Goal: Contribute content: Contribute content

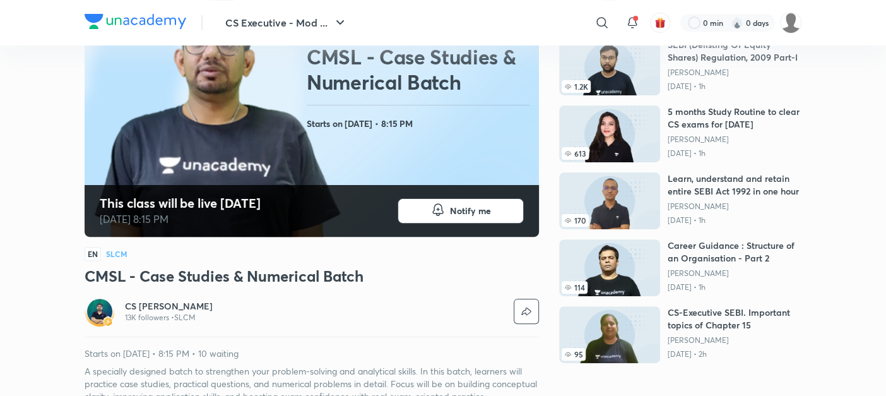
scroll to position [153, 0]
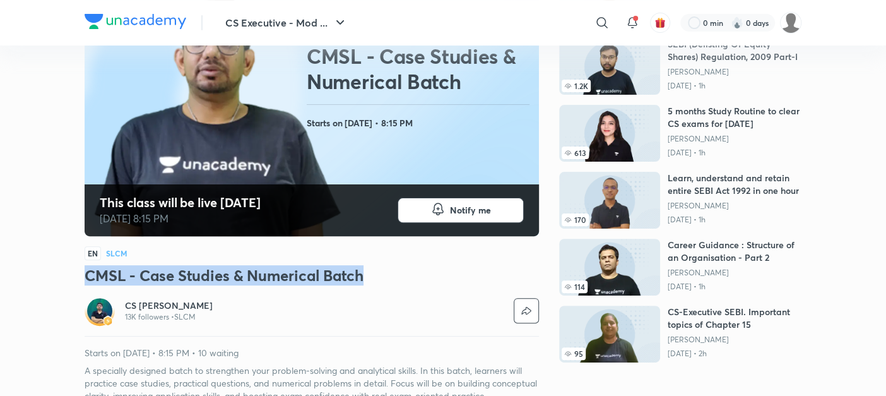
drag, startPoint x: 369, startPoint y: 272, endPoint x: -3, endPoint y: 278, distance: 372.3
copy h3 "CMSL - Case Studies & Numerical Batch"
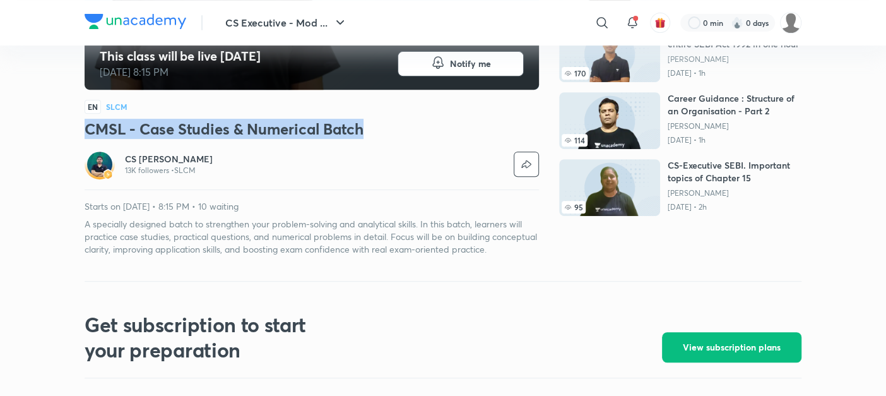
scroll to position [300, 0]
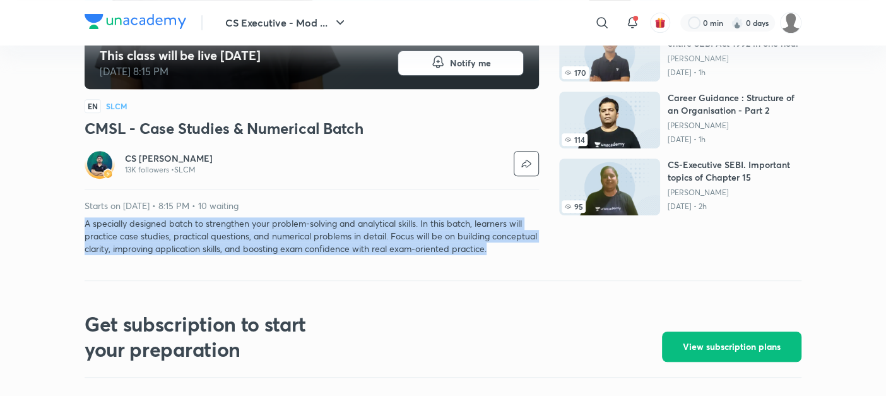
drag, startPoint x: 80, startPoint y: 221, endPoint x: 545, endPoint y: 266, distance: 467.2
click at [545, 266] on div "CS Executive - Mod ... ​ 0 min 0 days CS Executive - Module 2 Free classes & te…" at bounding box center [443, 395] width 886 height 1390
copy p "A specially designed batch to strengthen your problem-solving and analytical sk…"
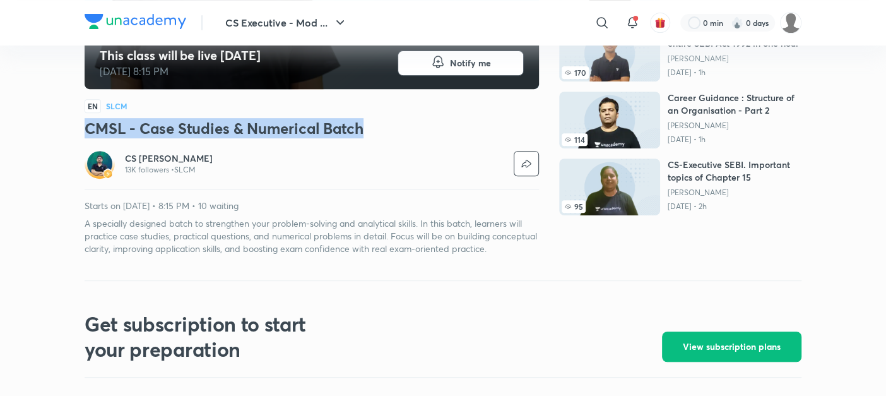
drag, startPoint x: 374, startPoint y: 128, endPoint x: 50, endPoint y: 124, distance: 323.1
click at [50, 124] on div "CS Executive - Mod ... ​ 0 min 0 days CS Executive - Module 2 Free classes & te…" at bounding box center [443, 395] width 886 height 1390
copy h3 "CMSL - Case Studies & Numerical Batch"
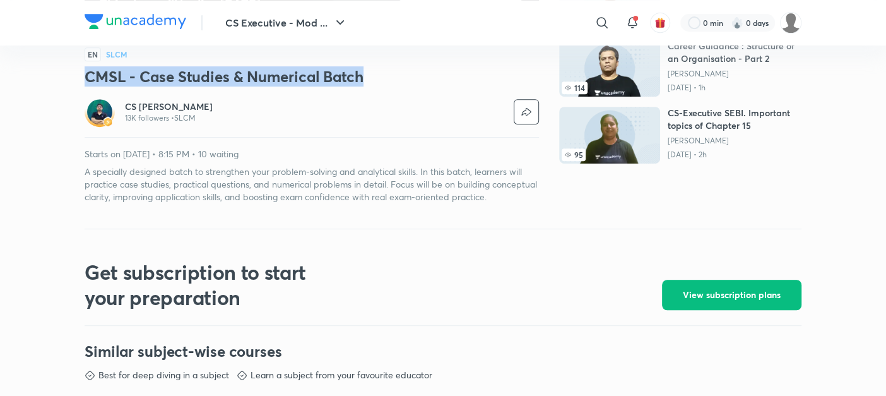
scroll to position [351, 0]
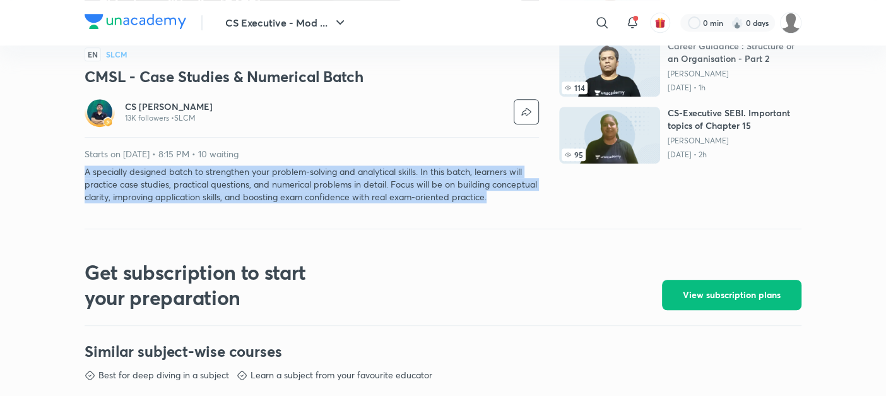
drag, startPoint x: 83, startPoint y: 167, endPoint x: 547, endPoint y: 210, distance: 465.7
click at [547, 210] on div "CS Executive - Mod ... ​ 0 min 0 days CS Executive - Module 2 Free classes & te…" at bounding box center [443, 344] width 886 height 1390
copy p "A specially designed batch to strengthen your problem-solving and analytical sk…"
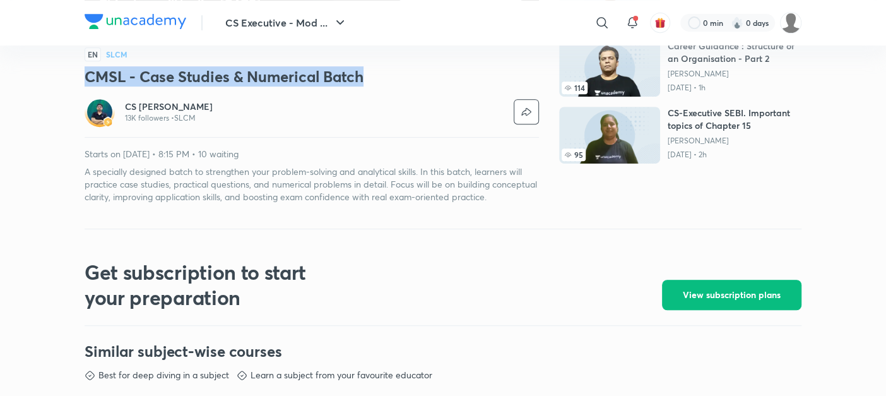
drag, startPoint x: 372, startPoint y: 73, endPoint x: 76, endPoint y: 77, distance: 295.3
click at [76, 77] on div "CS Executive - Mod ... ​ 0 min 0 days CS Executive - Module 2 Free classes & te…" at bounding box center [443, 344] width 886 height 1390
copy h3 "CMSL - Case Studies & Numerical Batch"
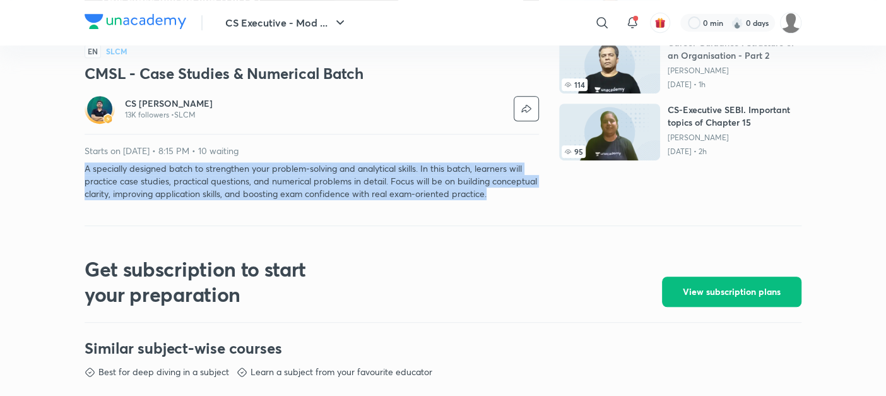
drag, startPoint x: 538, startPoint y: 193, endPoint x: 31, endPoint y: 173, distance: 507.1
click at [31, 173] on div "CS Executive - Mod ... ​ 0 min 0 days CS Executive - Module 2 Free classes & te…" at bounding box center [443, 340] width 886 height 1390
copy p "A specially designed batch to strengthen your problem-solving and analytical sk…"
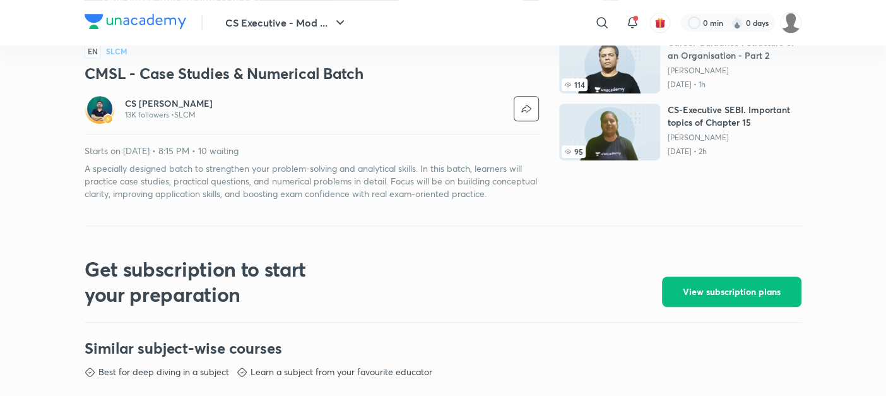
click at [86, 81] on h3 "CMSL - Case Studies & Numerical Batch" at bounding box center [312, 73] width 454 height 20
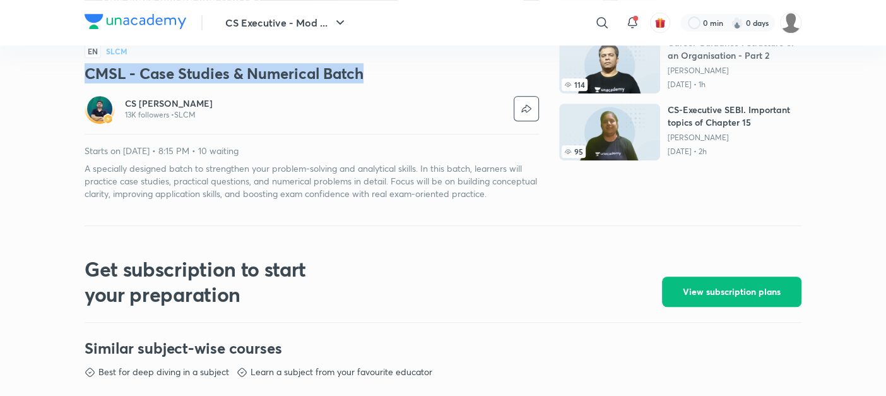
drag, startPoint x: 86, startPoint y: 71, endPoint x: 399, endPoint y: 80, distance: 312.4
click at [399, 80] on h3 "CMSL - Case Studies & Numerical Batch" at bounding box center [312, 73] width 454 height 20
copy h3 "CMSL - Case Studies & Numerical Batch"
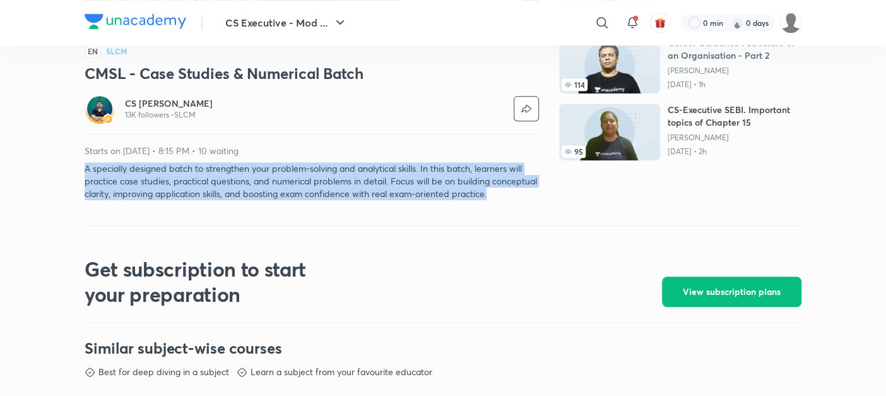
drag, startPoint x: 85, startPoint y: 168, endPoint x: 543, endPoint y: 197, distance: 459.6
copy p "A specially designed batch to strengthen your problem-solving and analytical sk…"
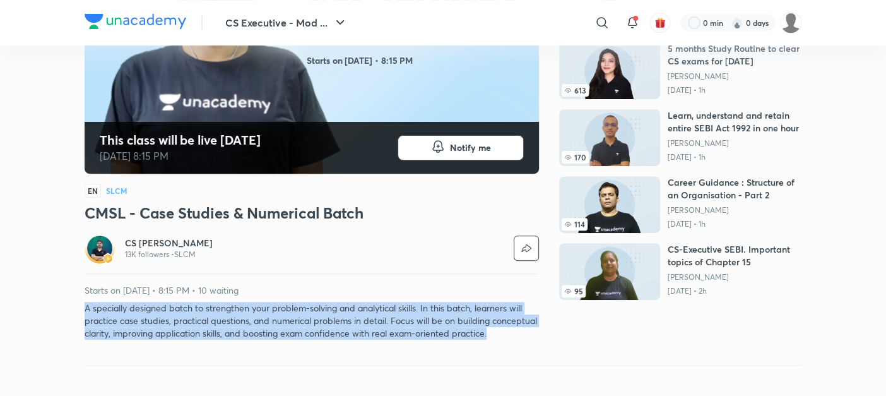
scroll to position [215, 0]
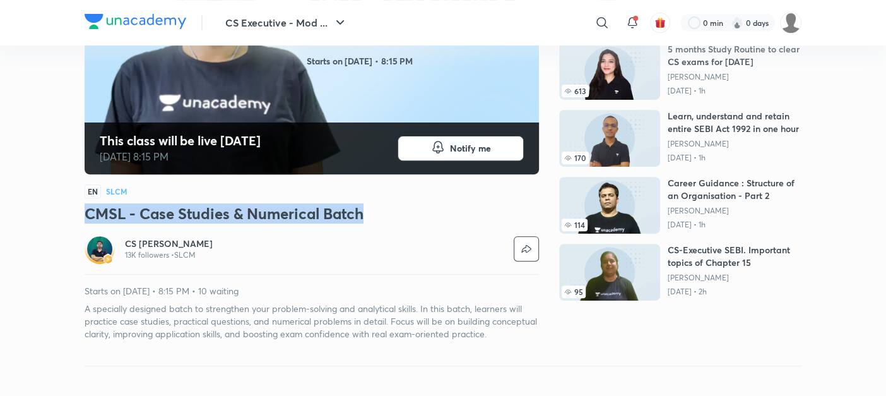
drag, startPoint x: 362, startPoint y: 215, endPoint x: 43, endPoint y: 202, distance: 319.5
copy h3 "CMSL - Case Studies & Numerical Batch"
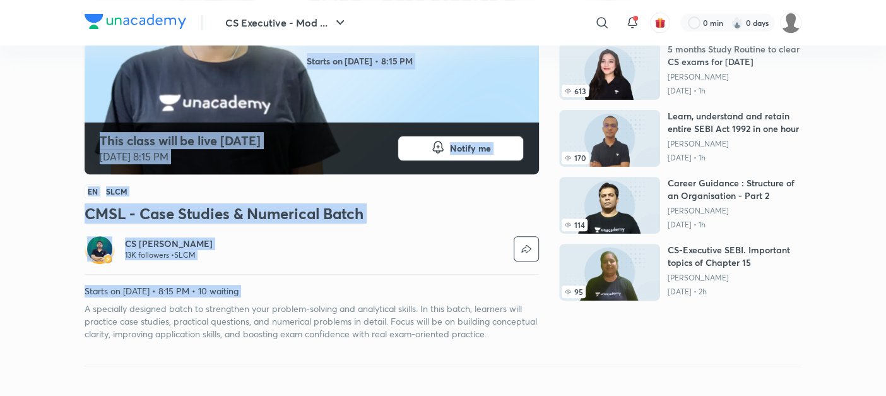
drag, startPoint x: 81, startPoint y: 304, endPoint x: 555, endPoint y: 355, distance: 477.2
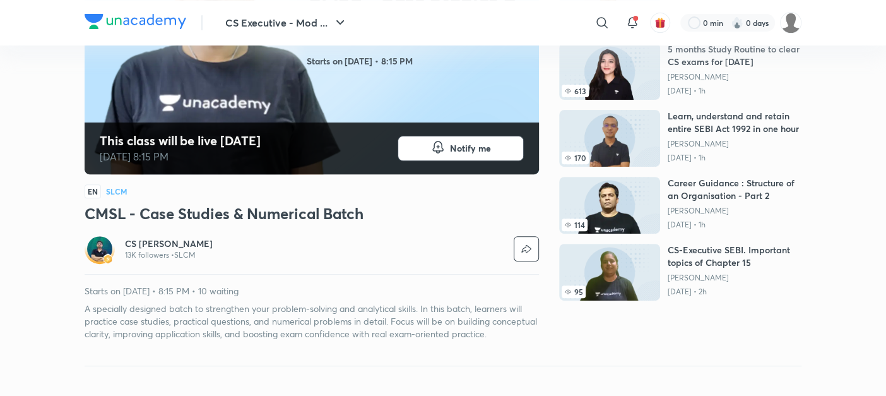
click at [522, 355] on div "CS Executive - Module 2 Free classes & tests More free classes Similar classes …" at bounding box center [443, 110] width 717 height 509
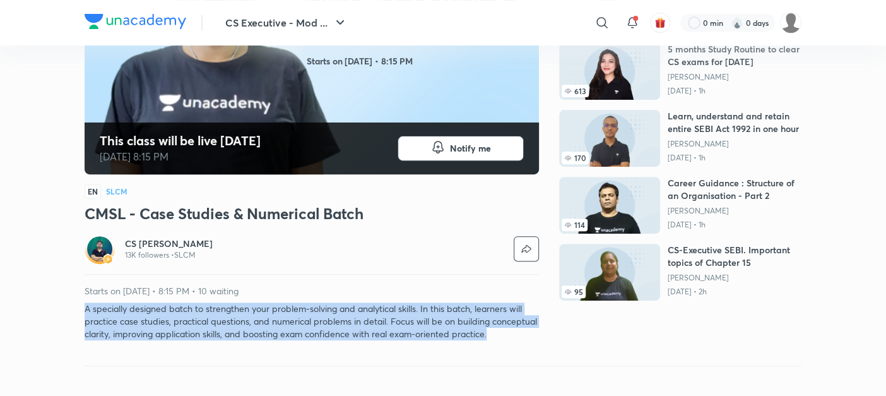
drag, startPoint x: 86, startPoint y: 305, endPoint x: 546, endPoint y: 338, distance: 461.1
click at [546, 338] on div "CS Executive - Module 2 Free classes & tests More free classes Similar classes …" at bounding box center [443, 98] width 717 height 484
copy p "A specially designed batch to strengthen your problem-solving and analytical sk…"
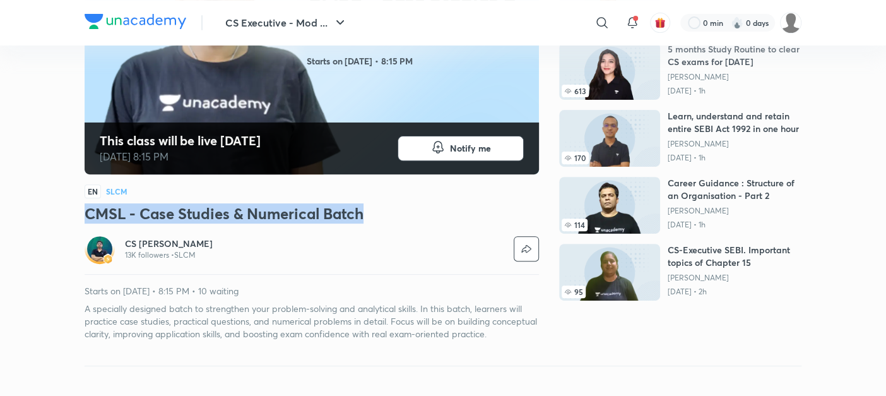
drag, startPoint x: 84, startPoint y: 209, endPoint x: 382, endPoint y: 199, distance: 298.0
click at [382, 199] on div "This class will be live in 4 days Oct 11 at 8:15 PM Notify me SLCM • free class…" at bounding box center [312, 108] width 454 height 464
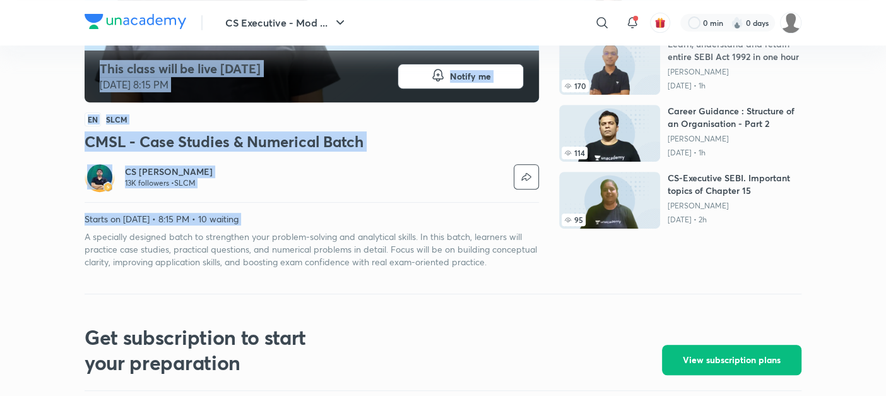
drag, startPoint x: 86, startPoint y: 234, endPoint x: 558, endPoint y: 259, distance: 472.6
click at [558, 259] on div "CS Executive - Module 2 Free classes & tests More free classes Similar classes …" at bounding box center [443, 26] width 717 height 484
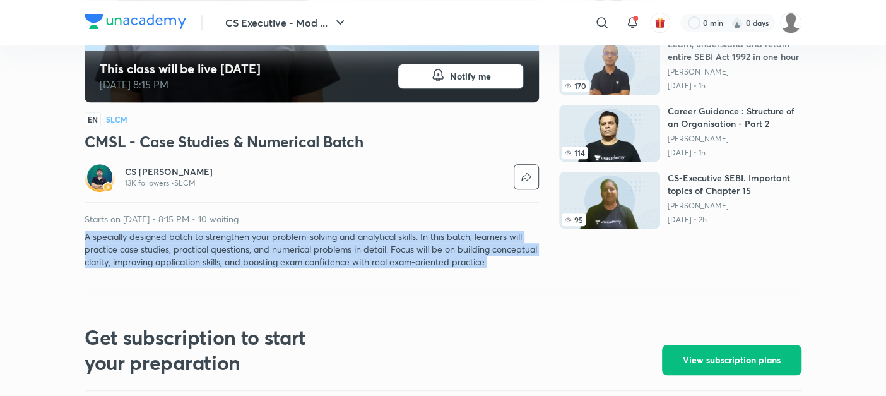
drag, startPoint x: 85, startPoint y: 236, endPoint x: 537, endPoint y: 256, distance: 452.2
click at [537, 256] on p "A specially designed batch to strengthen your problem-solving and analytical sk…" at bounding box center [312, 249] width 454 height 38
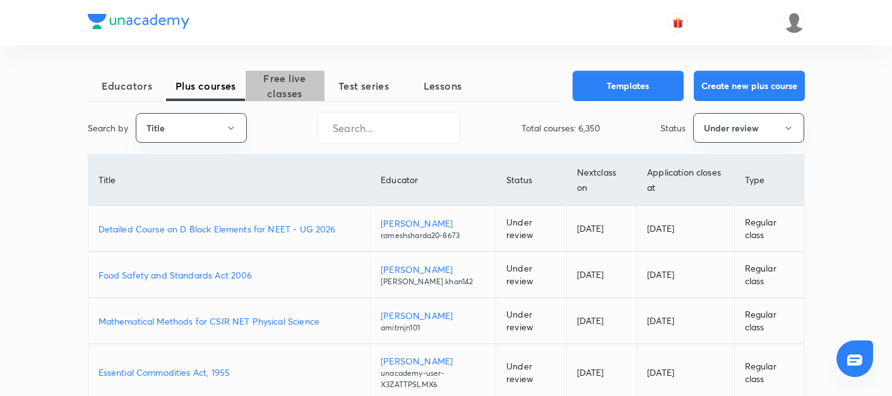
click at [292, 84] on span "Free live classes" at bounding box center [284, 86] width 79 height 30
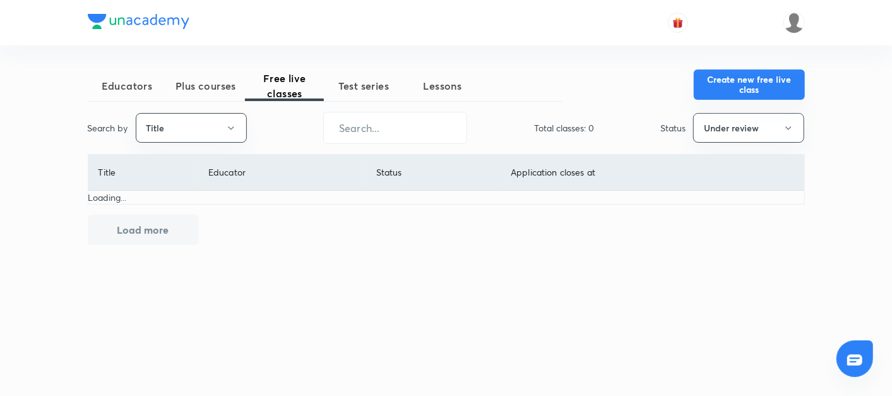
click at [741, 90] on button "Create new free live class" at bounding box center [748, 84] width 111 height 30
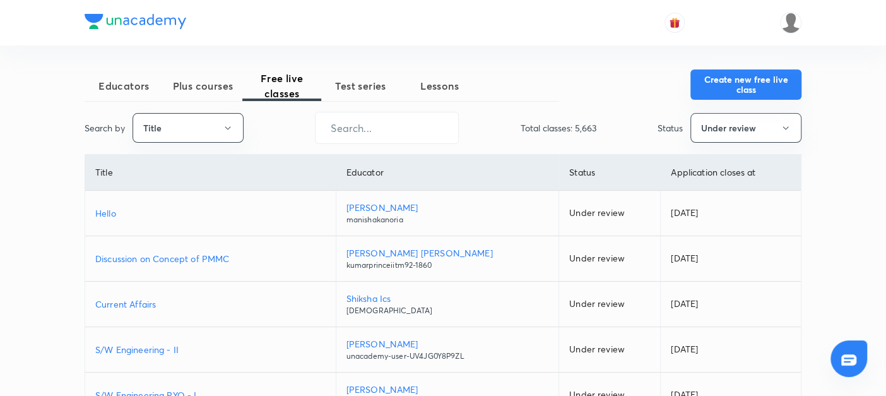
click at [705, 86] on button "Create new free live class" at bounding box center [745, 84] width 111 height 30
click at [732, 83] on button "Create new free live class" at bounding box center [745, 84] width 111 height 30
click at [743, 93] on button "Create new free live class" at bounding box center [745, 84] width 111 height 30
click at [721, 79] on button "Create new free live class" at bounding box center [745, 84] width 111 height 30
click at [716, 84] on button "Create new free live class" at bounding box center [745, 84] width 111 height 30
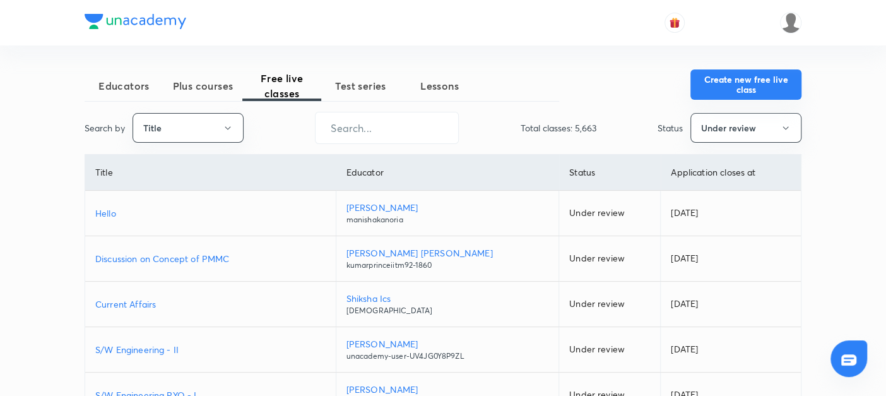
click at [724, 86] on button "Create new free live class" at bounding box center [745, 84] width 111 height 30
click at [721, 88] on button "Create new free live class" at bounding box center [745, 84] width 111 height 30
click at [710, 93] on button "Create new free live class" at bounding box center [745, 84] width 111 height 30
click at [710, 83] on button "Create new free live class" at bounding box center [745, 84] width 111 height 30
click at [738, 79] on button "Create new free live class" at bounding box center [745, 84] width 111 height 30
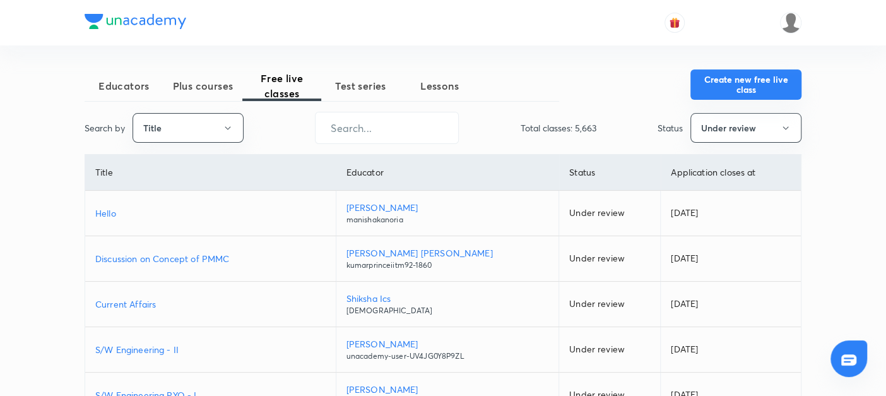
click at [729, 90] on button "Create new free live class" at bounding box center [745, 84] width 111 height 30
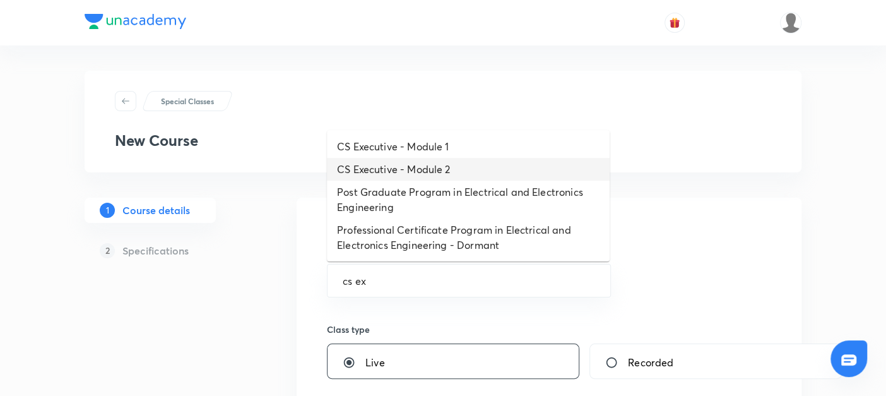
click at [380, 164] on li "CS Executive - Module 2" at bounding box center [468, 169] width 283 height 23
type input "CS Executive - Module 2"
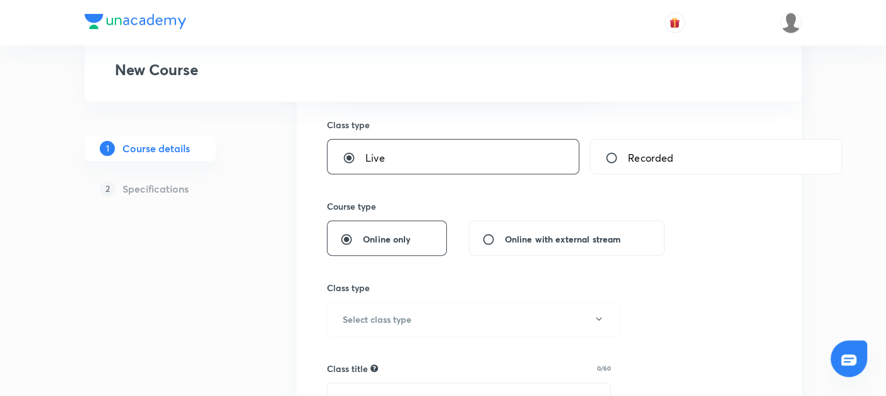
scroll to position [214, 0]
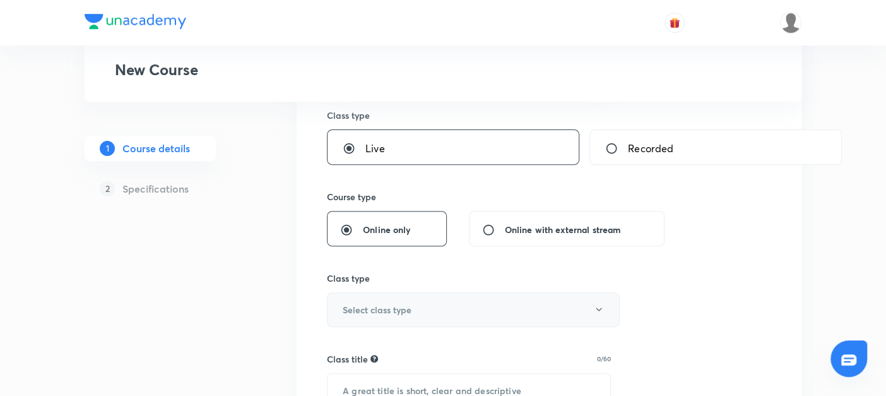
click at [348, 310] on h6 "Select class type" at bounding box center [377, 309] width 69 height 13
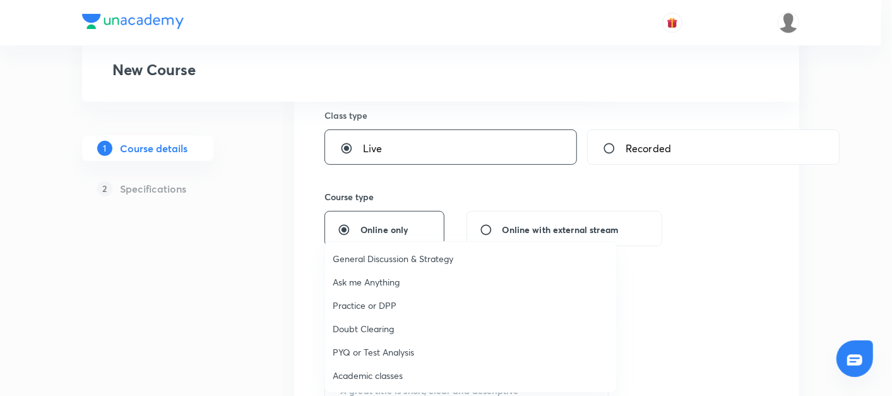
click at [346, 371] on span "Academic classes" at bounding box center [471, 374] width 276 height 13
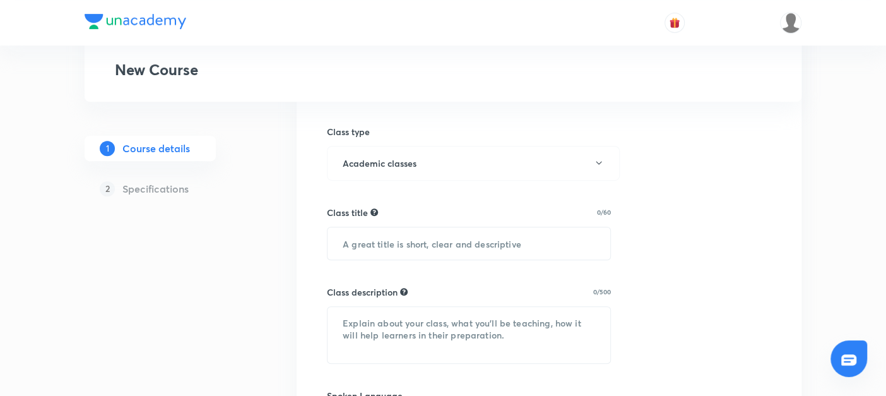
scroll to position [363, 0]
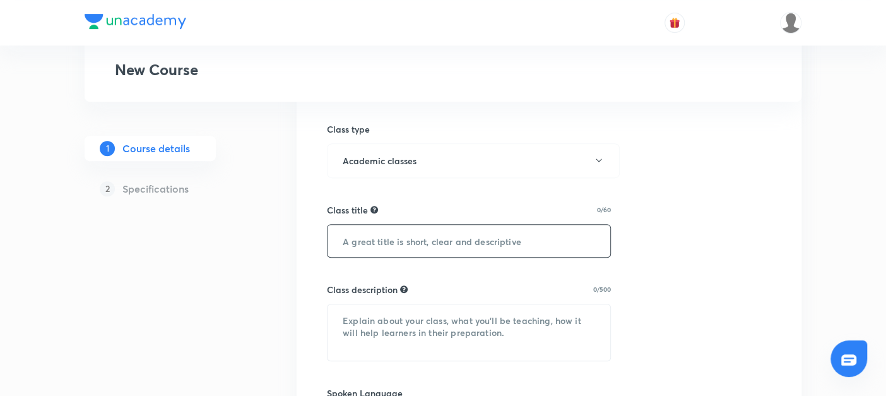
click at [357, 245] on input "text" at bounding box center [468, 241] width 283 height 32
paste input "CMSL - Case Studies & Numerical Batch"
type input "CMSL - Case Studies & Numerical Batch"
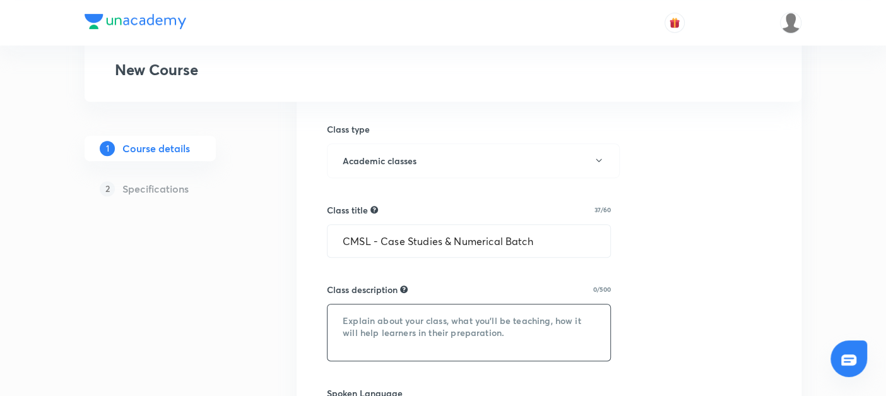
click at [384, 310] on textarea at bounding box center [468, 332] width 283 height 56
paste textarea "A specially designed batch to strengthen your problem-solving and analytical sk…"
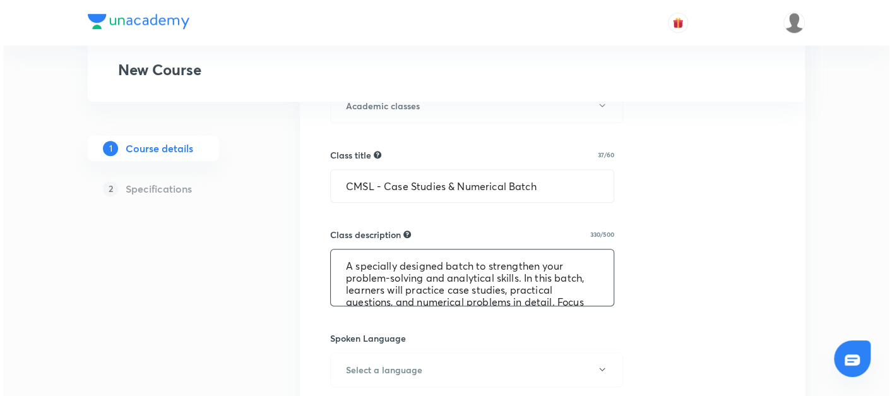
scroll to position [510, 0]
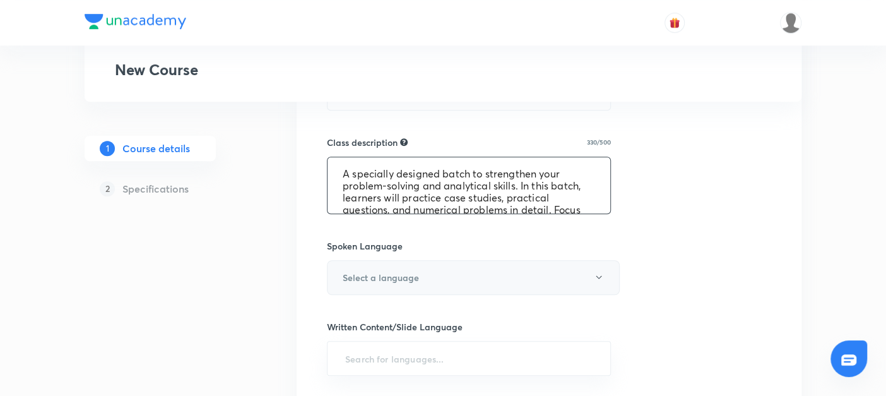
type textarea "A specially designed batch to strengthen your problem-solving and analytical sk…"
click at [377, 274] on h6 "Select a language" at bounding box center [381, 277] width 76 height 13
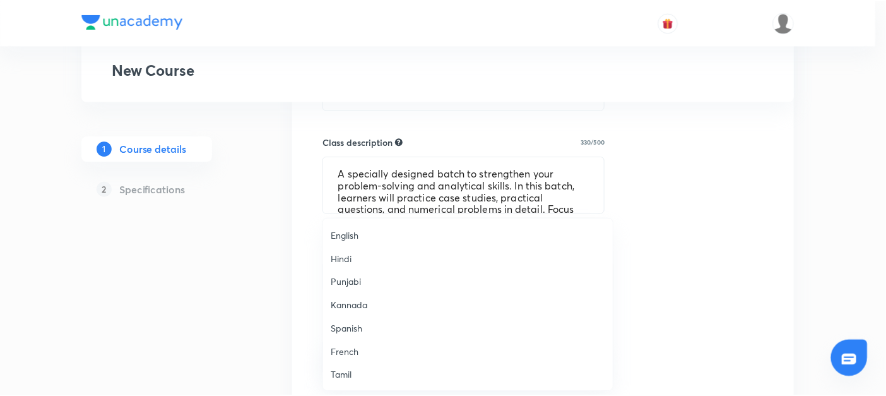
scroll to position [373, 0]
click at [335, 372] on span "Hinglish" at bounding box center [471, 375] width 276 height 13
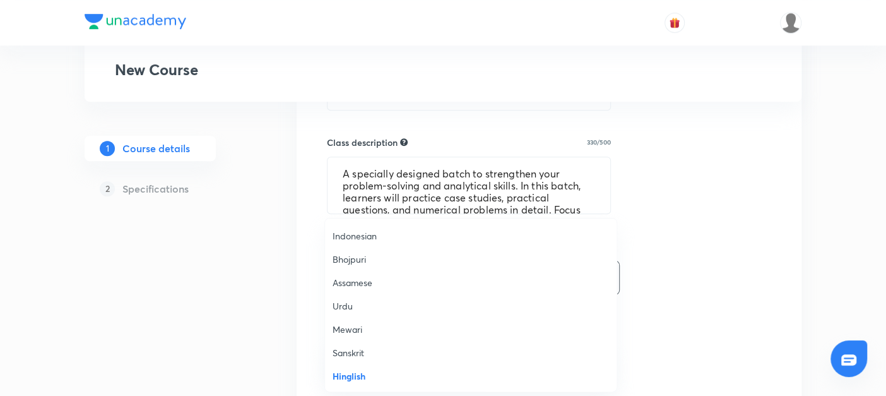
click at [231, 350] on div "1 Course details 2 Specifications" at bounding box center [171, 243] width 172 height 1110
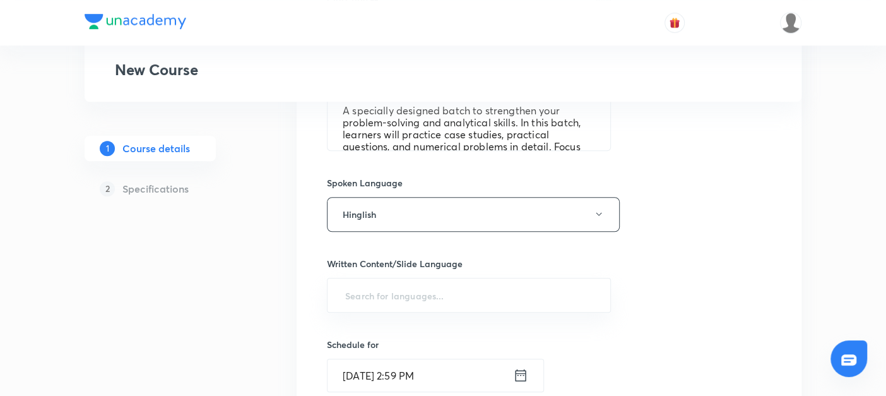
scroll to position [573, 0]
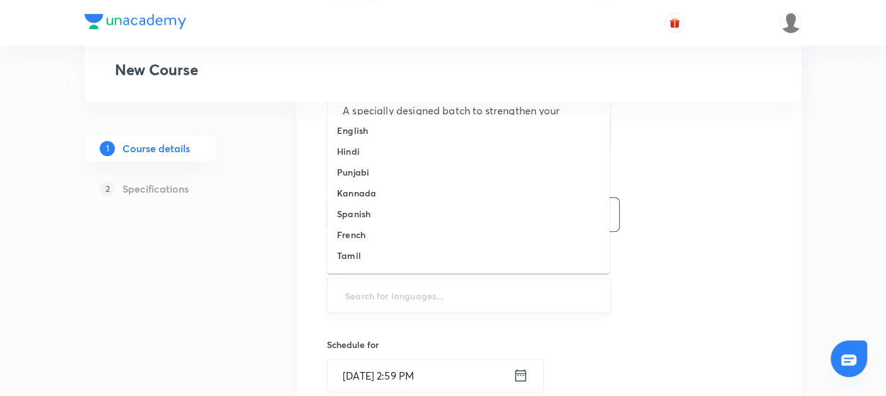
click at [377, 294] on input "text" at bounding box center [469, 294] width 252 height 23
type input "en"
click at [339, 129] on h6 "English" at bounding box center [352, 130] width 31 height 13
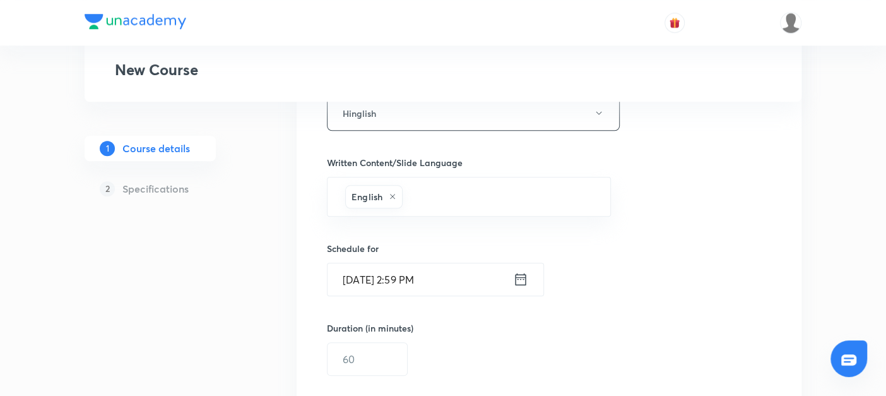
scroll to position [676, 0]
click at [521, 272] on icon at bounding box center [520, 277] width 15 height 18
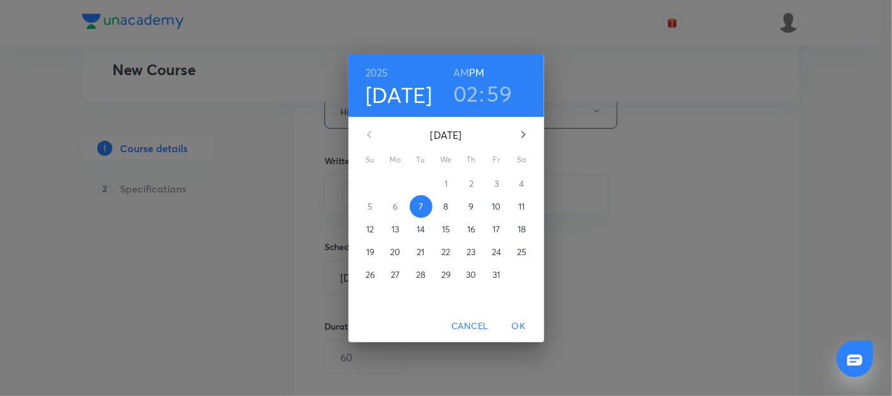
click at [373, 227] on p "12" at bounding box center [370, 229] width 8 height 13
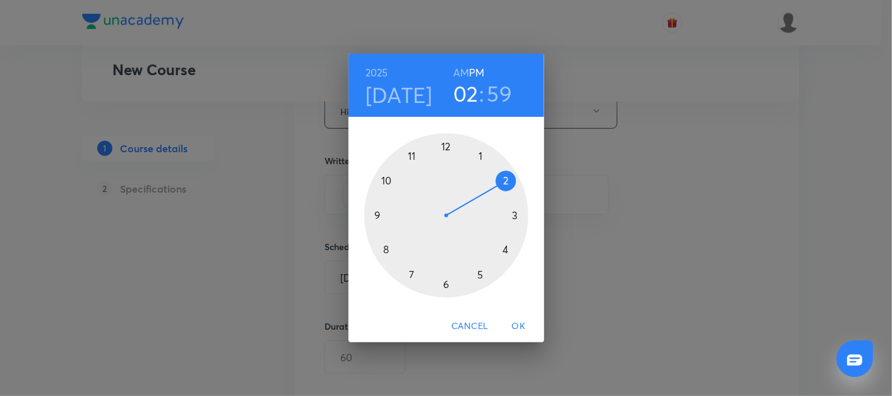
click at [384, 247] on div at bounding box center [446, 215] width 164 height 164
click at [515, 215] on div at bounding box center [446, 215] width 164 height 164
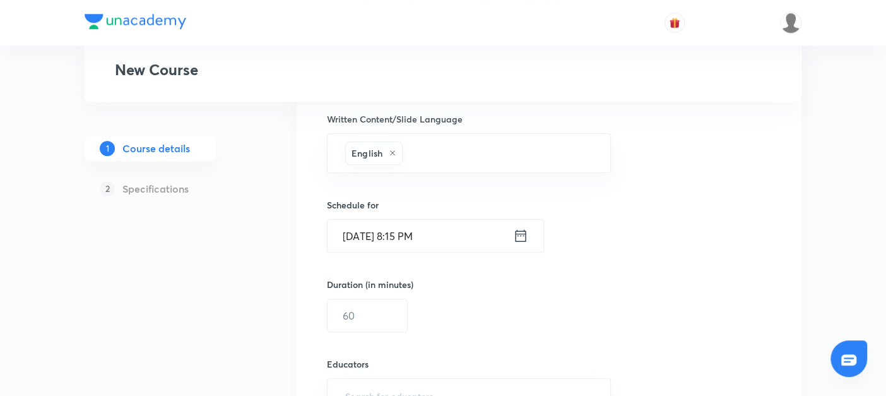
scroll to position [719, 0]
click at [351, 306] on input "text" at bounding box center [367, 313] width 80 height 32
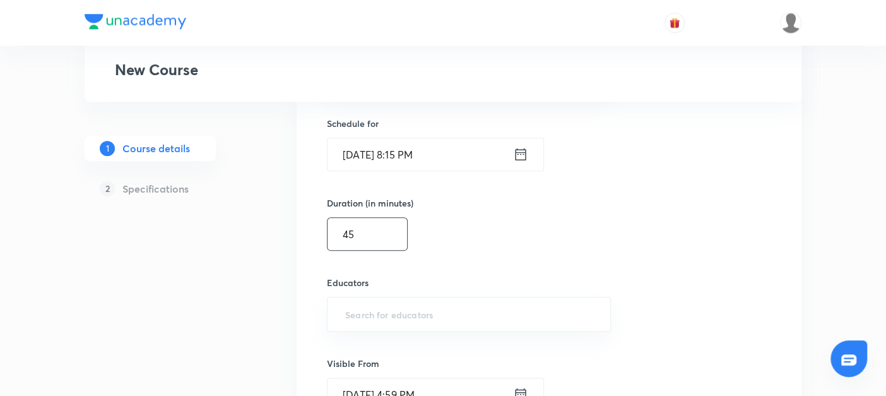
scroll to position [800, 0]
type input "45"
click at [350, 312] on input "text" at bounding box center [469, 312] width 252 height 23
paste input "@amitvohra22-8435"
type input "@amitvohra22-8435"
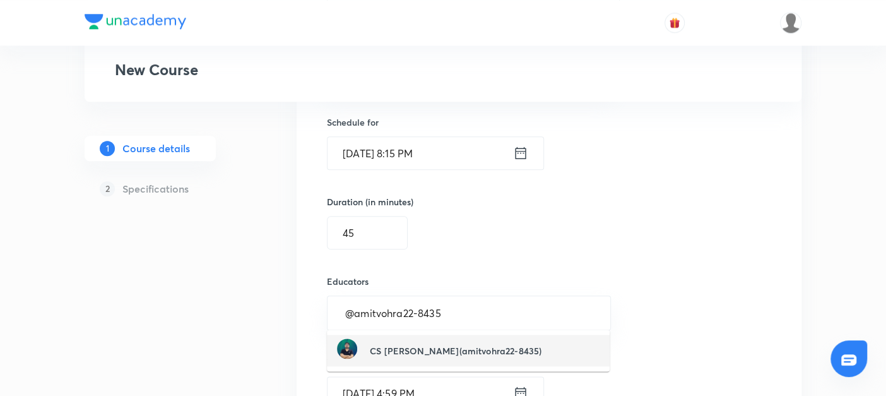
click at [391, 348] on h6 "CS [PERSON_NAME](amitvohra22-8435)" at bounding box center [456, 350] width 172 height 13
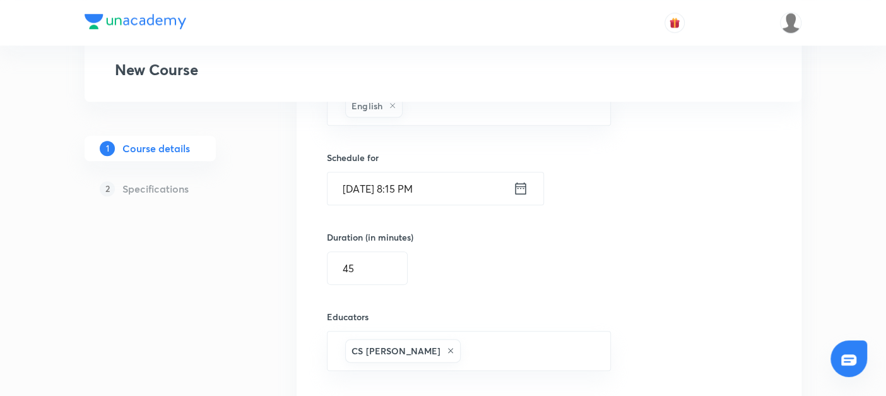
scroll to position [941, 0]
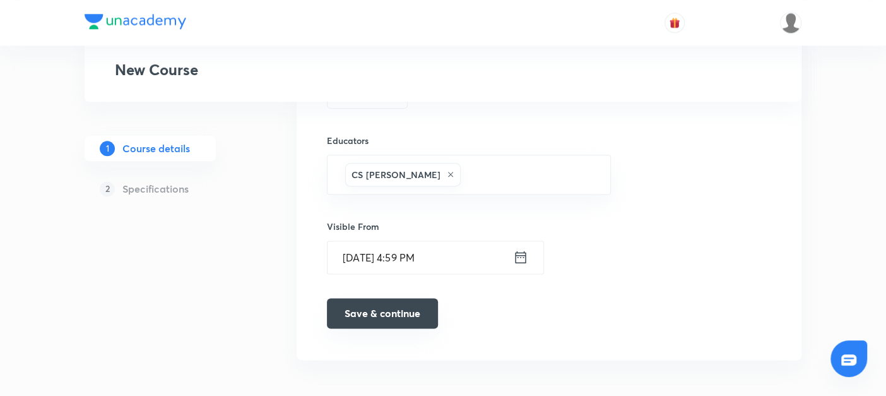
click at [360, 308] on button "Save & continue" at bounding box center [382, 313] width 111 height 30
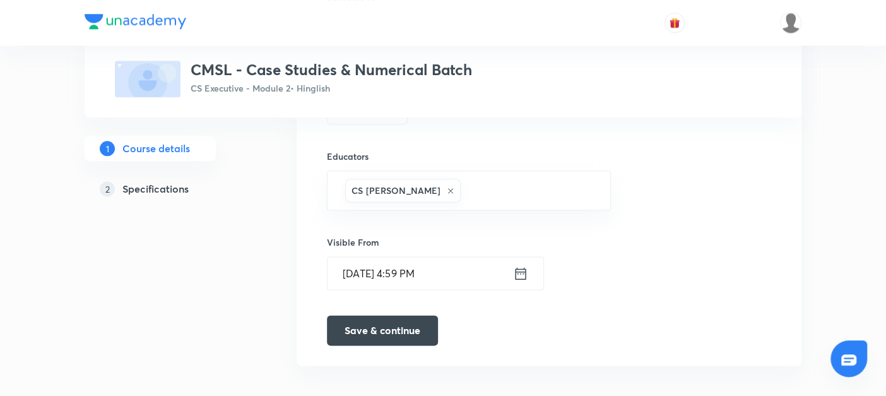
scroll to position [946, 0]
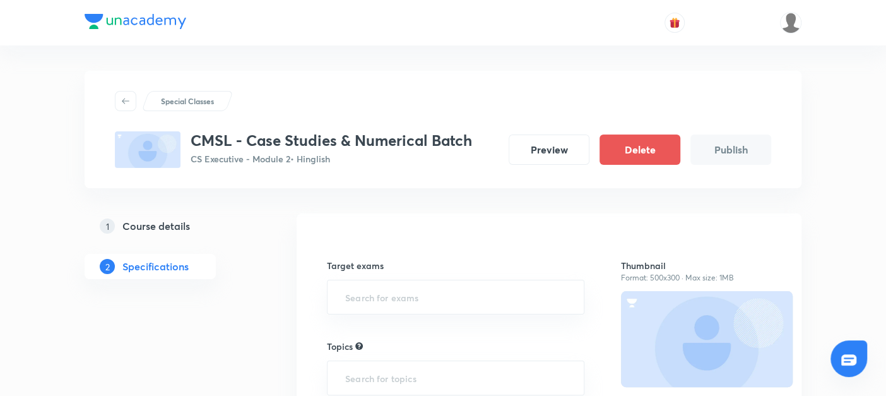
scroll to position [58, 0]
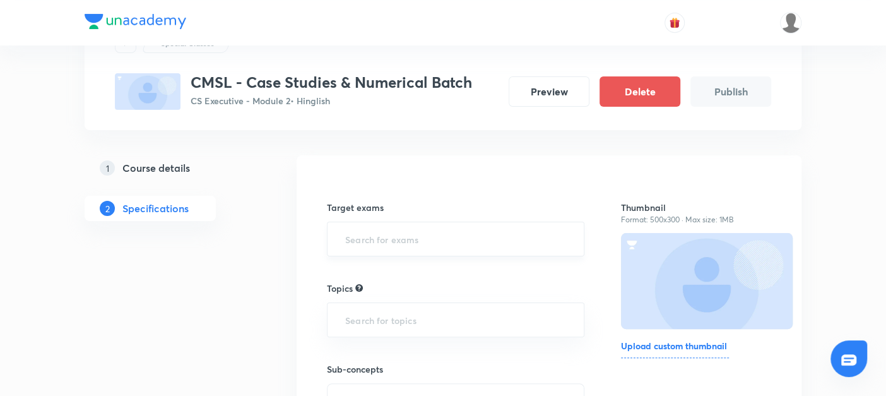
click at [357, 245] on input "text" at bounding box center [456, 238] width 226 height 23
type input "cs"
click at [353, 266] on li "CS Executive Examination" at bounding box center [455, 275] width 256 height 23
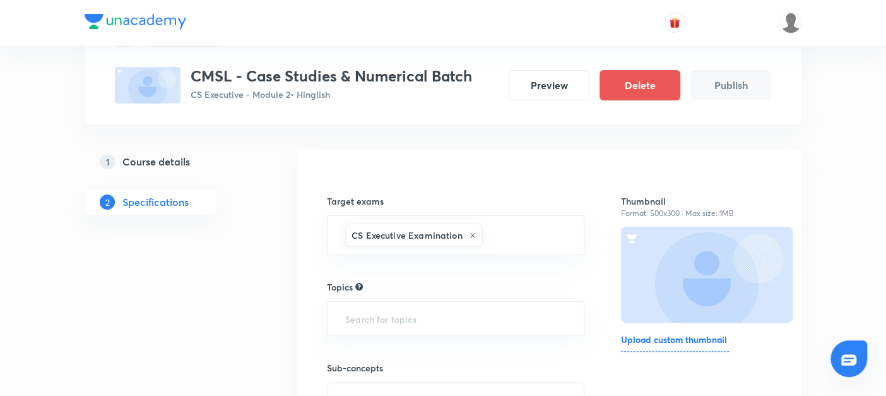
scroll to position [67, 0]
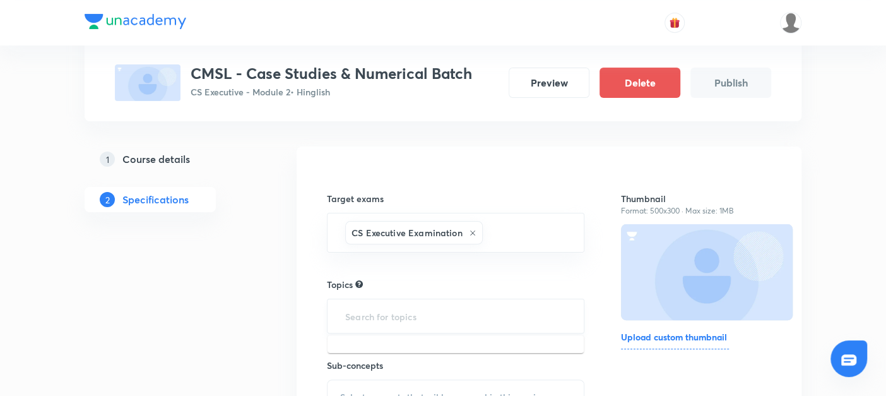
click at [353, 304] on input "text" at bounding box center [456, 315] width 226 height 23
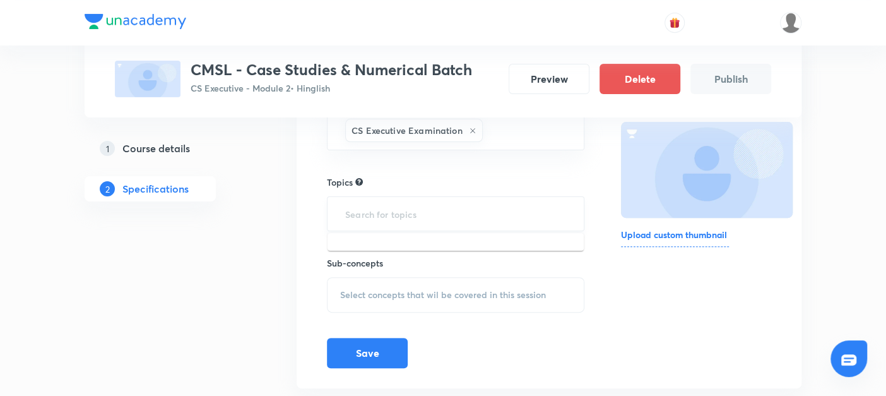
scroll to position [169, 0]
click at [377, 209] on input "text" at bounding box center [456, 213] width 226 height 23
type input "c"
type input "s"
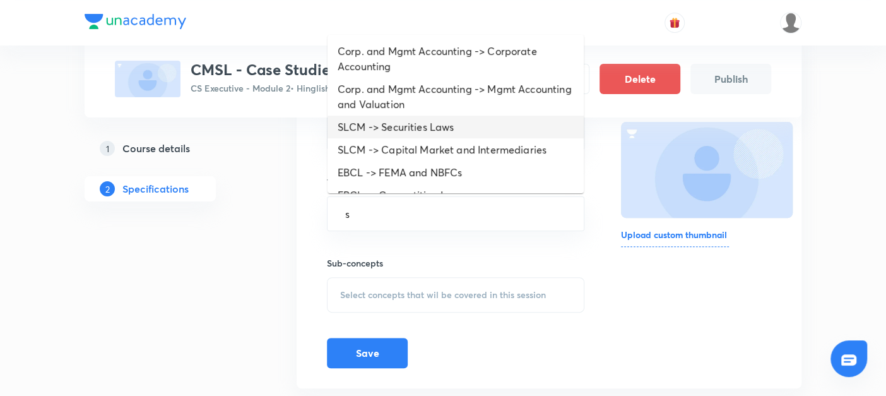
click at [369, 126] on li "SLCM -> Securities Laws" at bounding box center [455, 126] width 256 height 23
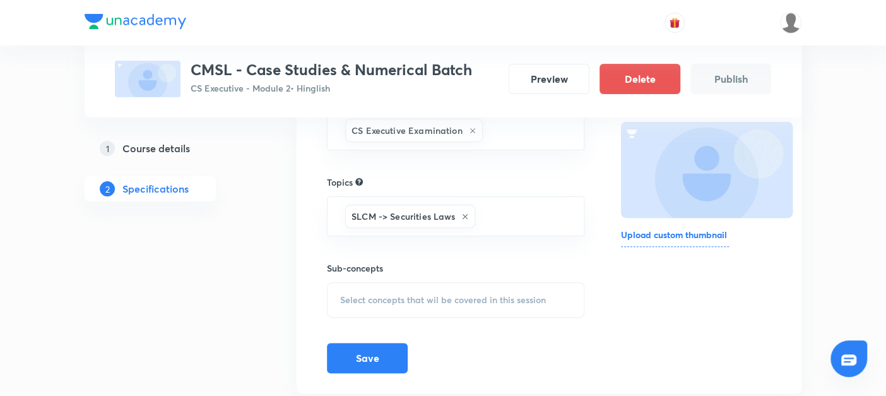
scroll to position [205, 0]
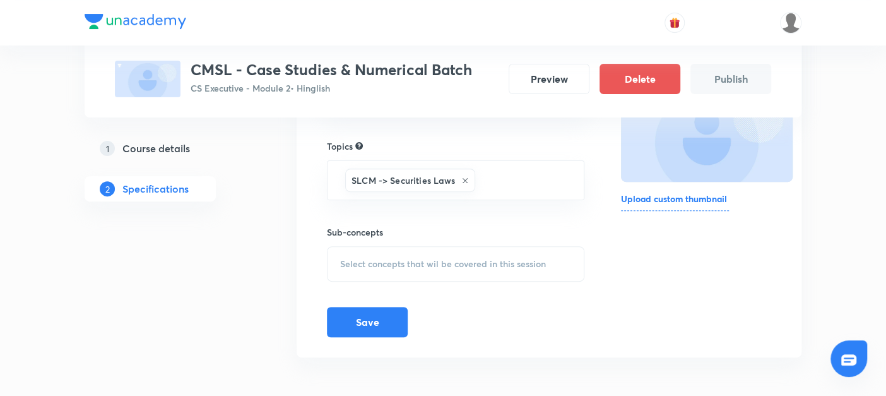
click at [352, 262] on span "Select concepts that wil be covered in this session" at bounding box center [443, 264] width 206 height 10
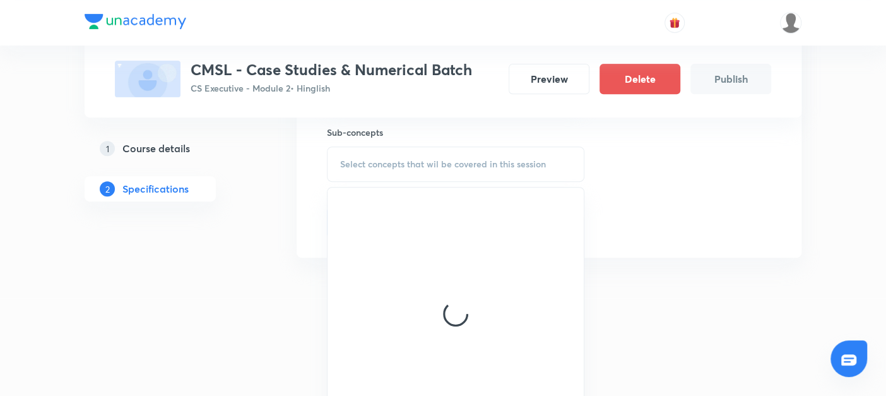
scroll to position [306, 0]
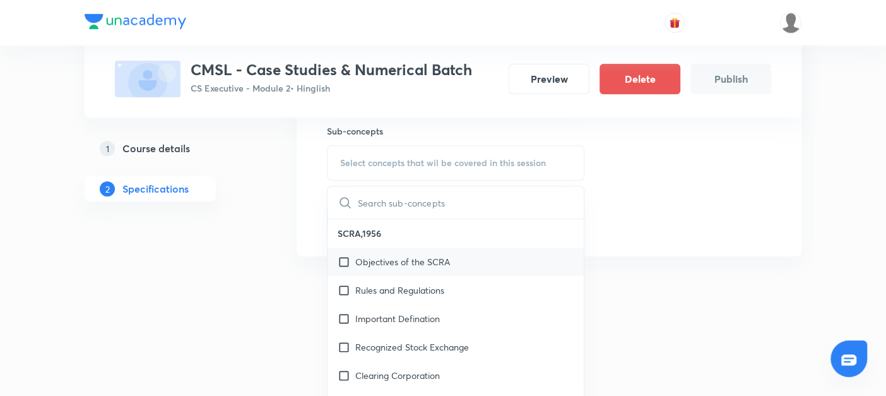
click at [345, 256] on input "checkbox" at bounding box center [347, 261] width 18 height 13
checkbox input "true"
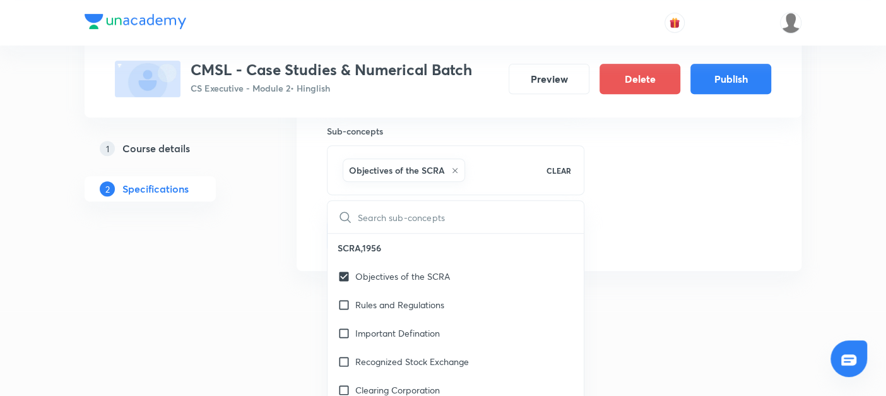
click at [218, 289] on div at bounding box center [443, 299] width 886 height 23
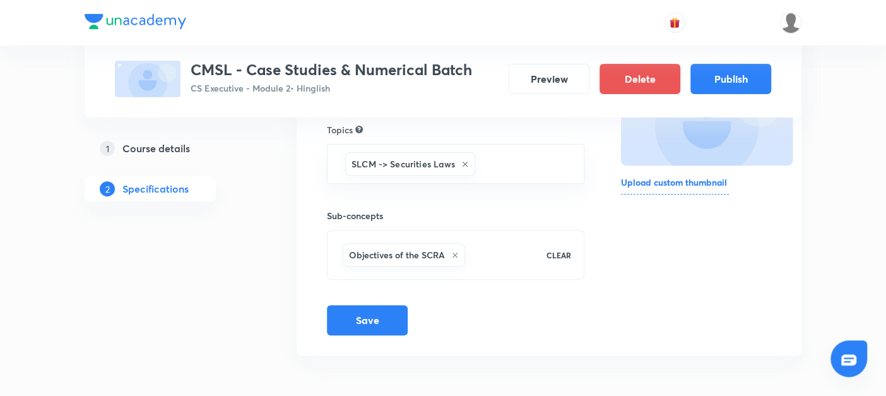
scroll to position [220, 0]
click at [348, 323] on button "Save" at bounding box center [367, 320] width 81 height 30
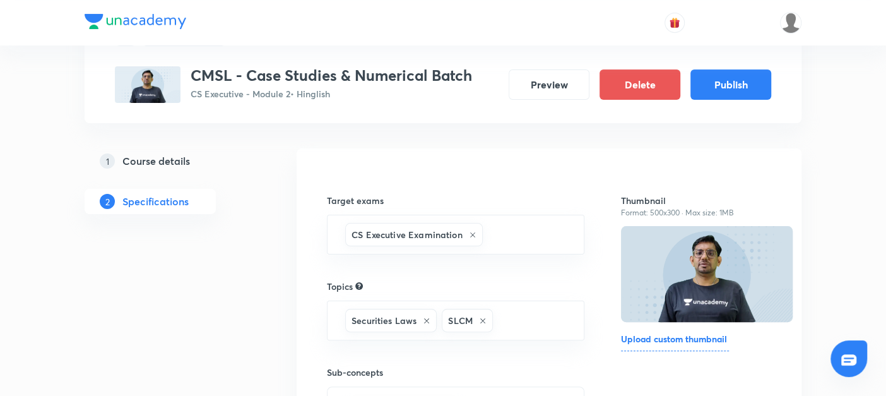
scroll to position [0, 0]
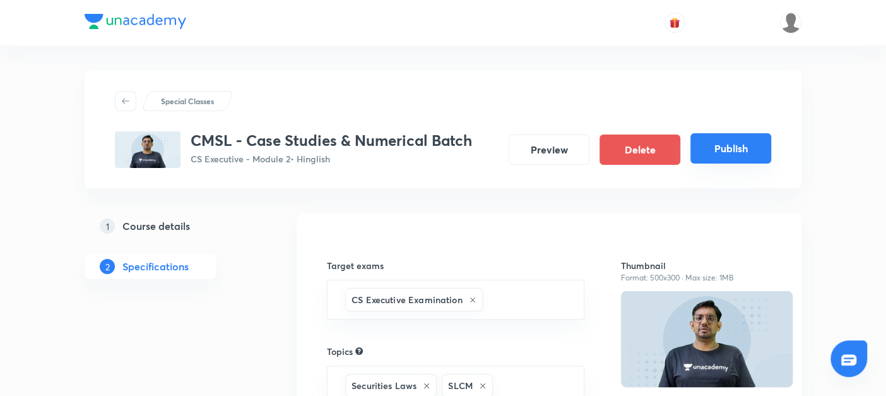
click at [726, 140] on button "Publish" at bounding box center [730, 148] width 81 height 30
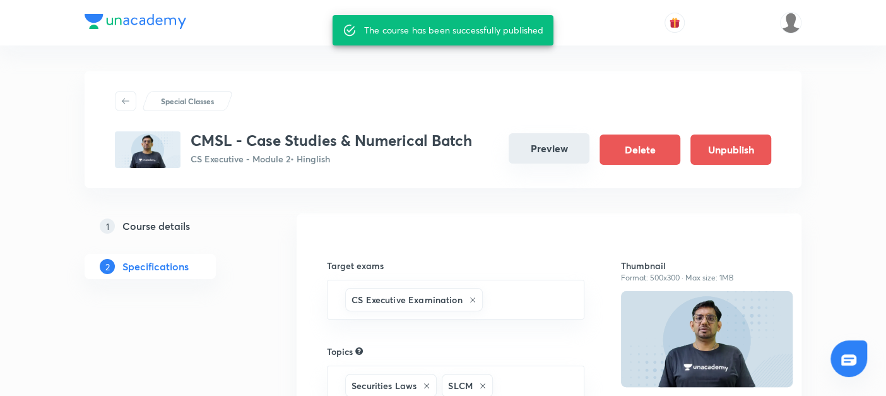
click at [544, 155] on button "Preview" at bounding box center [549, 148] width 81 height 30
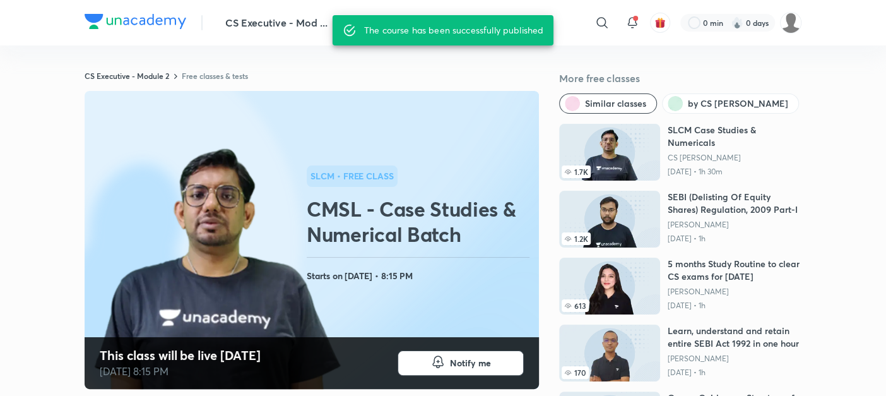
click at [359, 299] on rect at bounding box center [312, 240] width 454 height 298
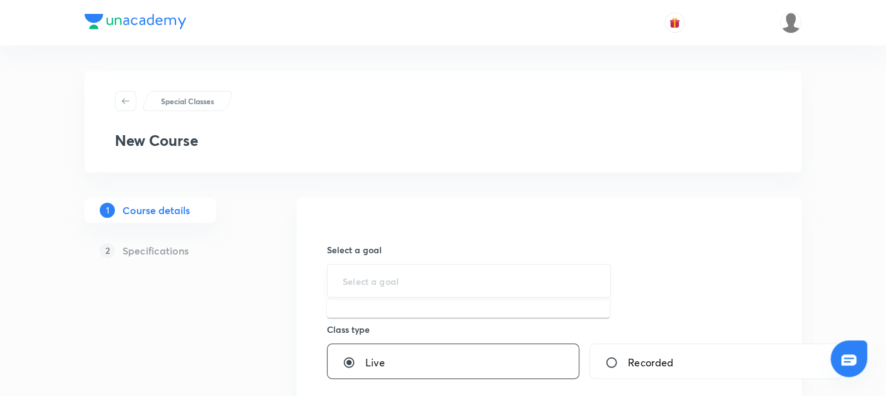
click at [368, 282] on input "text" at bounding box center [469, 280] width 252 height 12
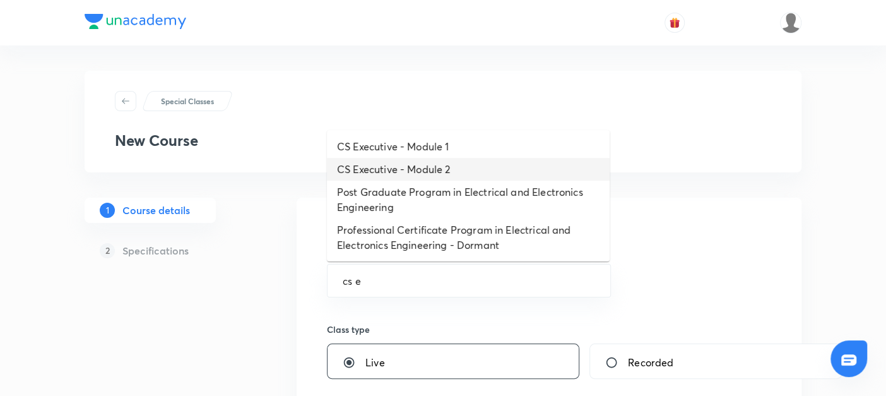
click at [382, 170] on li "CS Executive - Module 2" at bounding box center [468, 169] width 283 height 23
type input "CS Executive - Module 2"
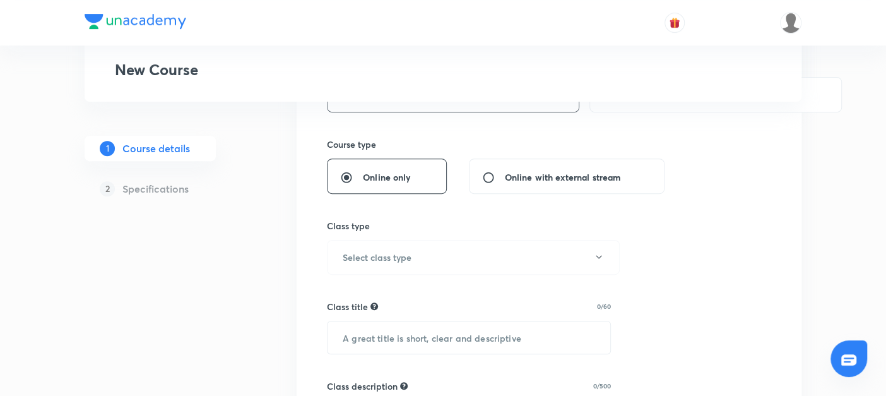
scroll to position [267, 0]
click at [358, 250] on h6 "Select class type" at bounding box center [377, 256] width 69 height 13
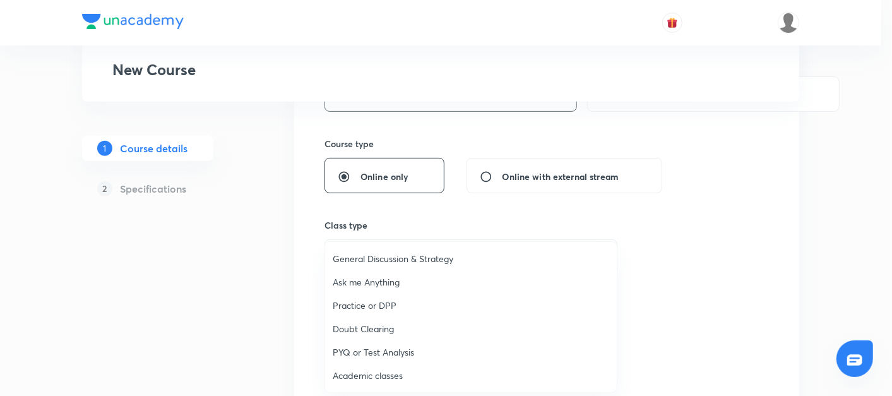
click at [358, 376] on span "Academic classes" at bounding box center [471, 374] width 276 height 13
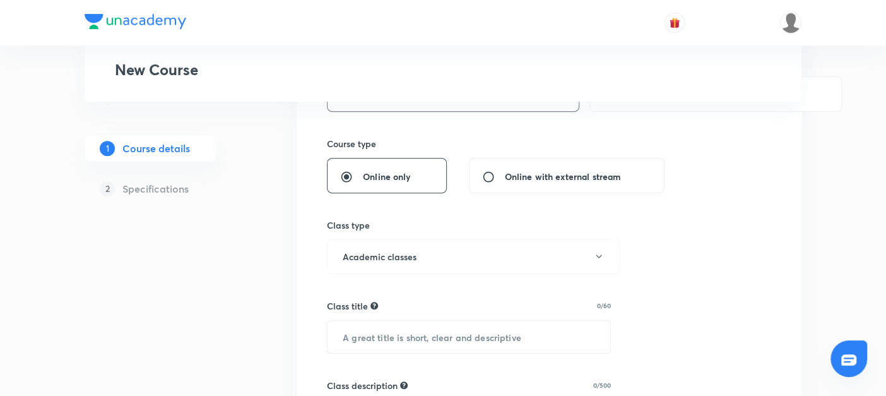
scroll to position [363, 0]
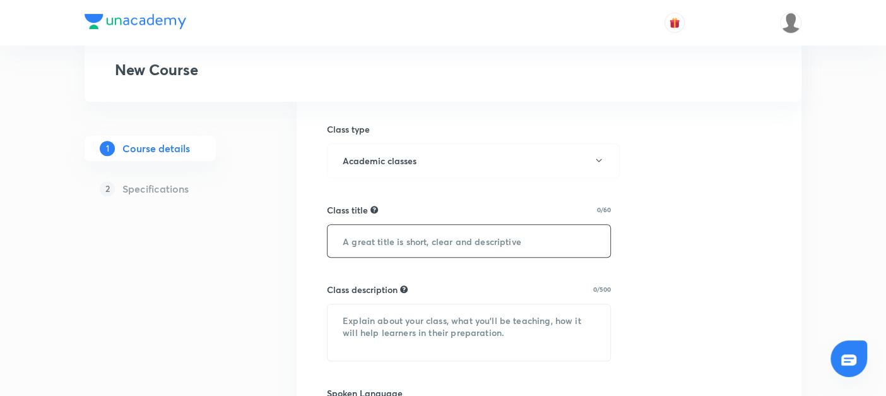
click at [371, 240] on input "text" at bounding box center [468, 241] width 283 height 32
paste input "CMSL - Case Studies & Numerical Batch"
type input "CMSL - Case Studies & Numerical Batch"
click at [407, 308] on textarea at bounding box center [468, 332] width 283 height 56
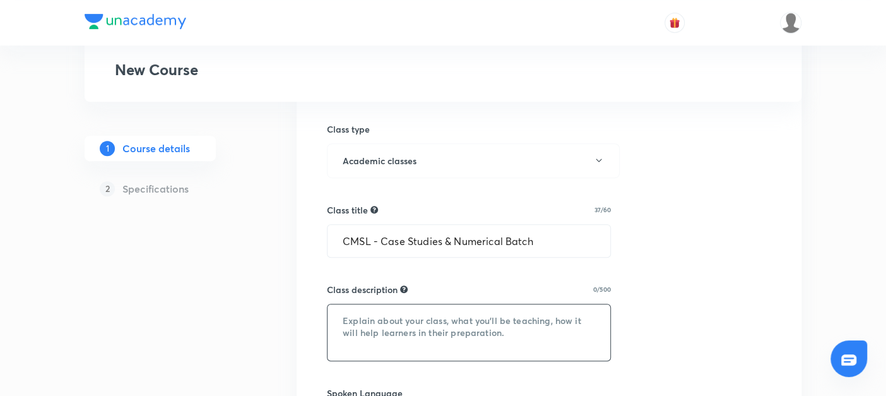
paste textarea "A specially designed batch to strengthen your problem-solving and analytical sk…"
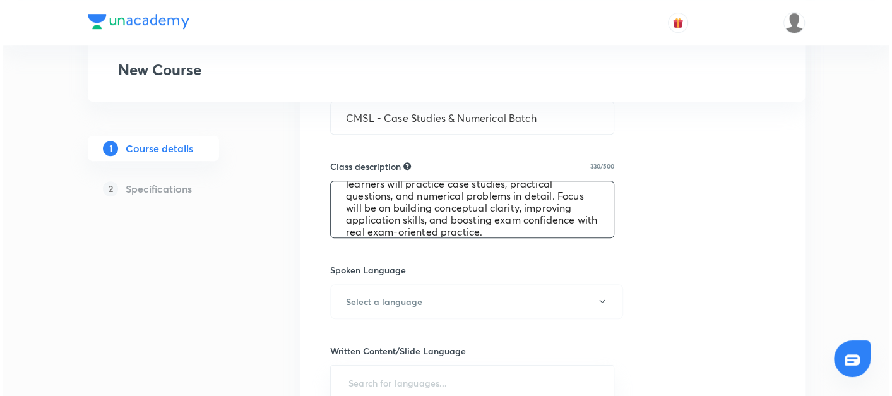
scroll to position [490, 0]
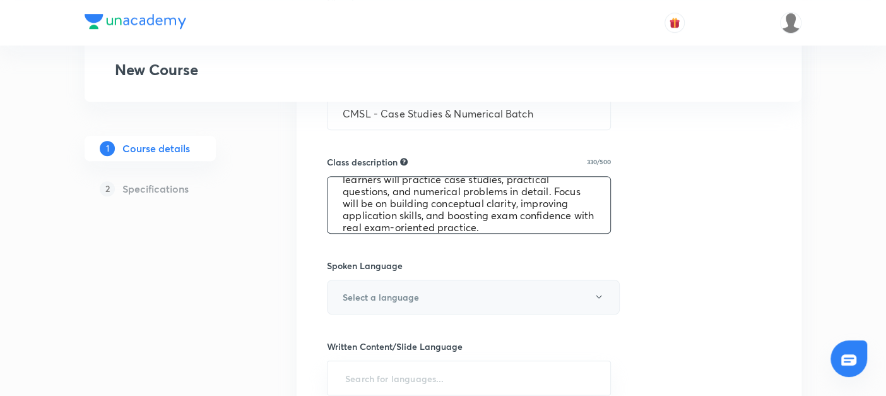
type textarea "A specially designed batch to strengthen your problem-solving and analytical sk…"
click at [367, 295] on h6 "Select a language" at bounding box center [381, 296] width 76 height 13
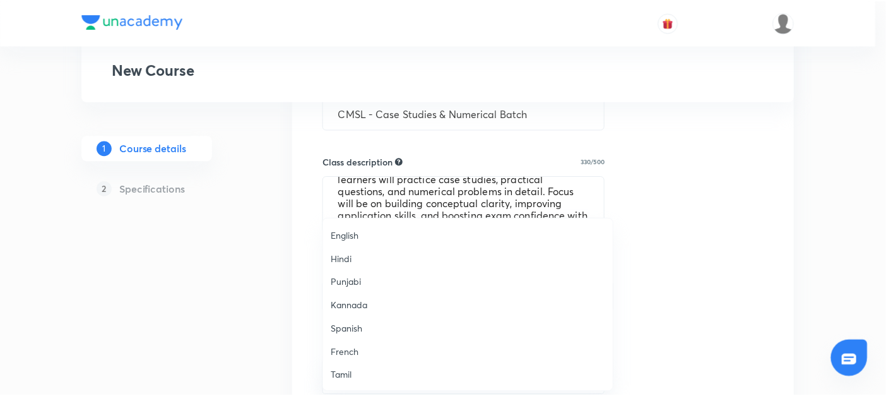
scroll to position [373, 0]
click at [340, 373] on span "Hinglish" at bounding box center [471, 375] width 276 height 13
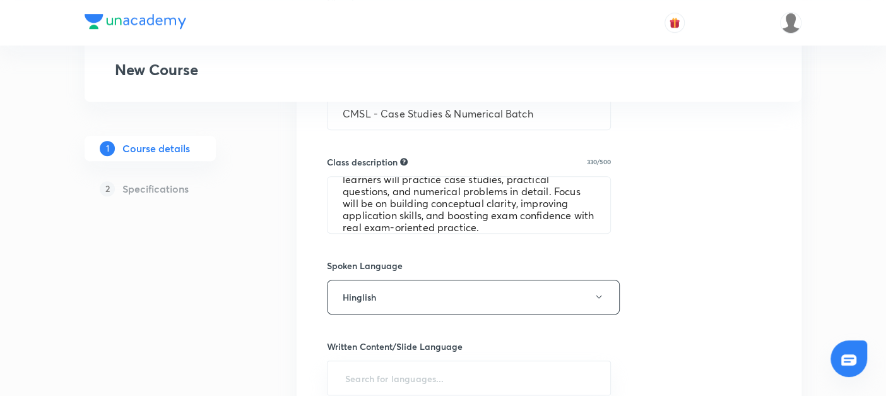
scroll to position [596, 0]
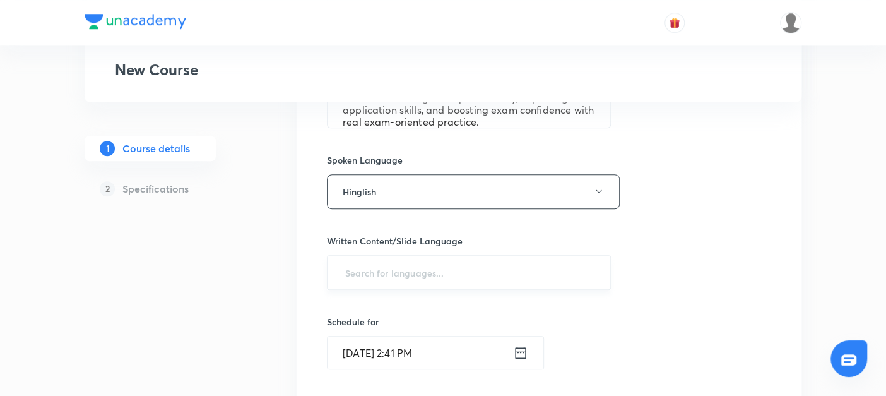
click at [348, 269] on input "text" at bounding box center [469, 272] width 252 height 23
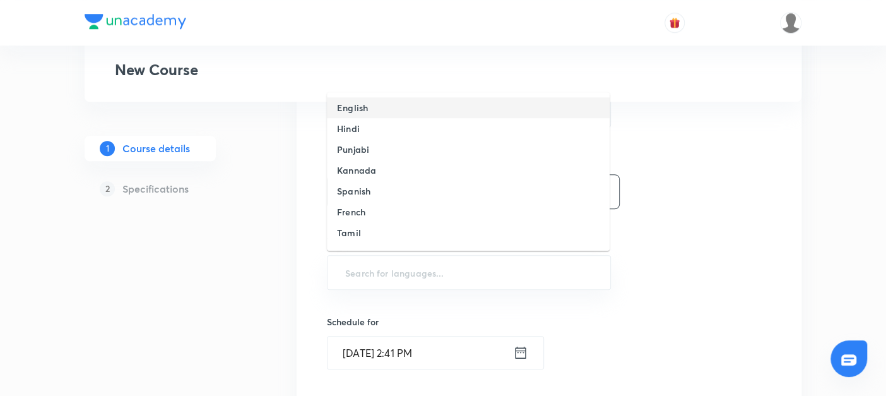
click at [345, 107] on h6 "English" at bounding box center [352, 107] width 31 height 13
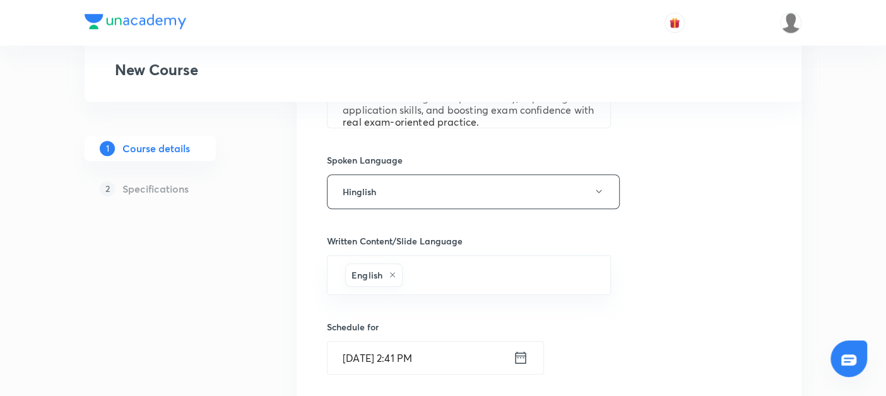
scroll to position [663, 0]
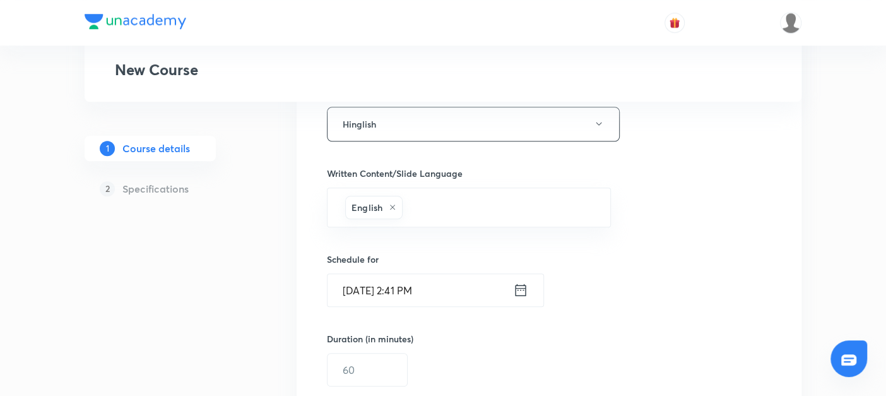
click at [519, 286] on icon at bounding box center [520, 290] width 15 height 18
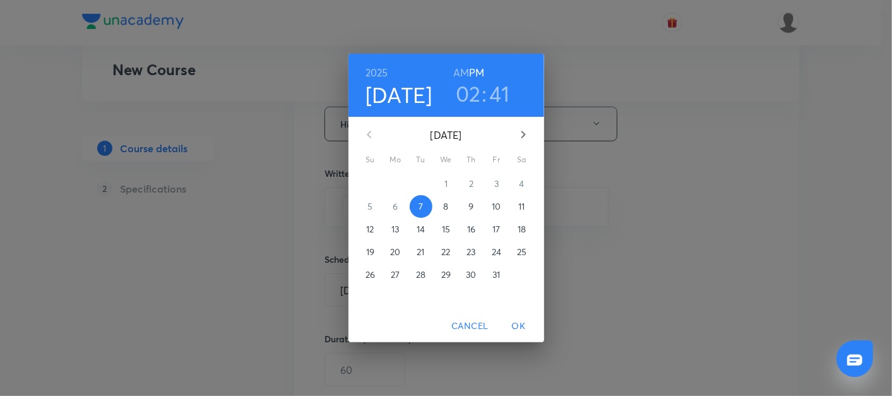
click at [394, 230] on p "13" at bounding box center [395, 229] width 8 height 13
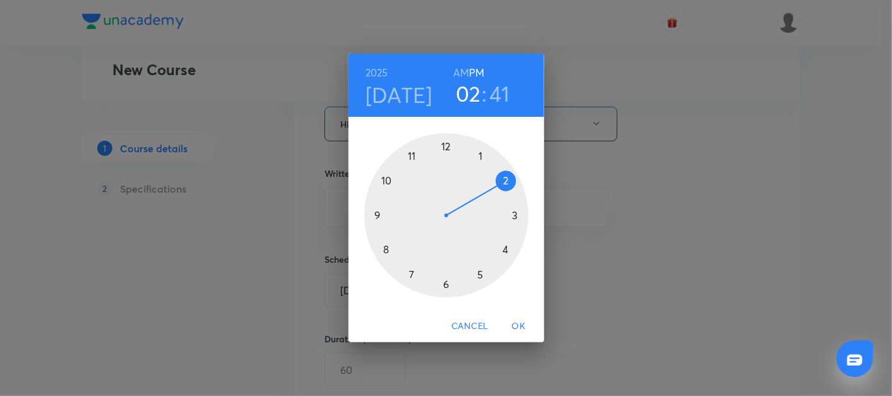
click at [386, 249] on div at bounding box center [446, 215] width 164 height 164
click at [514, 214] on div at bounding box center [446, 215] width 164 height 164
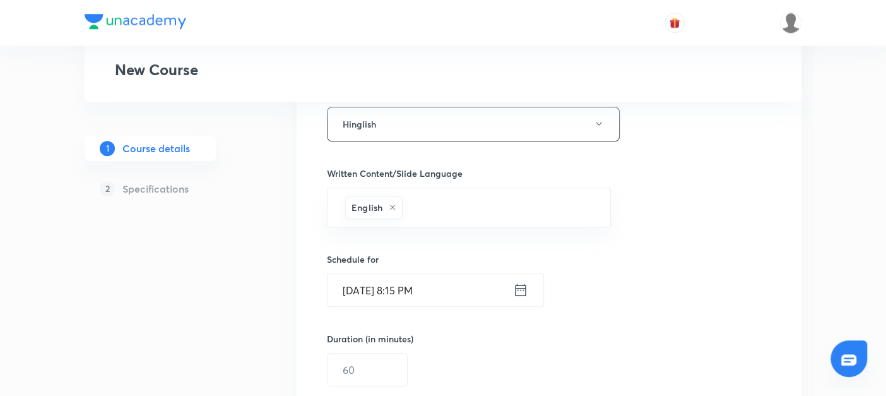
scroll to position [750, 0]
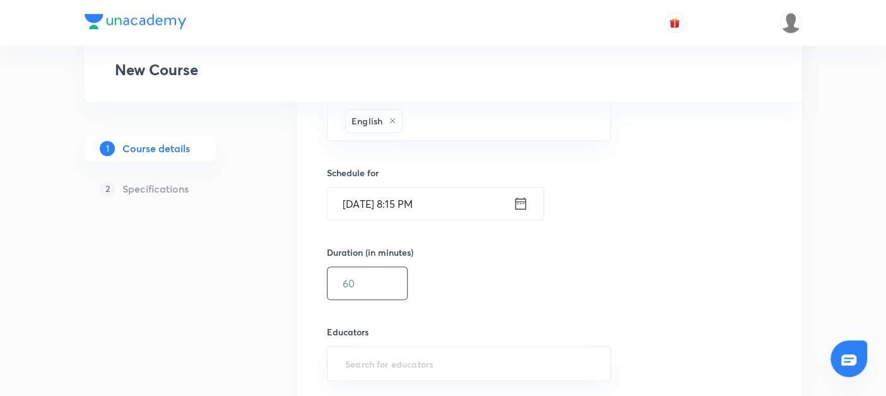
click at [367, 269] on input "text" at bounding box center [367, 283] width 80 height 32
type input "45"
click at [355, 362] on input "text" at bounding box center [469, 362] width 252 height 23
paste input "@amitvohra22-8435"
type input "@amitvohra22-8435"
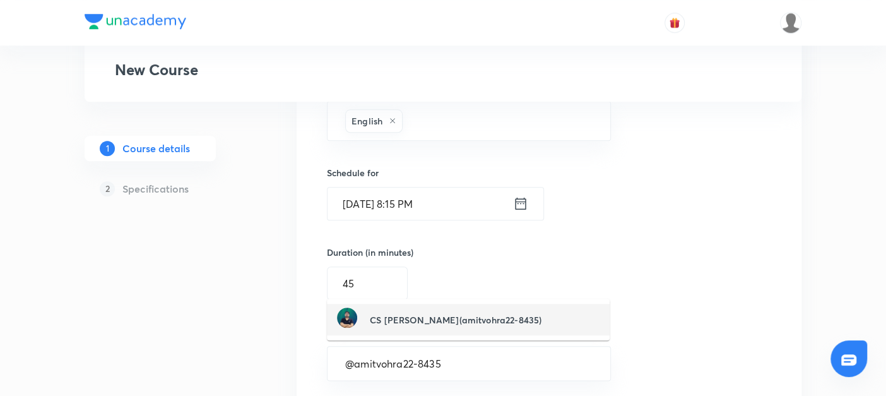
click at [425, 322] on h6 "CS [PERSON_NAME](amitvohra22-8435)" at bounding box center [456, 319] width 172 height 13
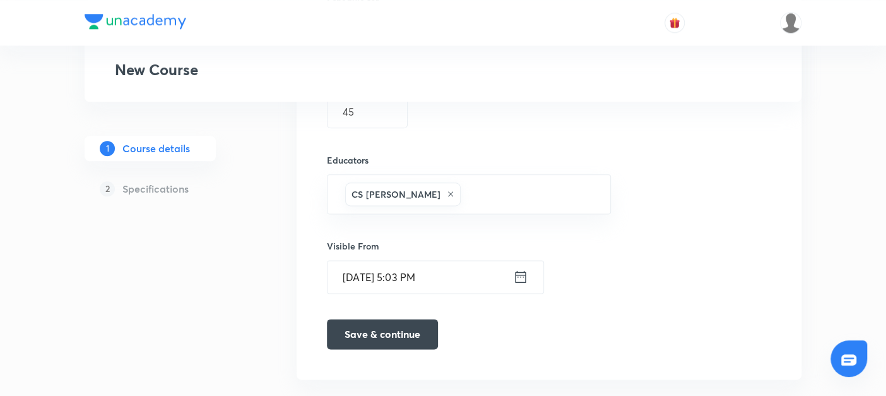
scroll to position [922, 0]
click at [404, 332] on button "Save & continue" at bounding box center [382, 332] width 111 height 30
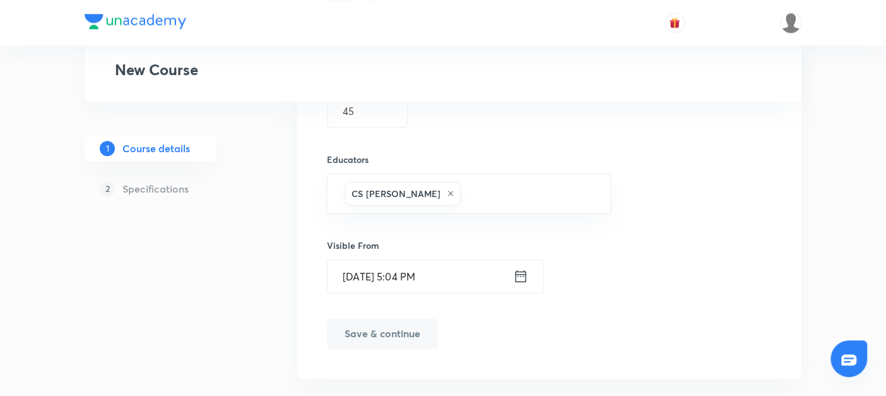
scroll to position [938, 0]
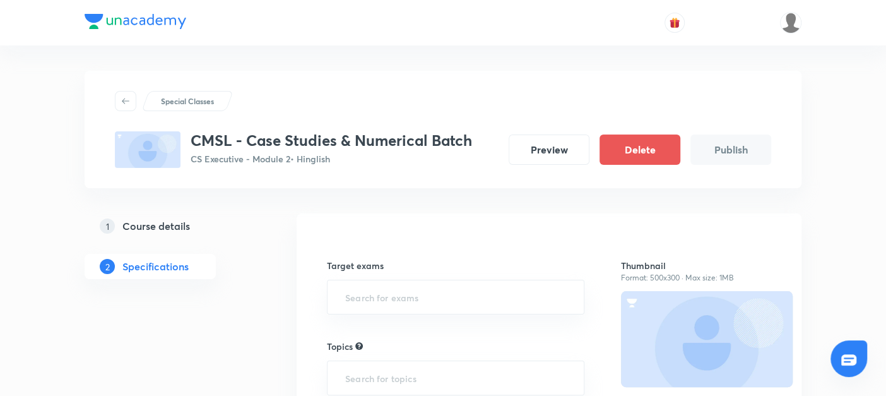
scroll to position [26, 0]
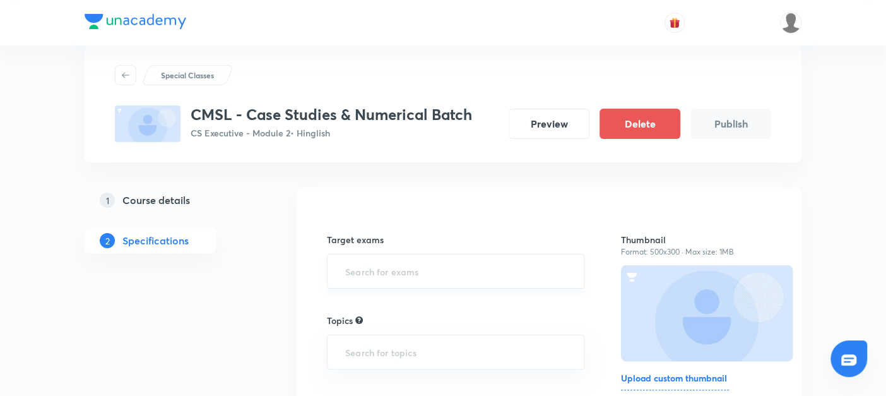
click at [360, 270] on input "text" at bounding box center [456, 270] width 226 height 23
type input "cs e"
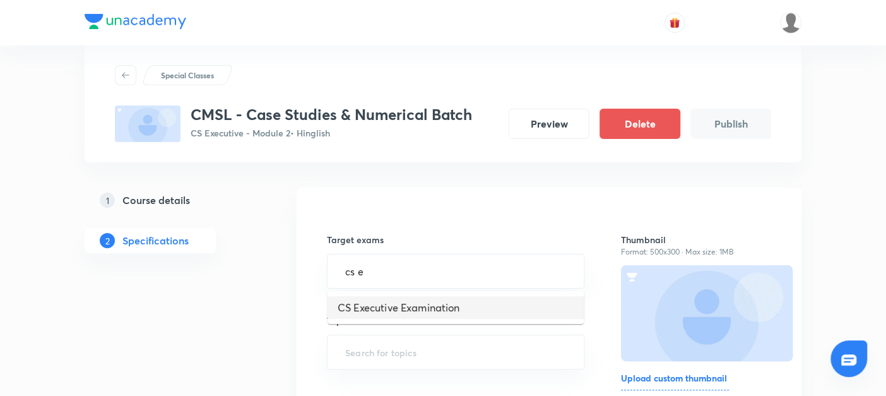
click at [358, 305] on li "CS Executive Examination" at bounding box center [455, 307] width 256 height 23
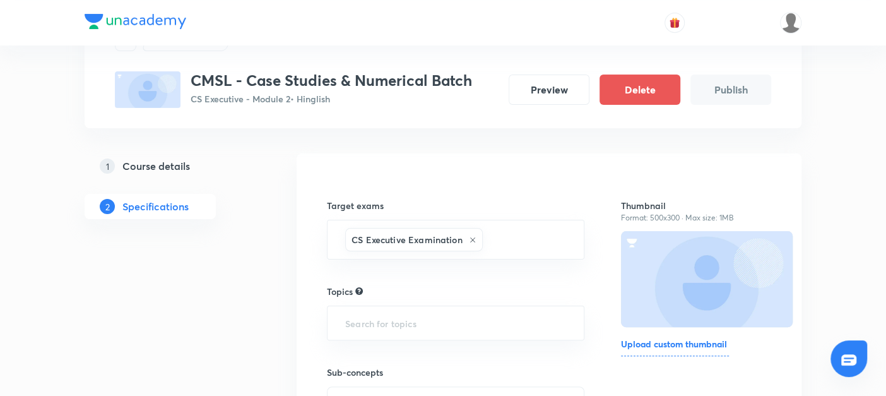
scroll to position [65, 0]
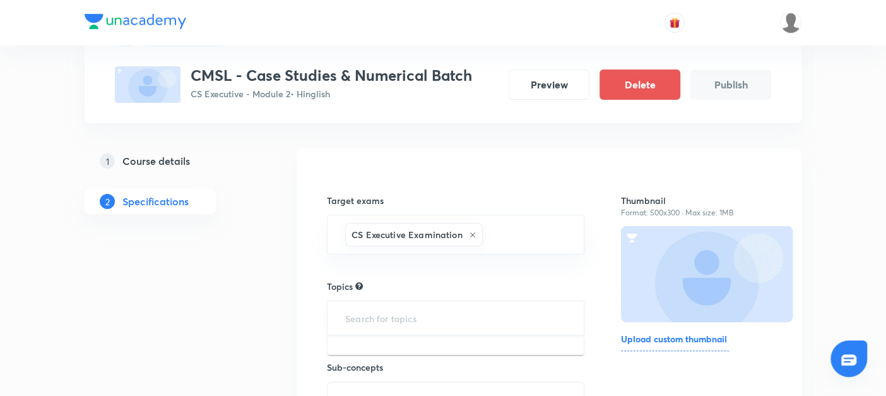
click at [357, 308] on input "text" at bounding box center [456, 317] width 226 height 23
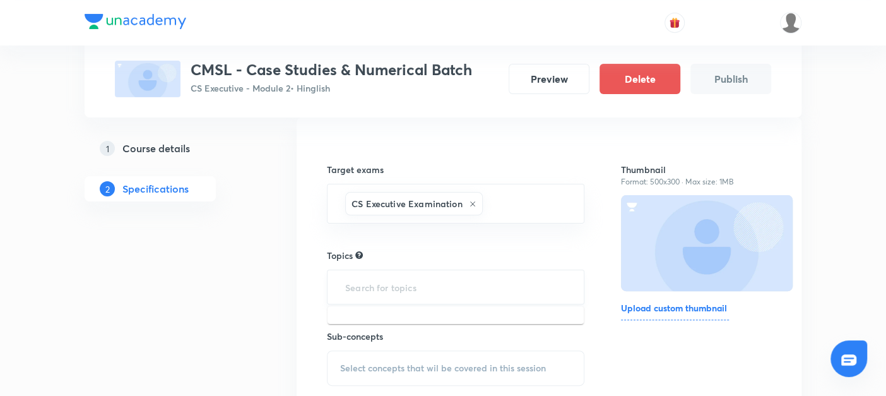
type input "s"
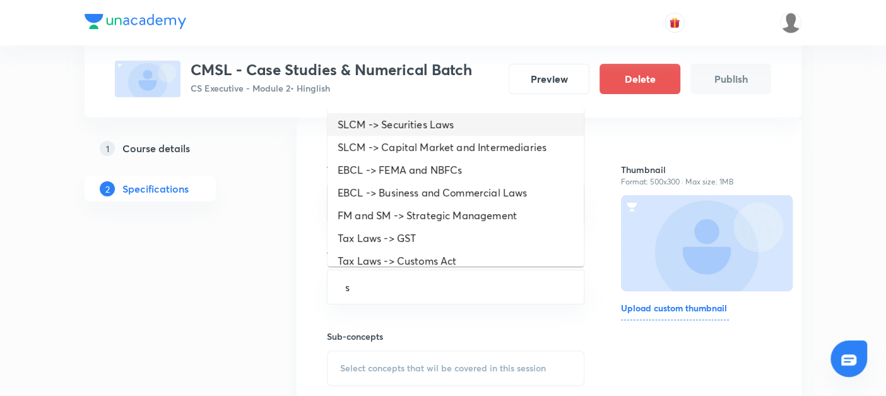
click at [379, 121] on li "SLCM -> Securities Laws" at bounding box center [455, 124] width 256 height 23
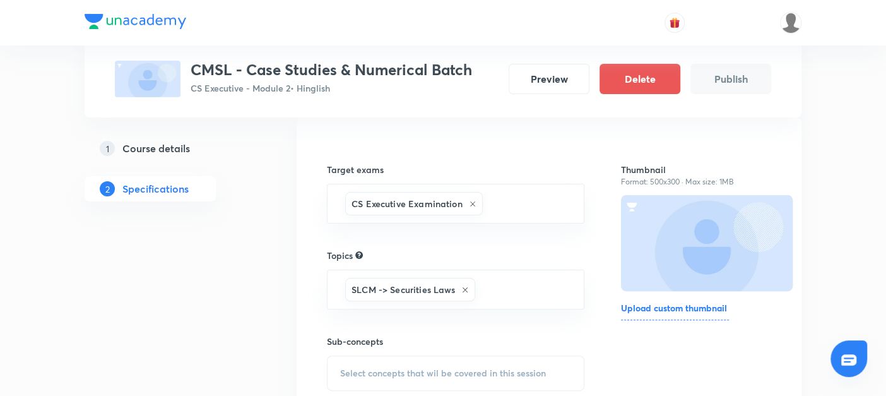
scroll to position [205, 0]
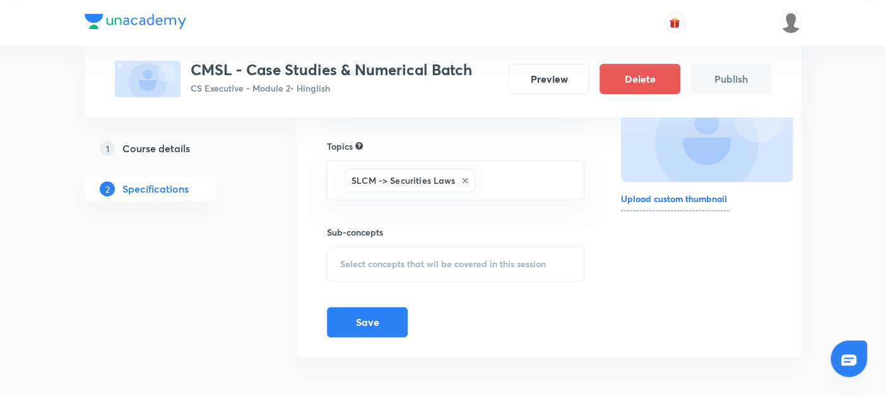
click at [353, 266] on span "Select concepts that wil be covered in this session" at bounding box center [443, 264] width 206 height 10
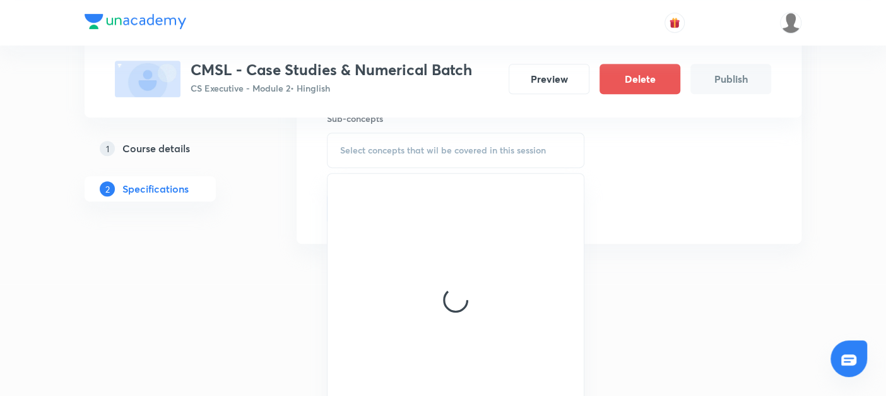
scroll to position [321, 0]
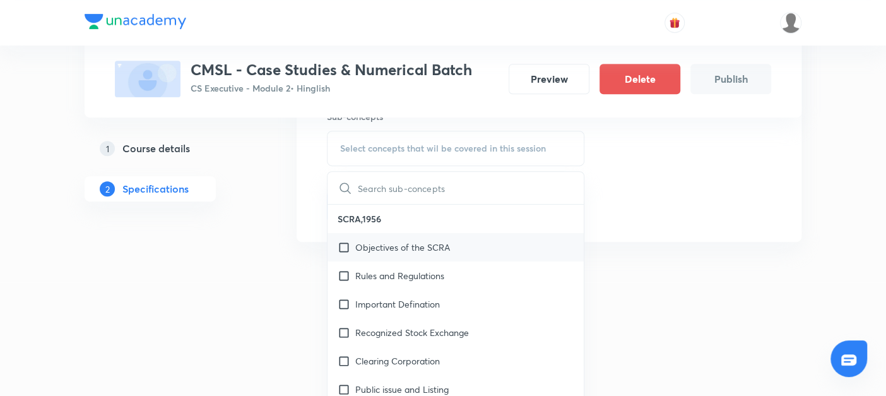
click at [341, 245] on input "checkbox" at bounding box center [347, 246] width 18 height 13
checkbox input "true"
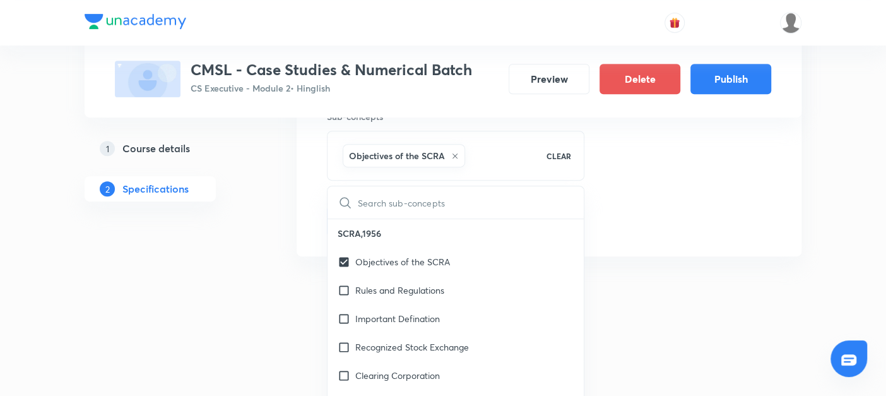
click at [293, 256] on div "Special Classes CMSL - Case Studies & Numerical Batch CS Executive - Module 2 •…" at bounding box center [443, 12] width 717 height 524
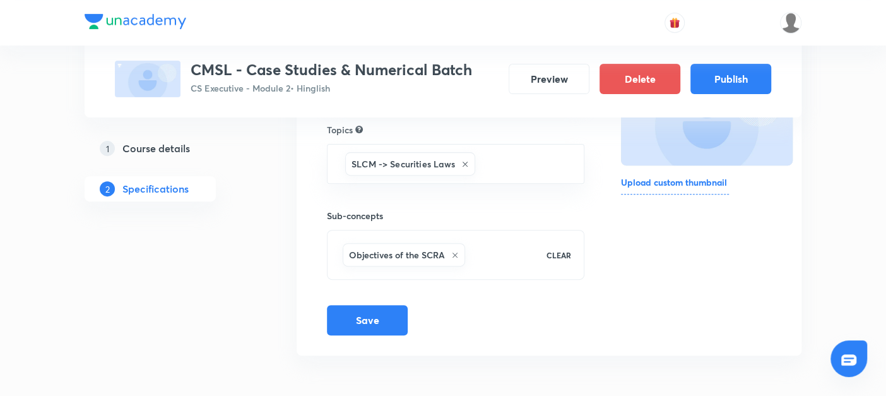
scroll to position [220, 0]
click at [360, 318] on button "Save" at bounding box center [367, 320] width 81 height 30
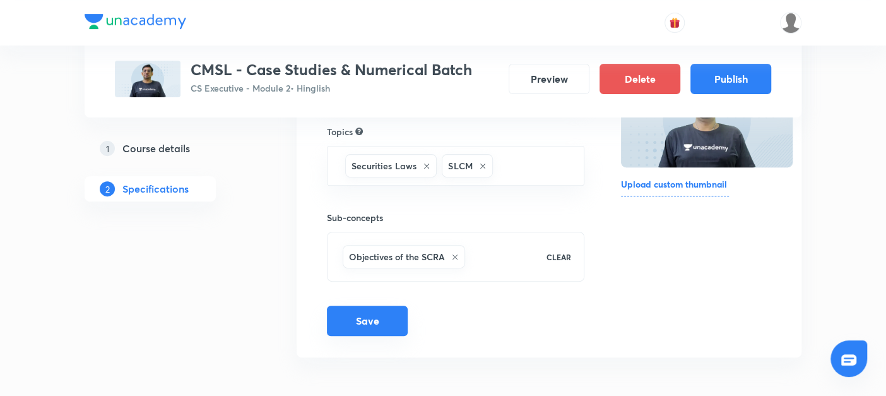
click at [355, 323] on button "Save" at bounding box center [367, 320] width 81 height 30
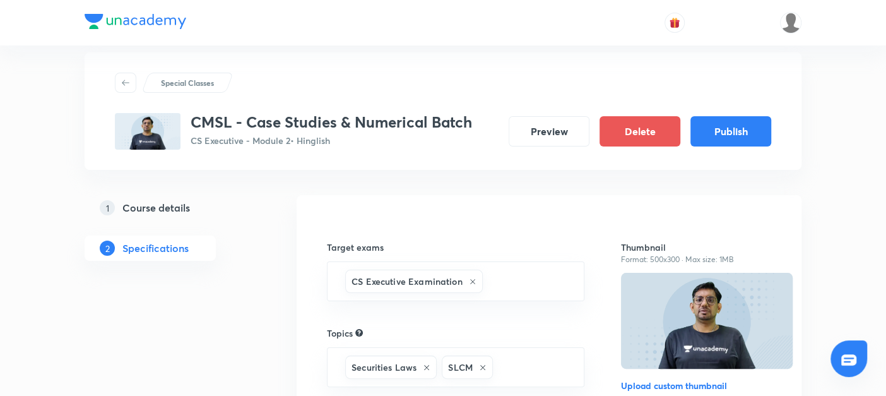
scroll to position [0, 0]
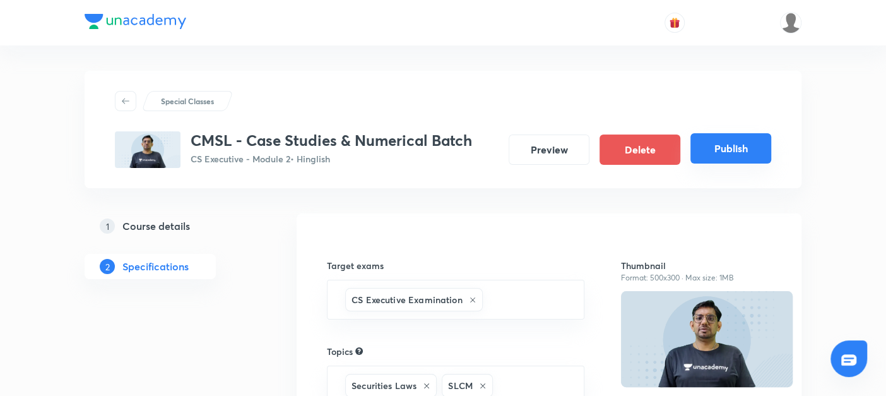
click at [743, 146] on button "Publish" at bounding box center [730, 148] width 81 height 30
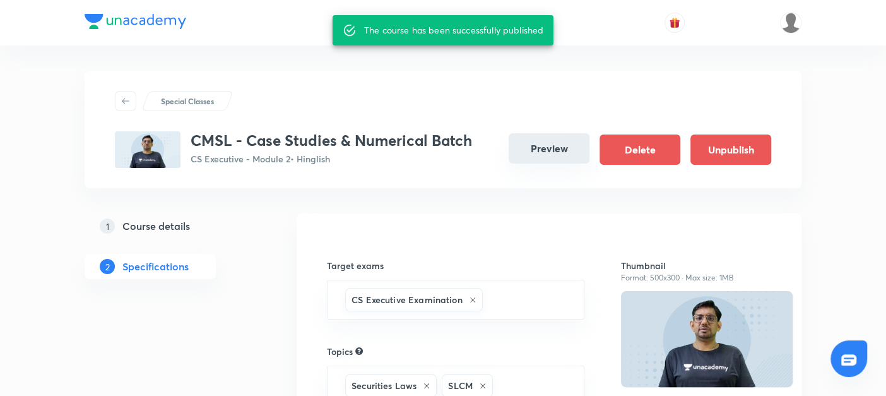
click at [560, 148] on button "Preview" at bounding box center [549, 148] width 81 height 30
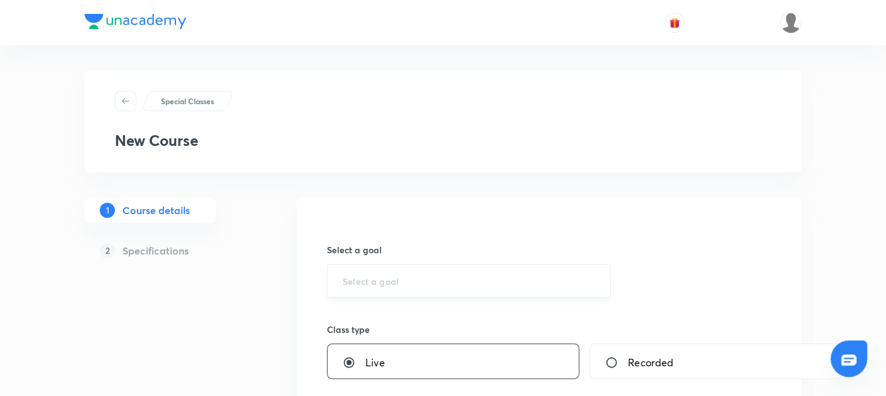
click at [372, 273] on div "​" at bounding box center [469, 280] width 284 height 33
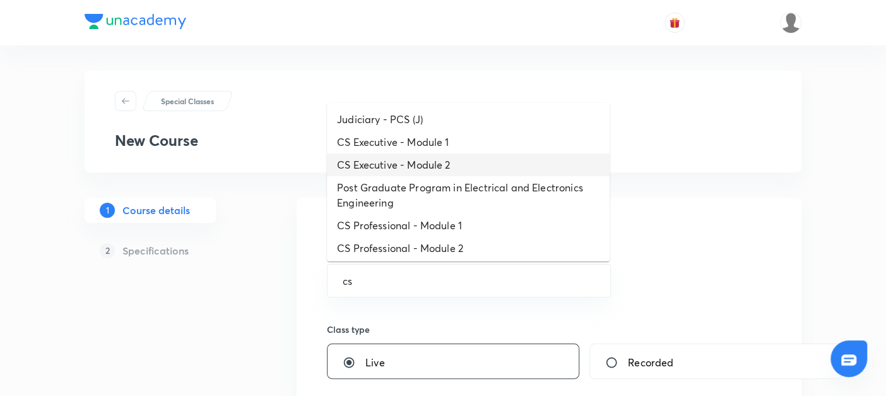
click at [399, 158] on li "CS Executive - Module 2" at bounding box center [468, 164] width 283 height 23
type input "CS Executive - Module 2"
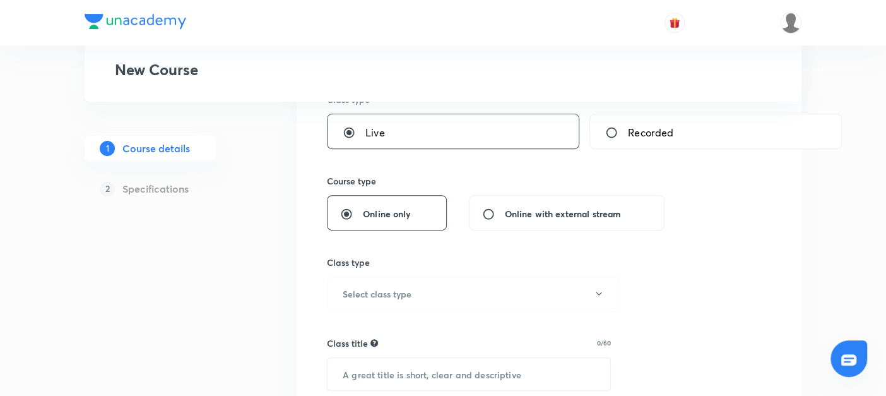
scroll to position [232, 0]
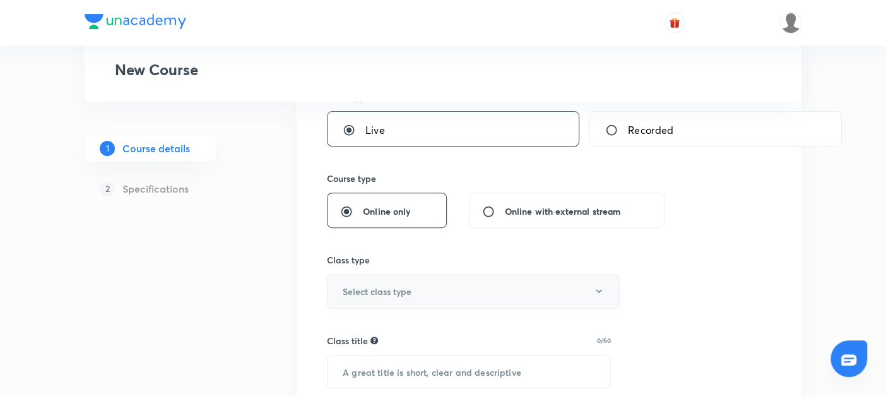
click at [350, 293] on h6 "Select class type" at bounding box center [377, 291] width 69 height 13
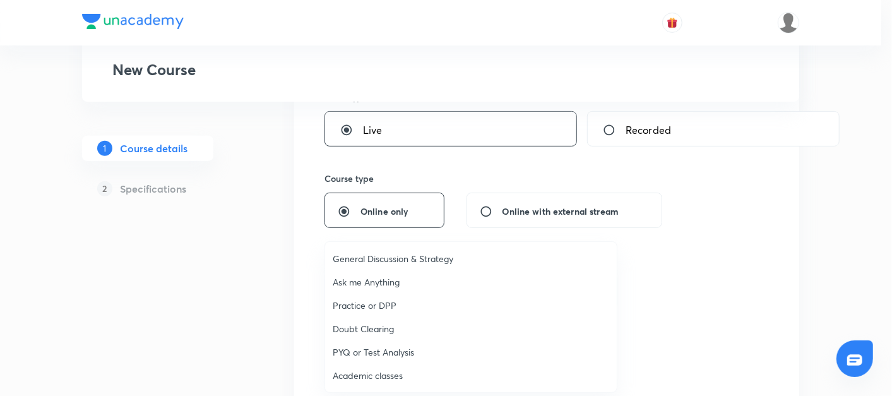
click at [361, 368] on span "Academic classes" at bounding box center [471, 374] width 276 height 13
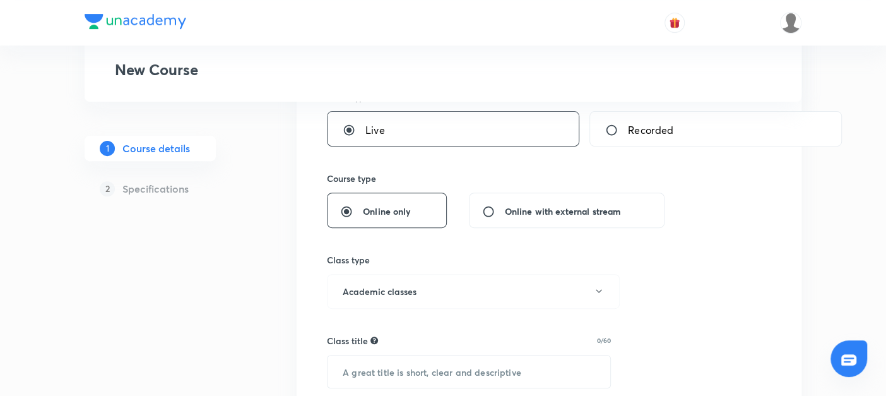
scroll to position [305, 0]
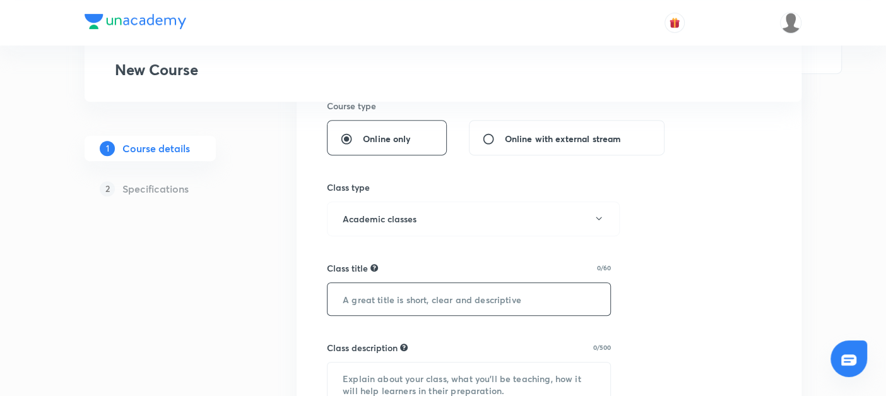
click at [342, 295] on input "text" at bounding box center [468, 299] width 283 height 32
paste input "CMSL - Case Studies & Numerical Batch"
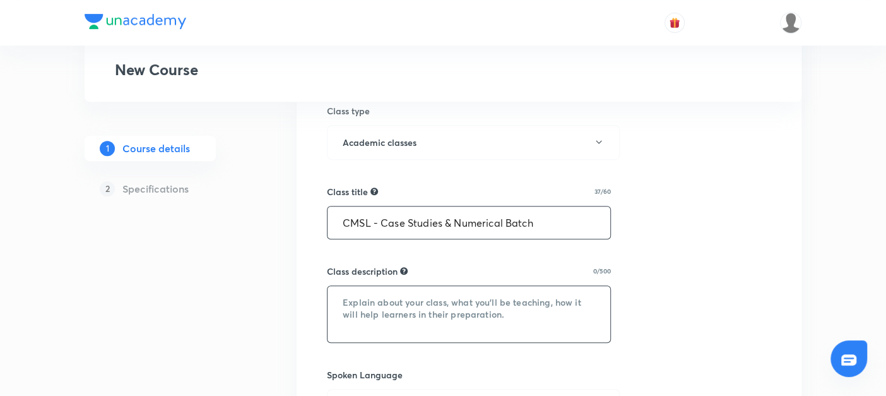
type input "CMSL - Case Studies & Numerical Batch"
click at [366, 299] on textarea at bounding box center [468, 314] width 283 height 56
paste textarea "A specially designed batch to strengthen your problem-solving and analytical sk…"
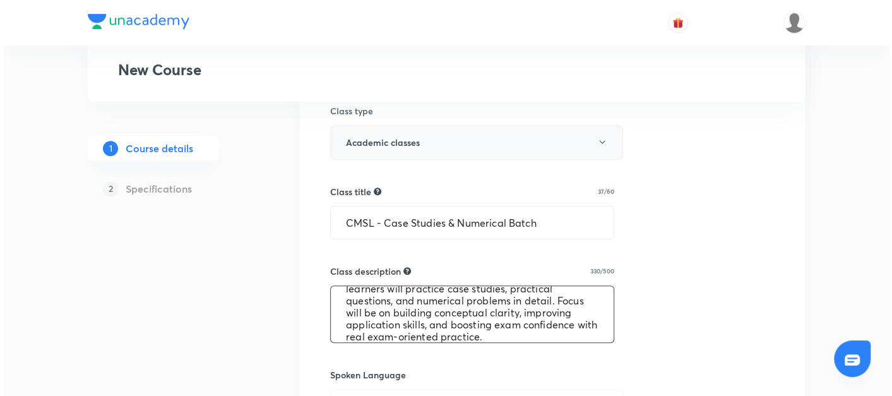
scroll to position [506, 0]
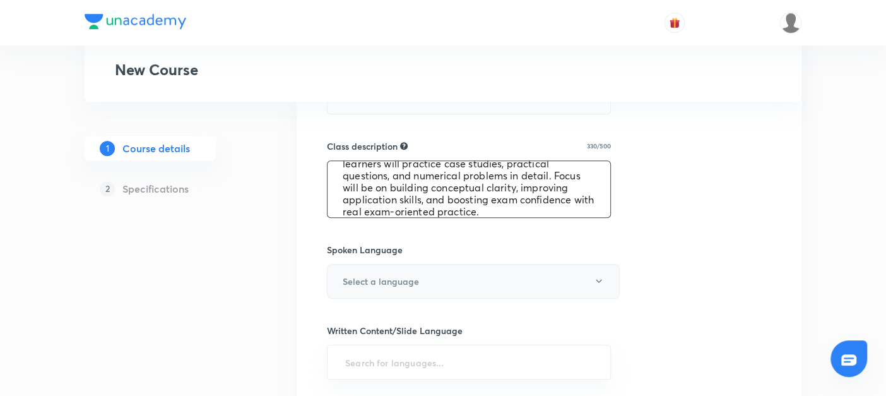
type textarea "A specially designed batch to strengthen your problem-solving and analytical sk…"
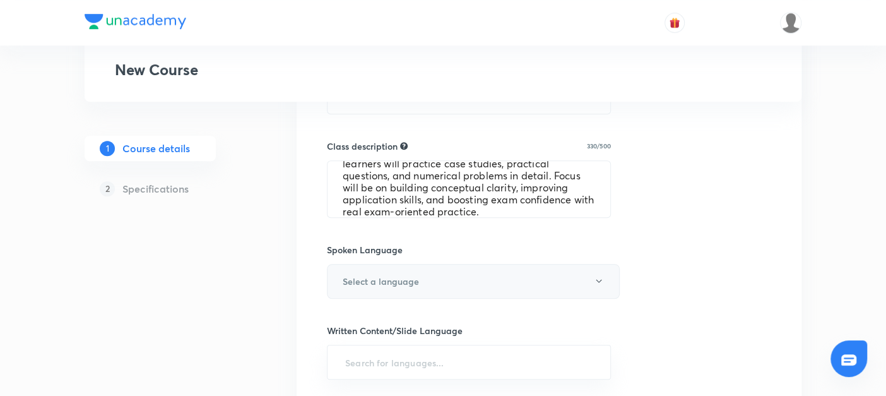
click at [353, 281] on h6 "Select a language" at bounding box center [381, 280] width 76 height 13
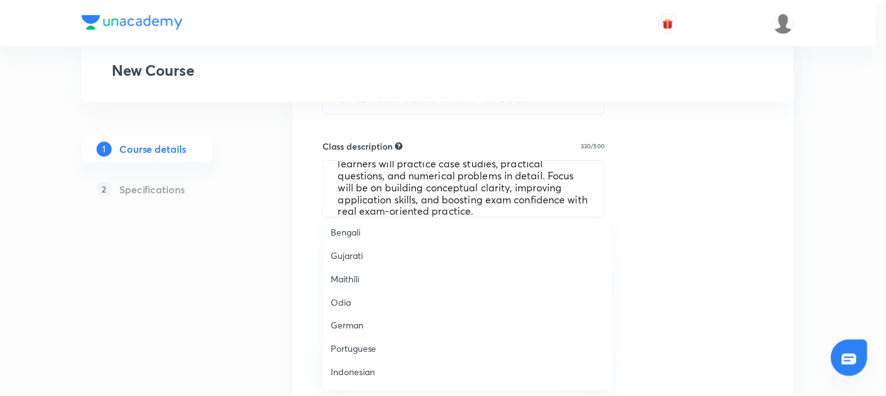
scroll to position [373, 0]
click at [338, 377] on span "Hinglish" at bounding box center [471, 375] width 276 height 13
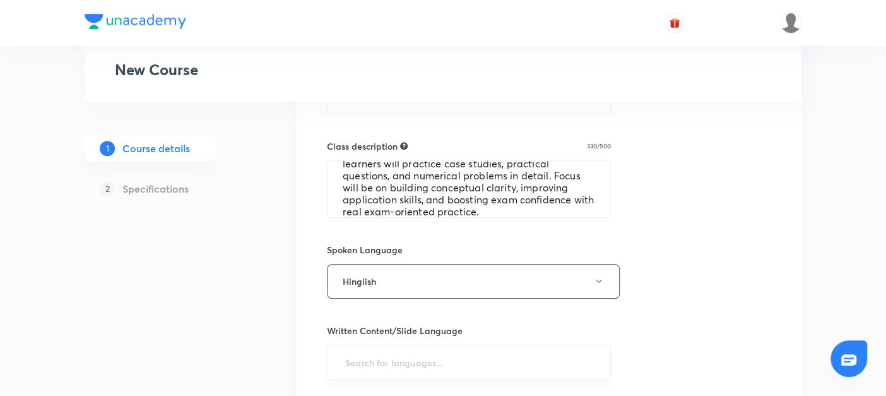
click at [362, 357] on input "text" at bounding box center [469, 361] width 252 height 23
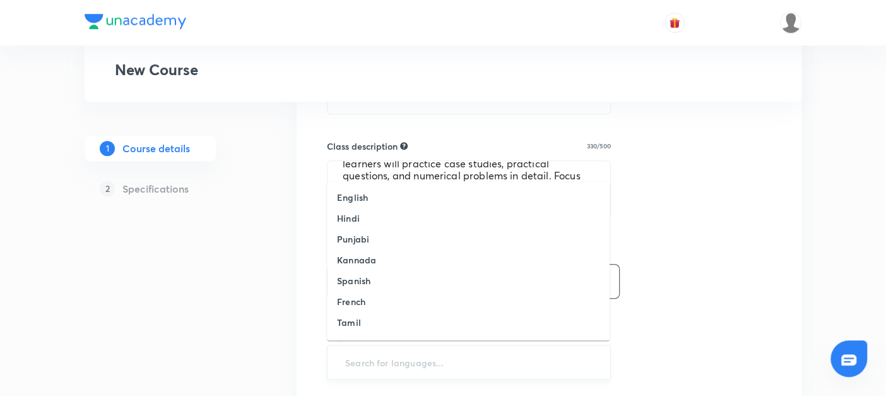
type input "e"
click at [344, 196] on h6 "English" at bounding box center [352, 197] width 31 height 13
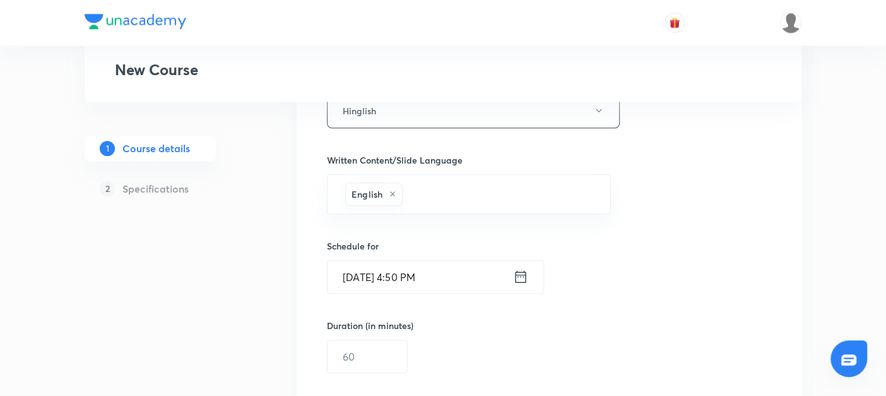
scroll to position [677, 0]
click at [521, 274] on icon at bounding box center [520, 276] width 15 height 18
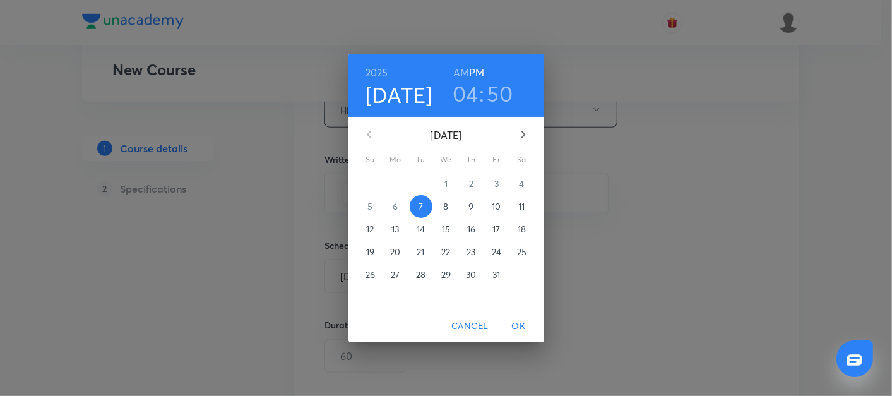
click at [423, 228] on p "14" at bounding box center [420, 229] width 8 height 13
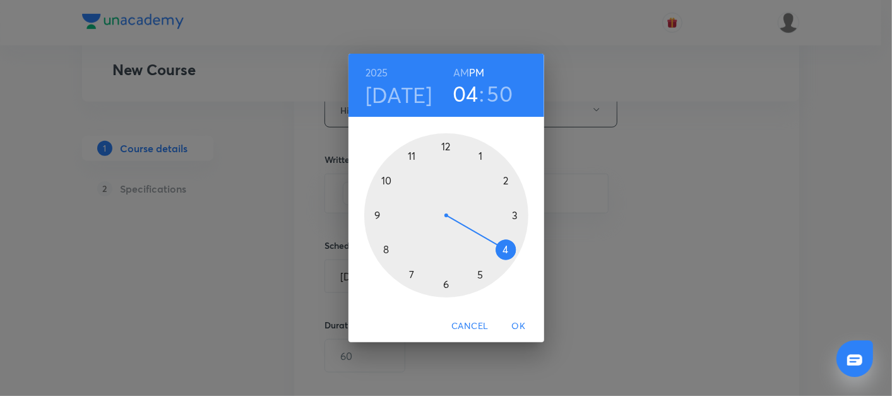
click at [387, 250] on div at bounding box center [446, 215] width 164 height 164
click at [515, 215] on div at bounding box center [446, 215] width 164 height 164
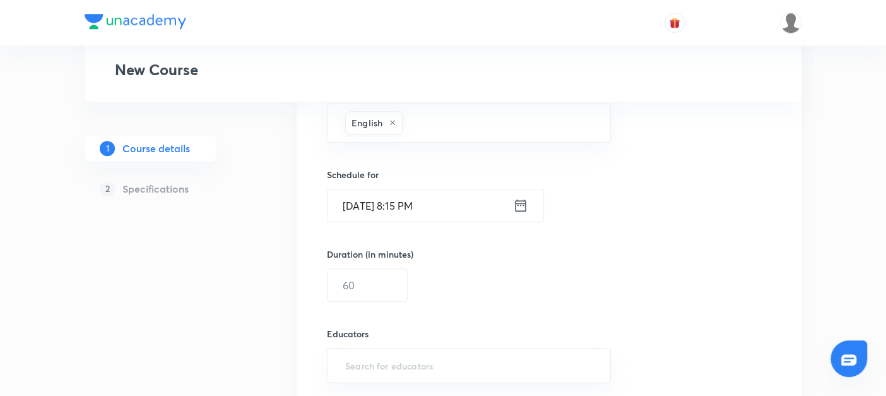
scroll to position [748, 0]
click at [360, 281] on input "text" at bounding box center [367, 284] width 80 height 32
type input "3"
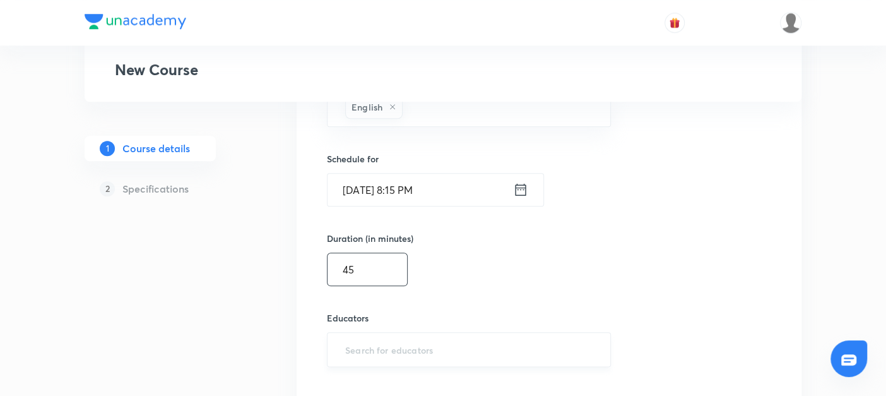
type input "45"
click at [350, 348] on input "text" at bounding box center [469, 349] width 252 height 23
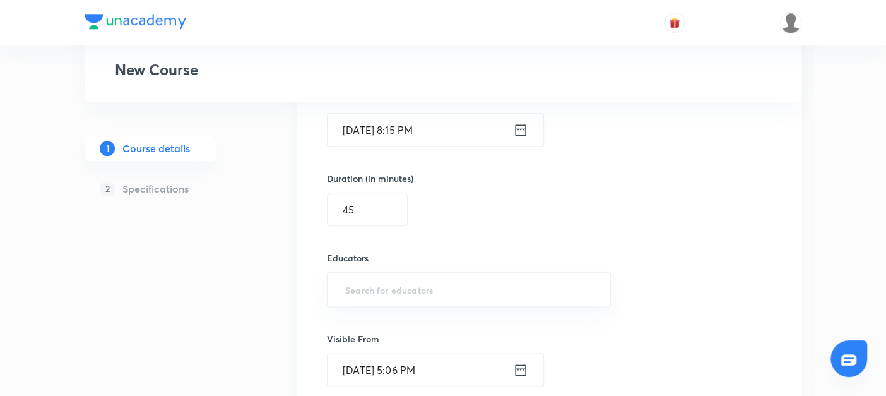
paste input "@amitvohra22-8435"
type input "@amitvohra22-8435"
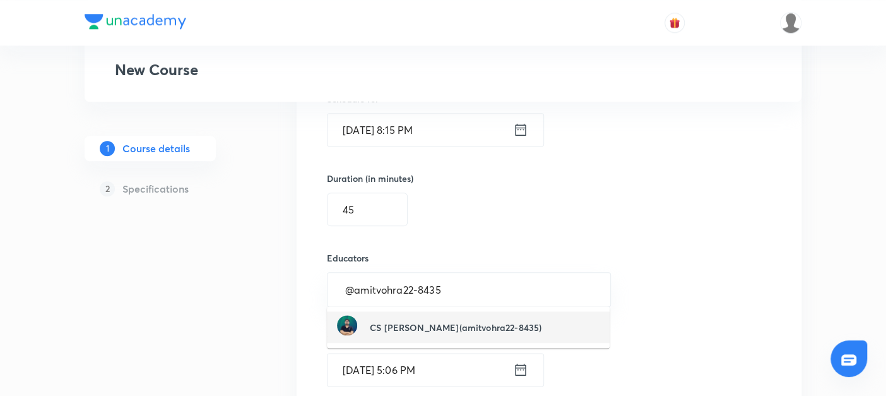
click at [401, 329] on h6 "CS [PERSON_NAME](amitvohra22-8435)" at bounding box center [456, 327] width 172 height 13
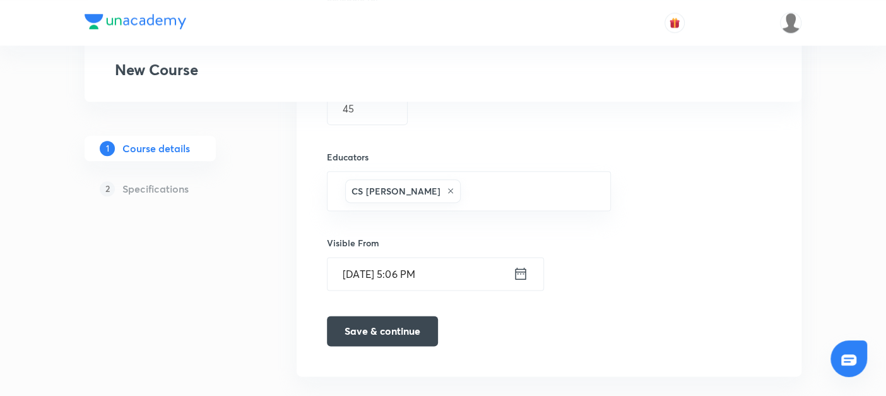
scroll to position [928, 0]
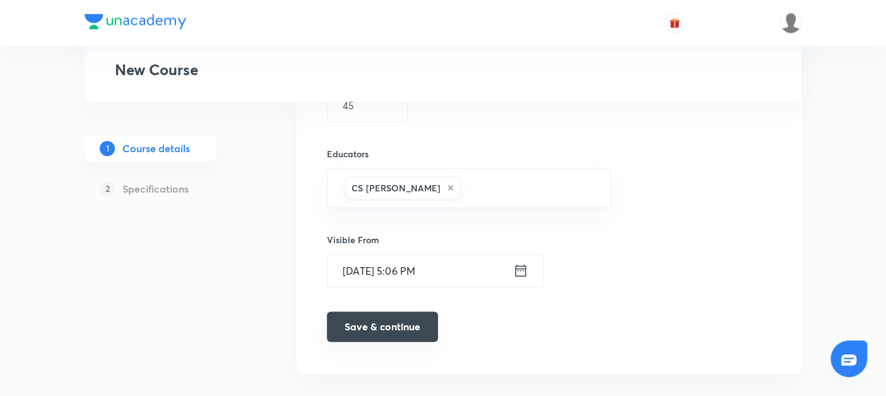
click at [383, 321] on button "Save & continue" at bounding box center [382, 326] width 111 height 30
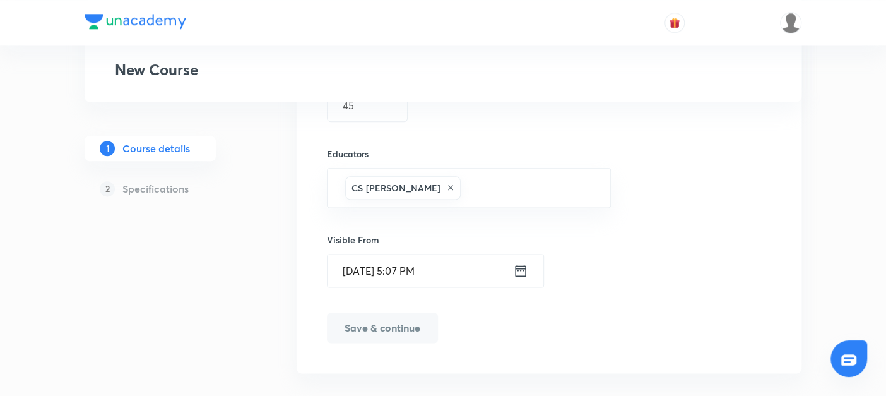
scroll to position [943, 0]
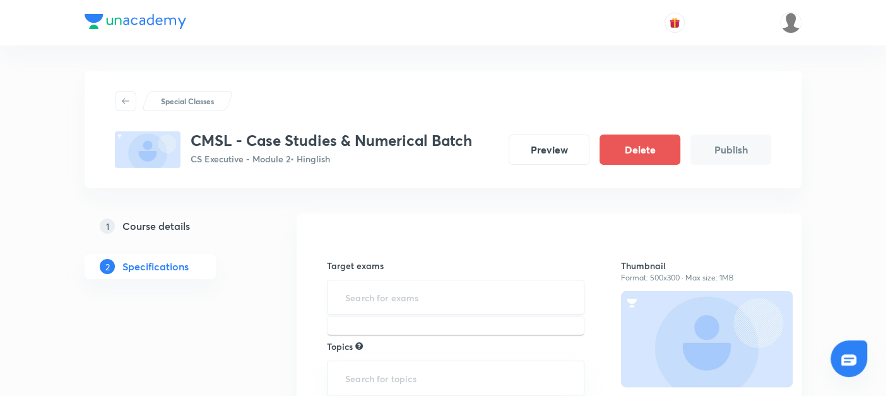
click at [362, 293] on input "text" at bounding box center [456, 296] width 226 height 23
type input "s"
click at [362, 328] on li "CS Executive Examination" at bounding box center [455, 333] width 256 height 23
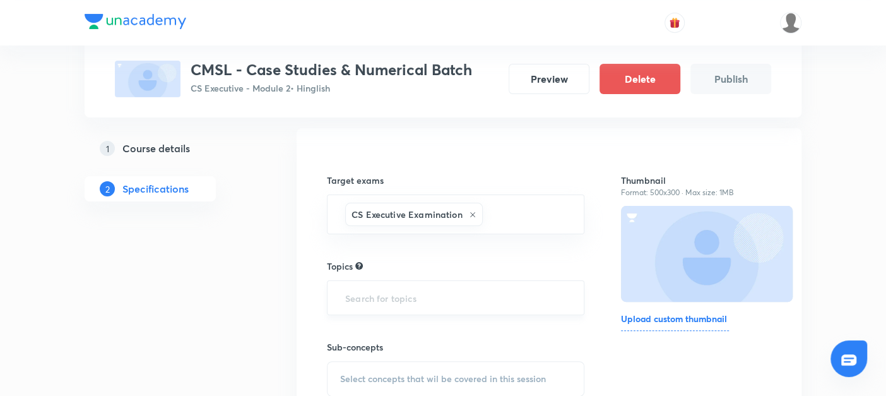
click at [351, 295] on input "text" at bounding box center [456, 297] width 226 height 23
type input "s"
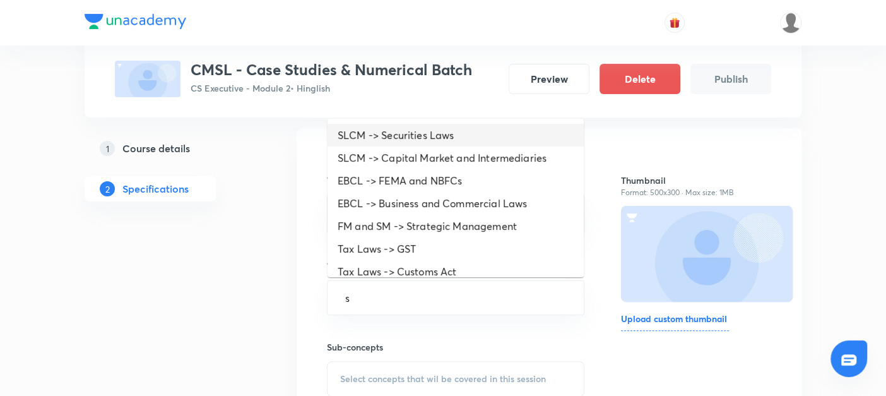
click at [386, 129] on li "SLCM -> Securities Laws" at bounding box center [455, 135] width 256 height 23
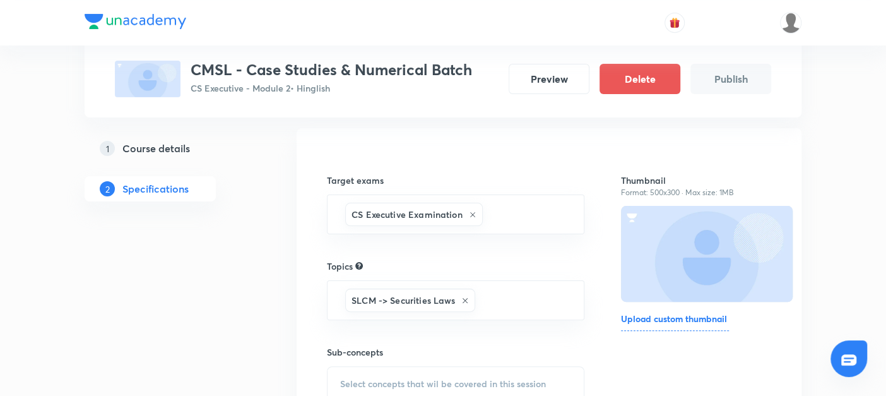
scroll to position [205, 0]
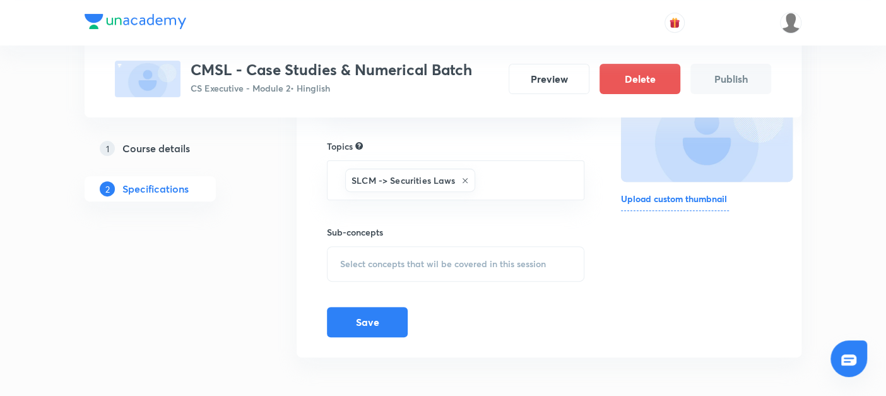
click at [350, 263] on span "Select concepts that wil be covered in this session" at bounding box center [443, 264] width 206 height 10
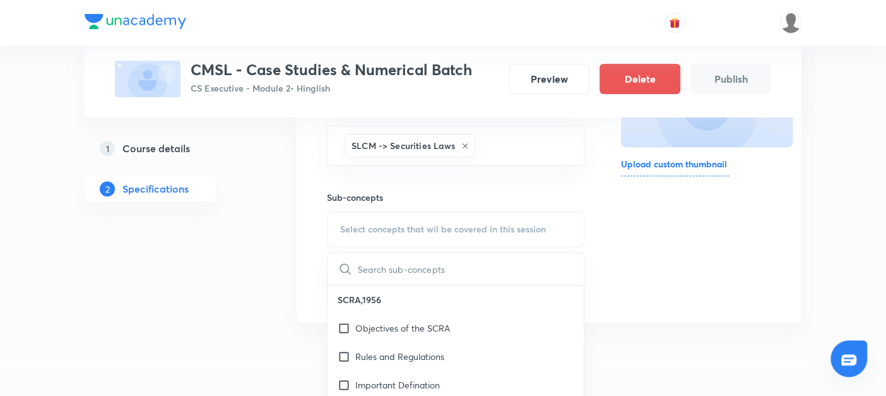
scroll to position [240, 0]
click at [340, 327] on input "checkbox" at bounding box center [347, 327] width 18 height 13
checkbox input "true"
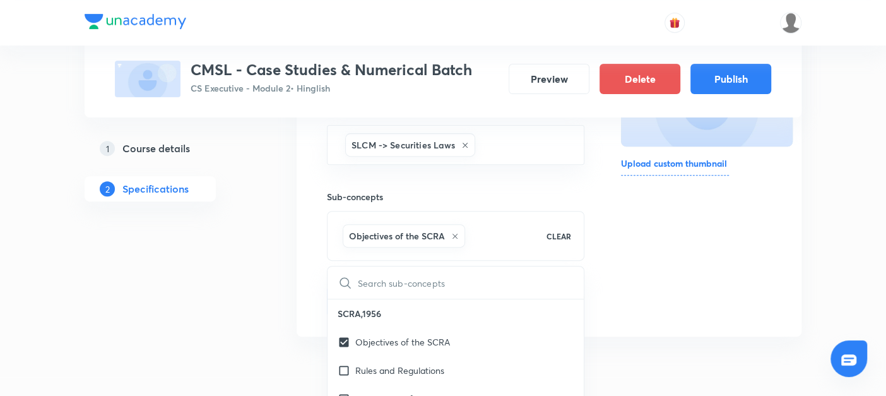
click at [276, 319] on div "Special Classes CMSL - Case Studies & Numerical Batch CS Executive - Module 2 •…" at bounding box center [443, 92] width 717 height 524
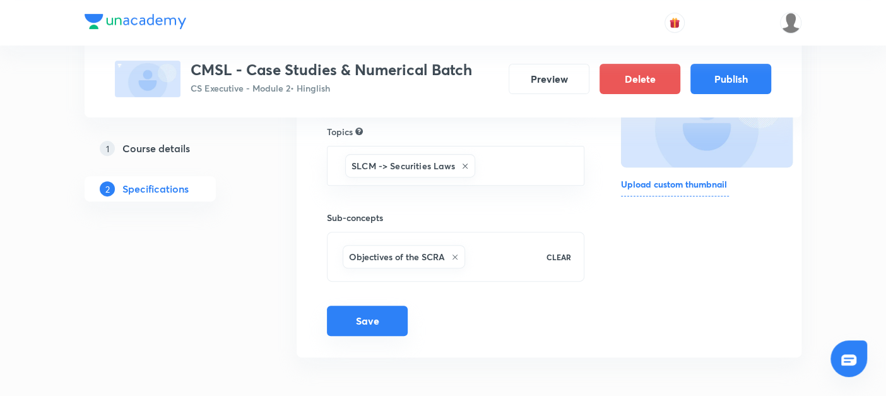
click at [362, 314] on button "Save" at bounding box center [367, 320] width 81 height 30
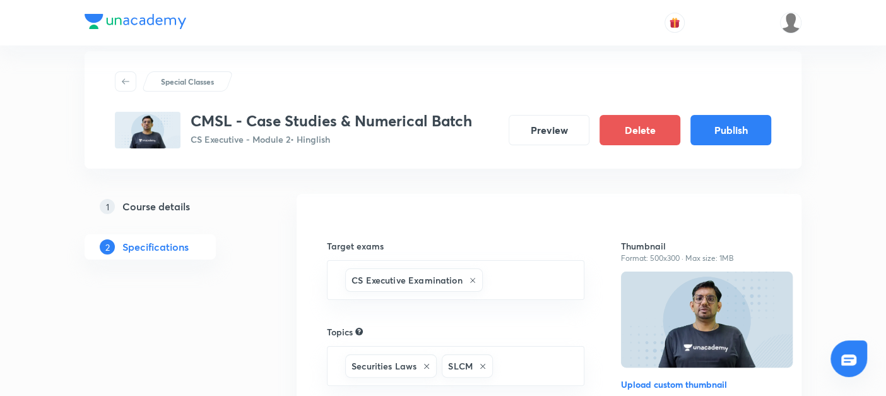
scroll to position [18, 0]
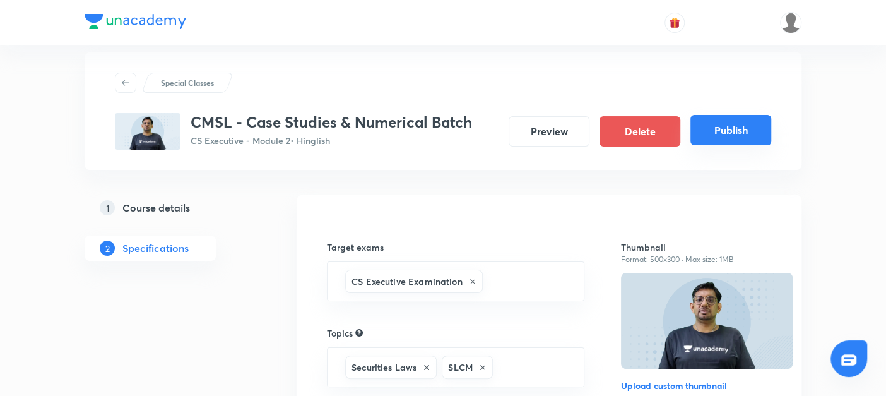
click at [719, 127] on button "Publish" at bounding box center [730, 130] width 81 height 30
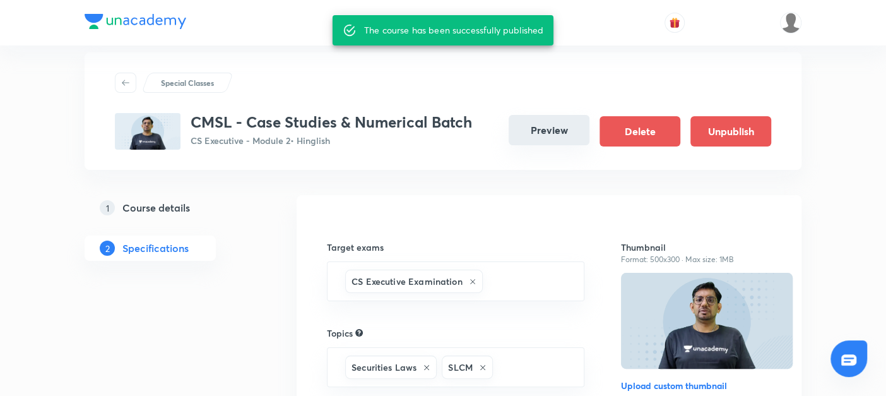
click at [542, 133] on button "Preview" at bounding box center [549, 130] width 81 height 30
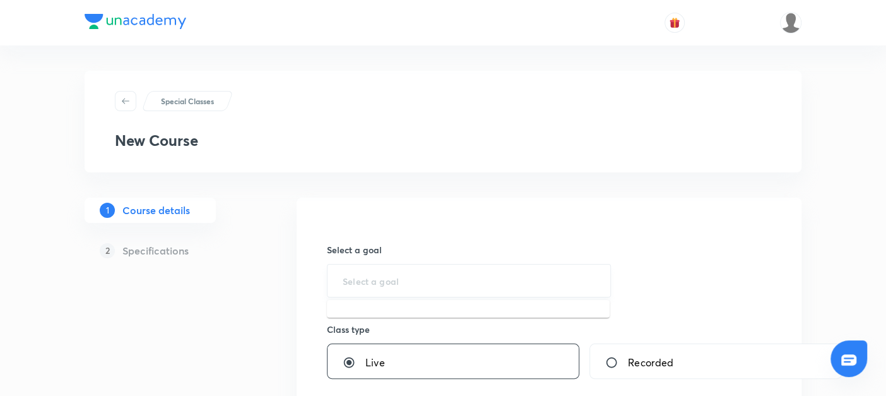
click at [351, 280] on input "text" at bounding box center [469, 280] width 252 height 12
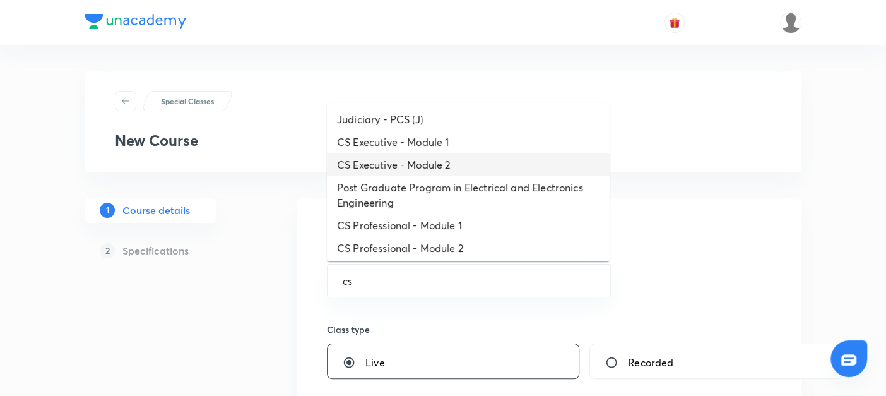
click at [416, 165] on li "CS Executive - Module 2" at bounding box center [468, 164] width 283 height 23
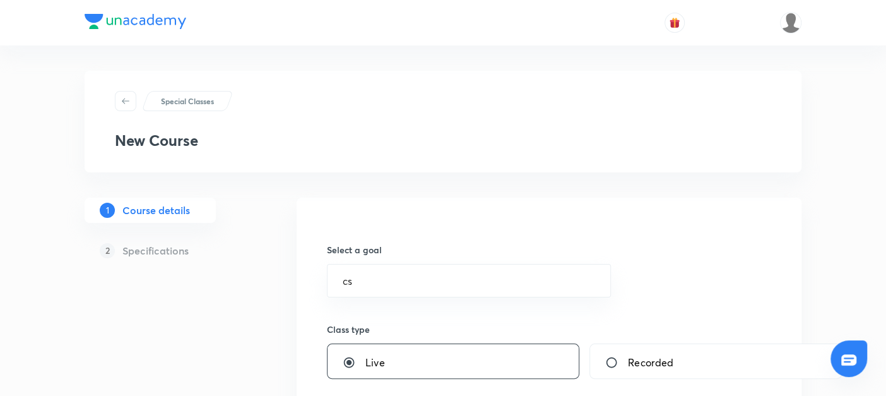
type input "CS Executive - Module 2"
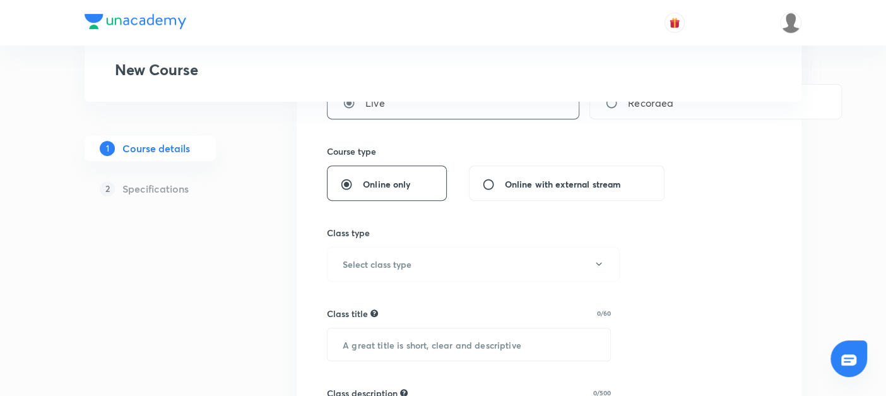
scroll to position [260, 0]
click at [348, 257] on h6 "Select class type" at bounding box center [377, 263] width 69 height 13
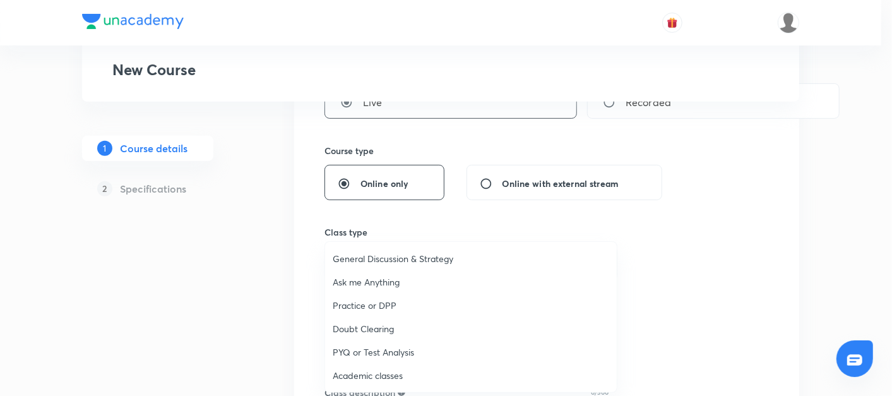
click at [342, 370] on span "Academic classes" at bounding box center [471, 374] width 276 height 13
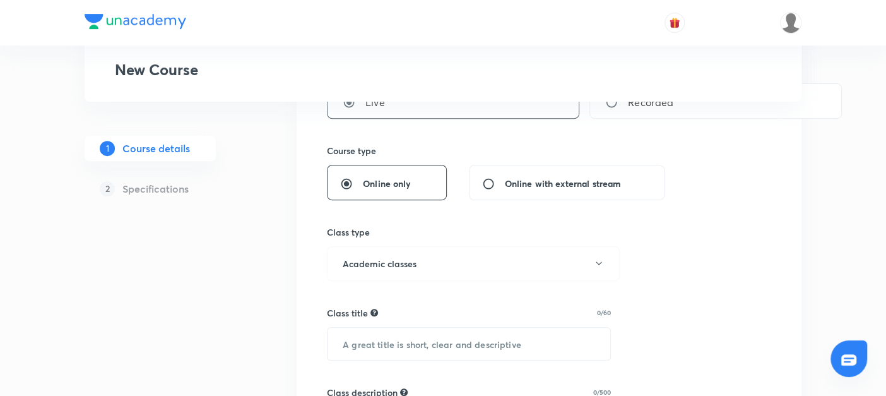
scroll to position [307, 0]
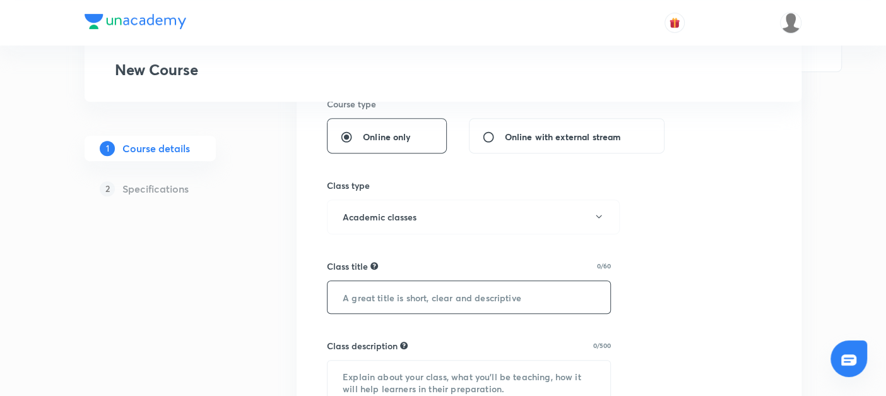
click at [352, 292] on input "text" at bounding box center [468, 297] width 283 height 32
paste input "CMSL - Case Studies & Numerical Batch"
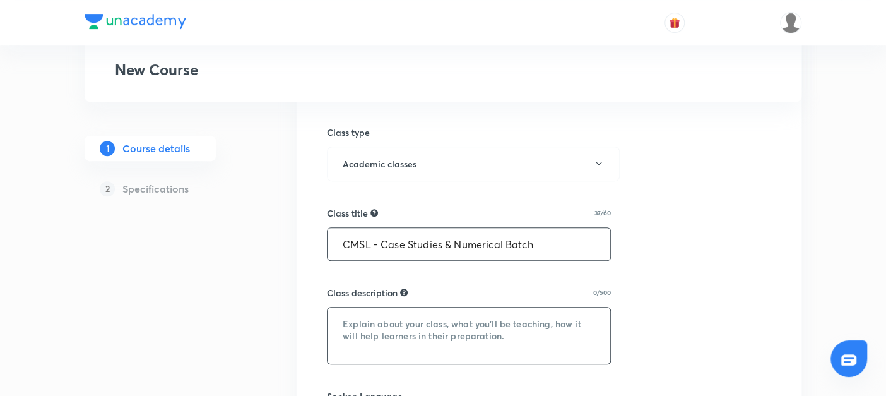
type input "CMSL - Case Studies & Numerical Batch"
click at [348, 321] on textarea at bounding box center [468, 335] width 283 height 56
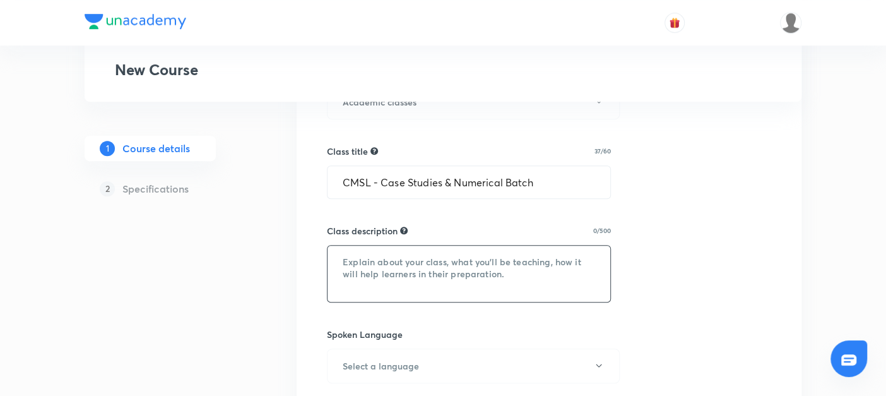
scroll to position [423, 0]
paste textarea "A specially designed batch to strengthen your problem-solving and analytical sk…"
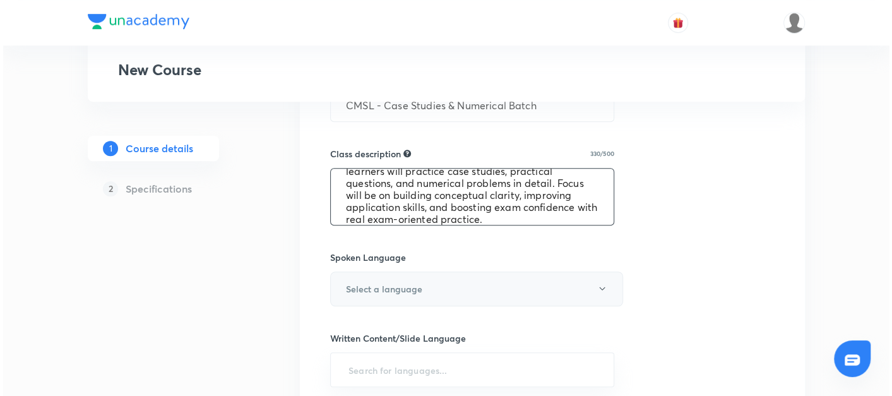
scroll to position [499, 0]
type textarea "A specially designed batch to strengthen your problem-solving and analytical sk…"
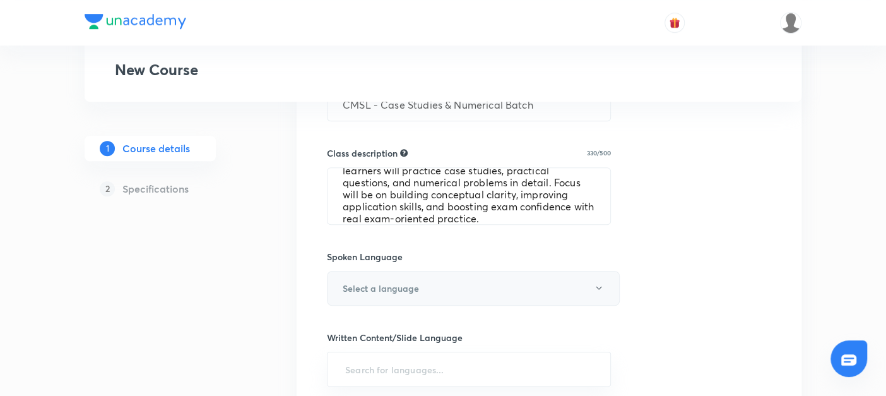
click at [394, 290] on h6 "Select a language" at bounding box center [381, 287] width 76 height 13
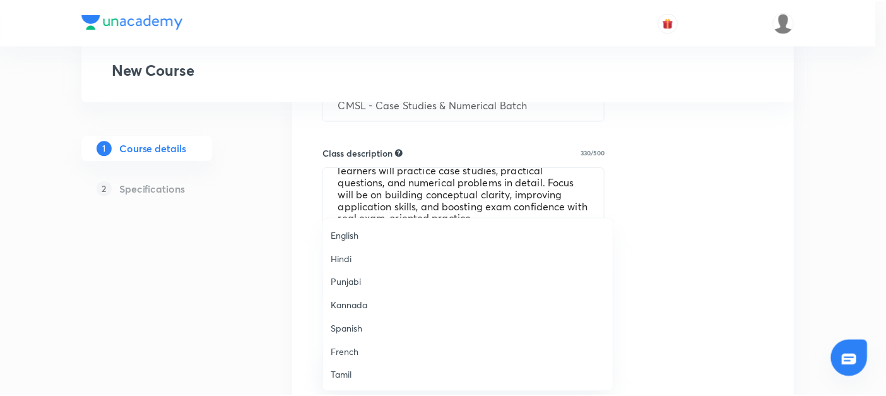
scroll to position [373, 0]
click at [337, 369] on span "Hinglish" at bounding box center [471, 375] width 276 height 13
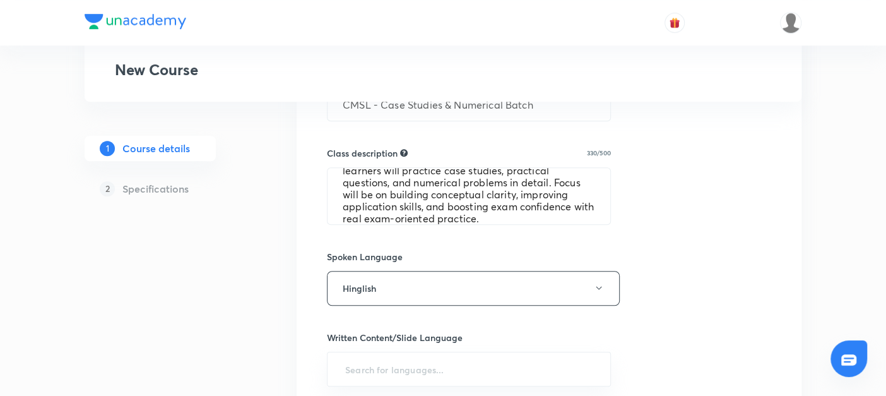
click at [274, 344] on div "Special Classes New Course 1 Course details 2 Specifications Select a goal CS E…" at bounding box center [443, 190] width 717 height 1237
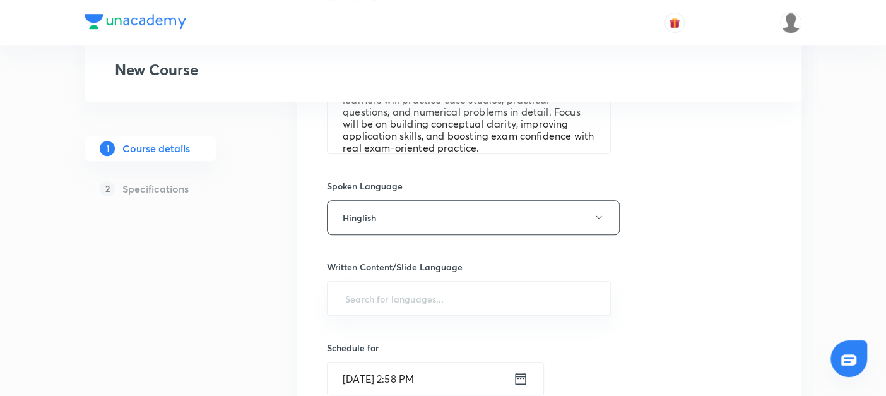
scroll to position [570, 0]
click at [349, 293] on input "text" at bounding box center [469, 297] width 252 height 23
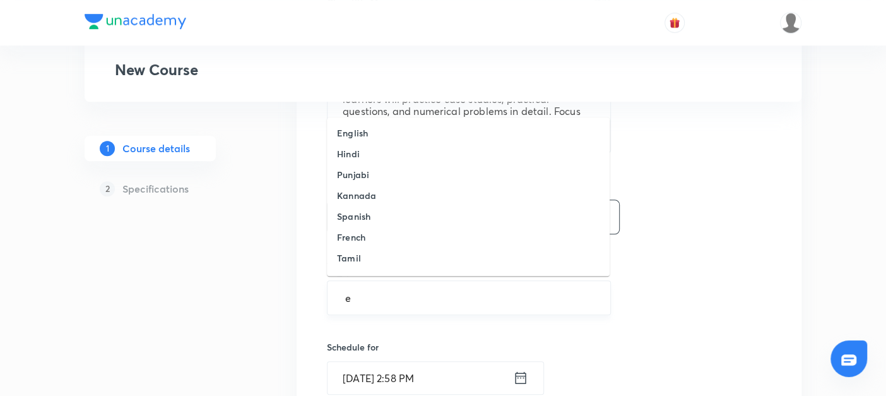
type input "en"
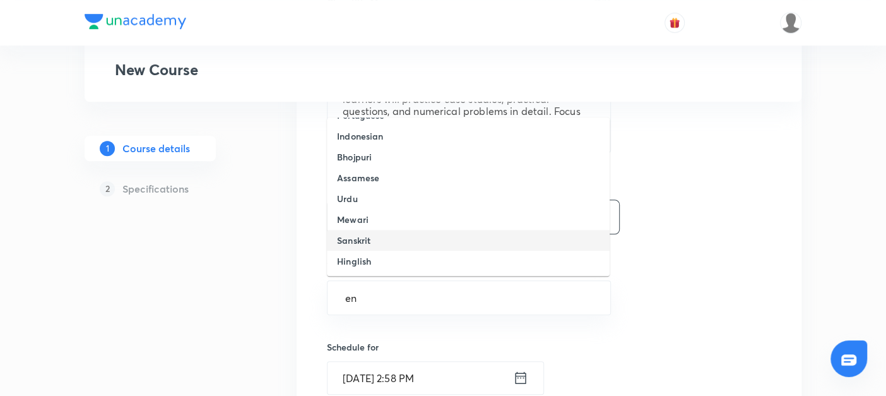
scroll to position [0, 0]
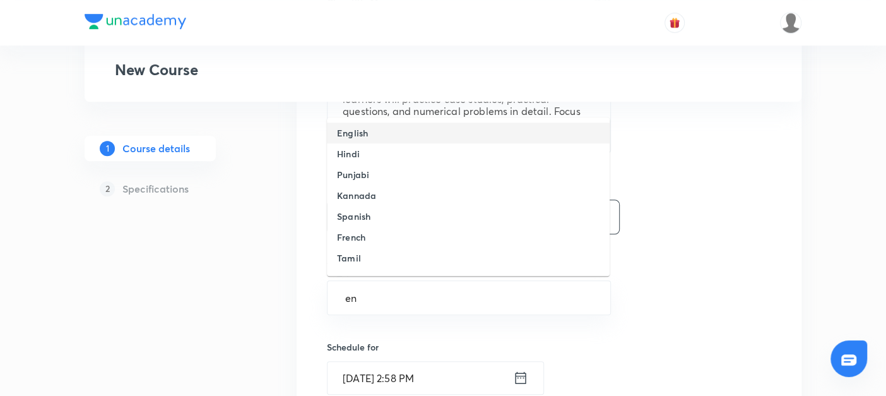
click at [356, 131] on h6 "English" at bounding box center [352, 132] width 31 height 13
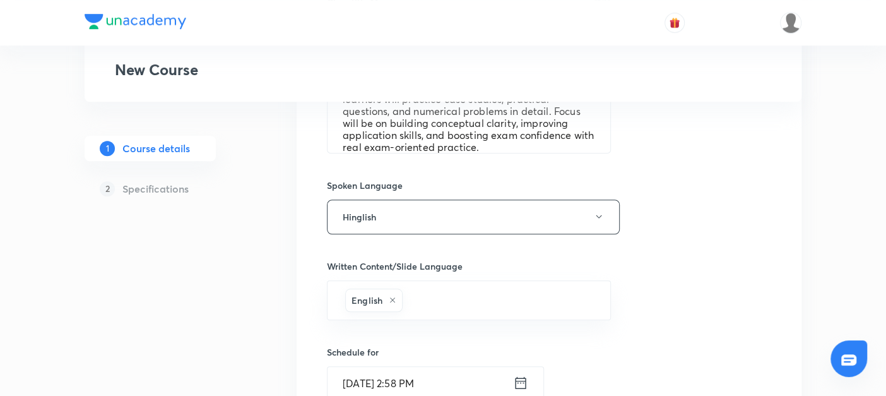
scroll to position [671, 0]
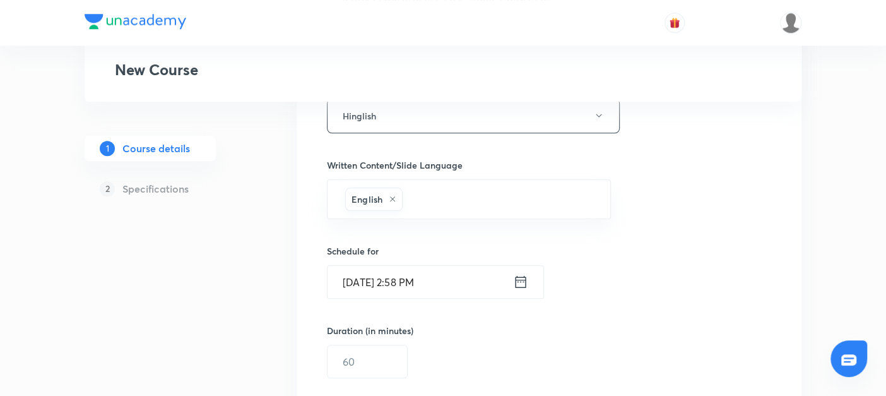
click at [523, 276] on icon at bounding box center [520, 282] width 15 height 18
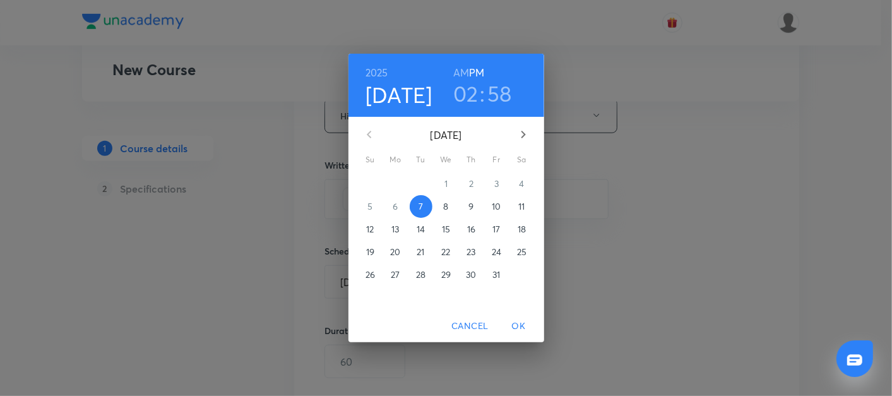
click at [447, 232] on p "15" at bounding box center [446, 229] width 8 height 13
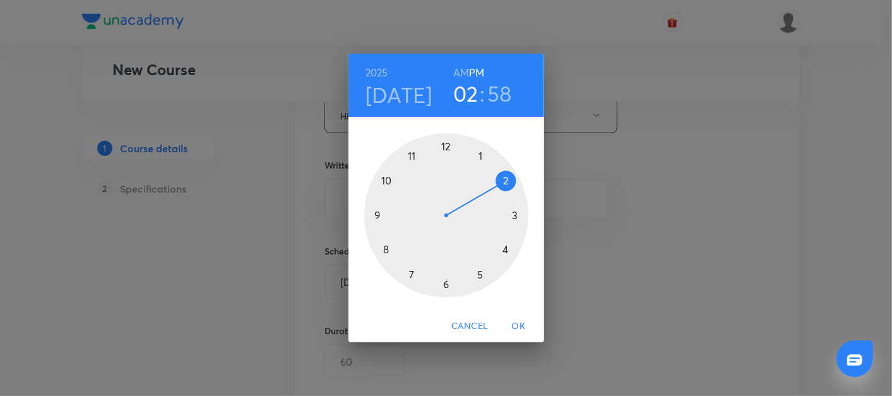
click at [386, 250] on div at bounding box center [446, 215] width 164 height 164
click at [514, 214] on div at bounding box center [446, 215] width 164 height 164
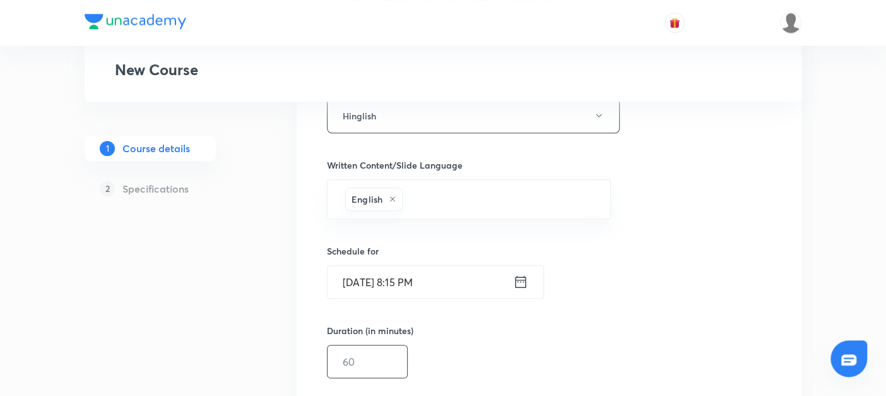
click at [363, 362] on input "text" at bounding box center [367, 361] width 80 height 32
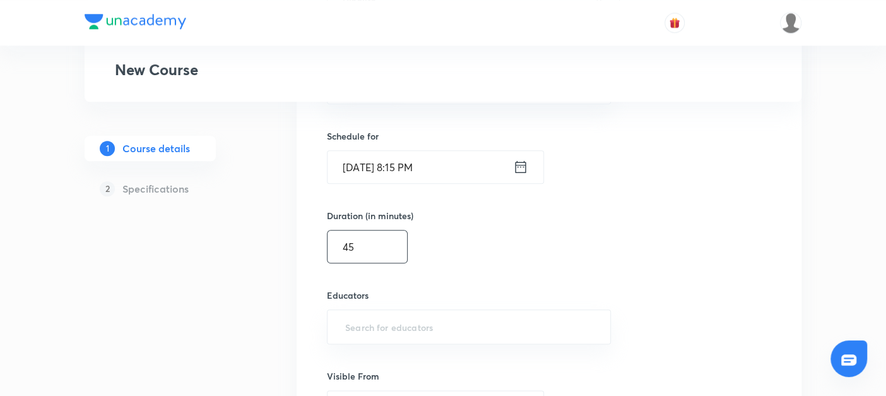
scroll to position [787, 0]
type input "45"
click at [358, 322] on input "text" at bounding box center [469, 325] width 252 height 23
paste input "@amitvohra22-8435"
type input "@amitvohra22-8435"
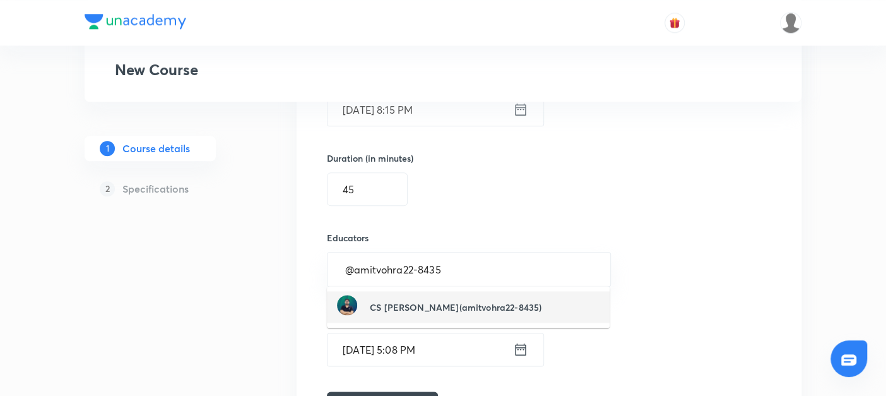
click at [404, 307] on h6 "CS Amit Vohra(amitvohra22-8435)" at bounding box center [456, 306] width 172 height 13
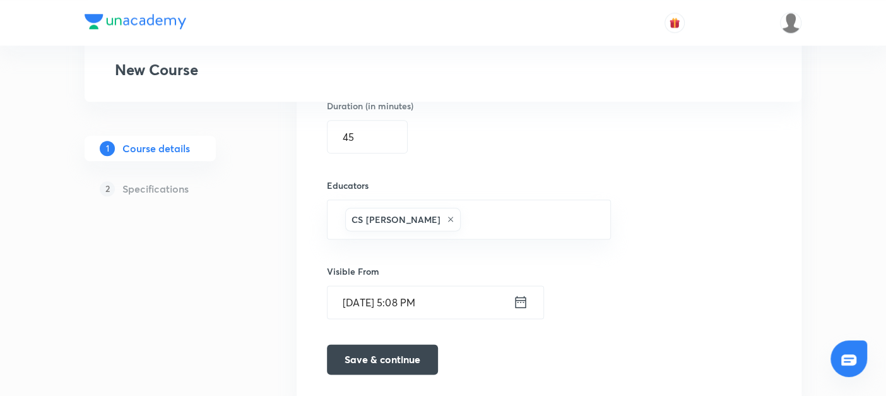
scroll to position [900, 0]
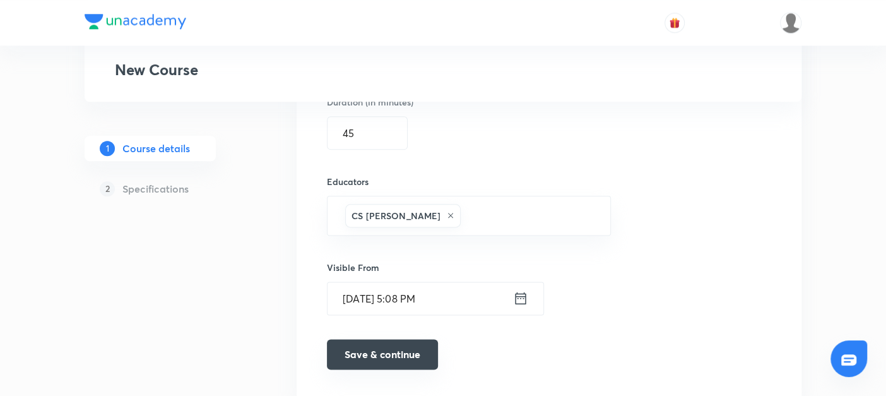
click at [371, 345] on button "Save & continue" at bounding box center [382, 354] width 111 height 30
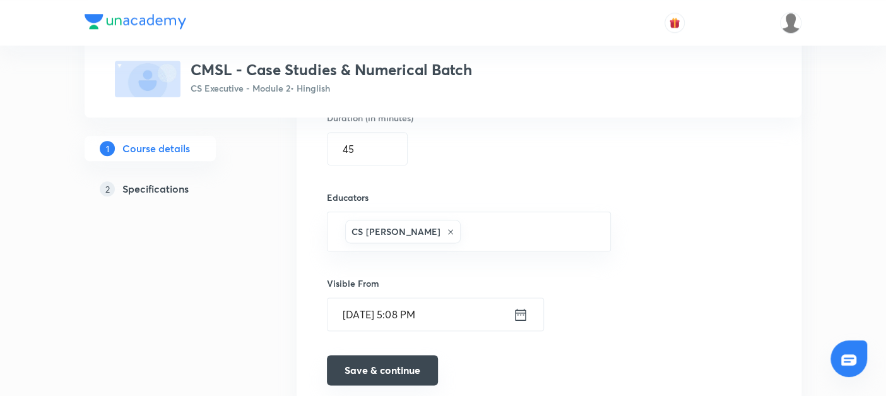
scroll to position [916, 0]
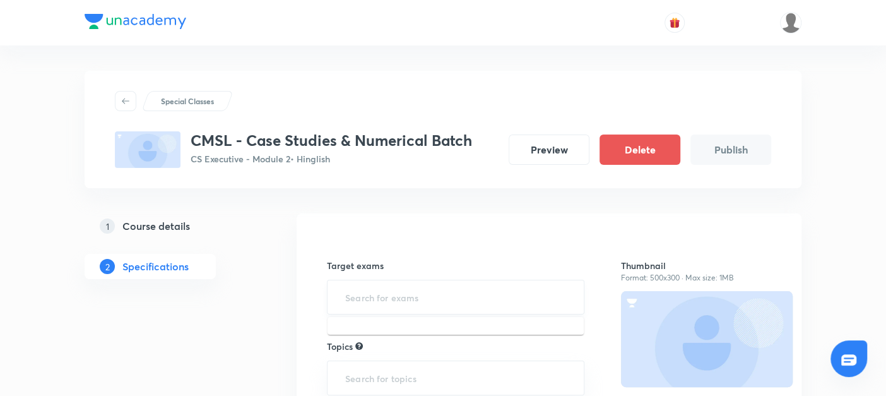
click at [354, 290] on input "text" at bounding box center [456, 296] width 226 height 23
type input "cs e"
click at [355, 326] on li "CS Executive Examination" at bounding box center [455, 333] width 256 height 23
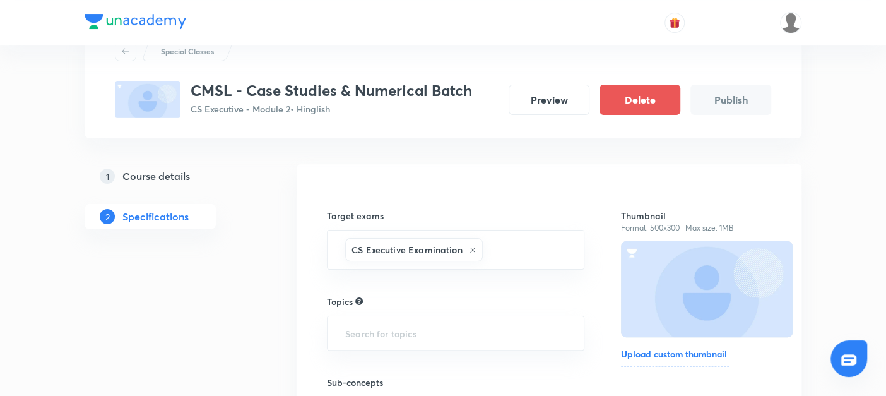
scroll to position [50, 0]
click at [356, 333] on input "text" at bounding box center [456, 332] width 226 height 23
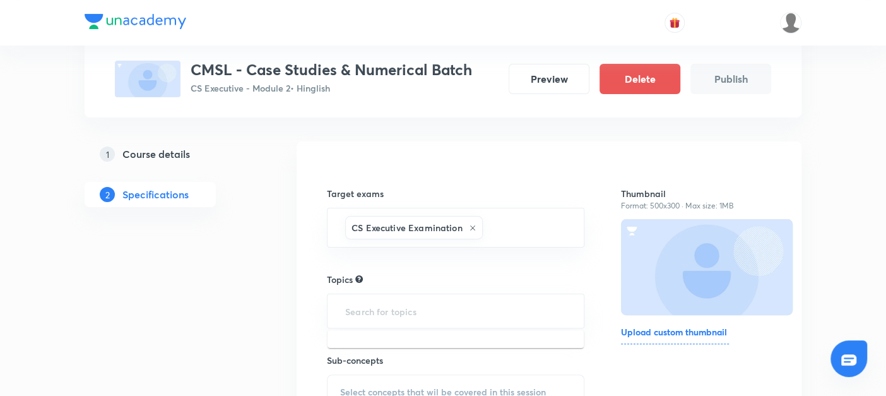
type input "s"
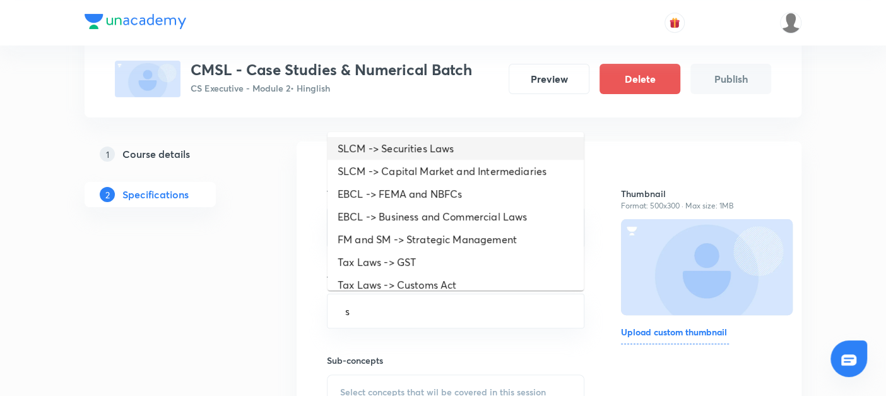
click at [372, 144] on li "SLCM -> Securities Laws" at bounding box center [455, 148] width 256 height 23
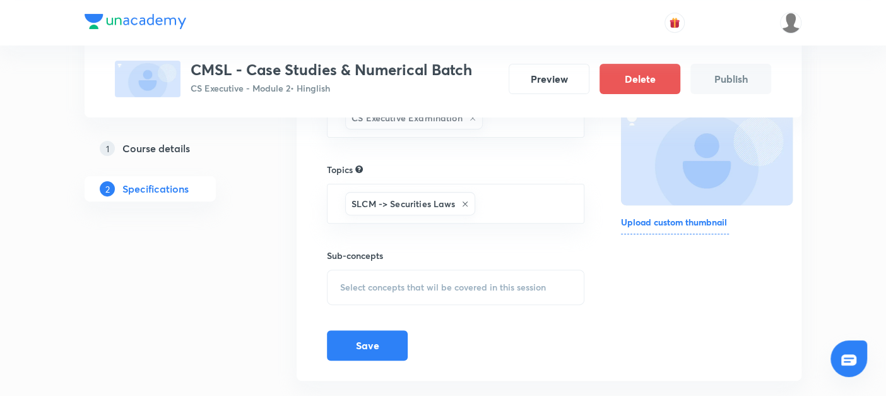
scroll to position [183, 0]
click at [369, 286] on span "Select concepts that wil be covered in this session" at bounding box center [443, 286] width 206 height 10
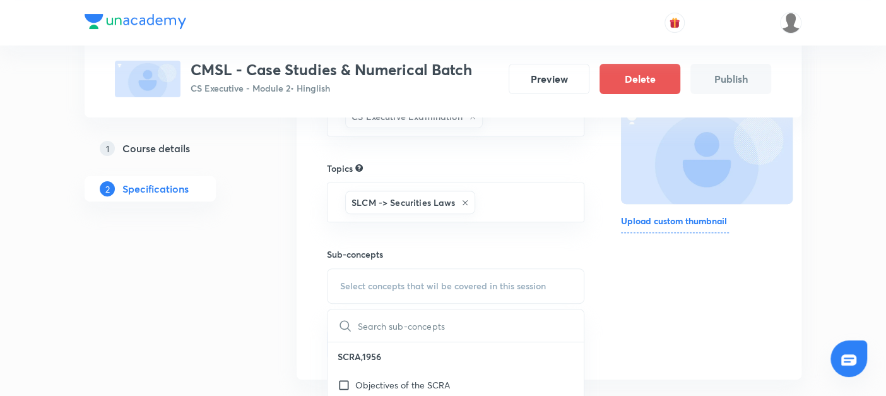
scroll to position [306, 0]
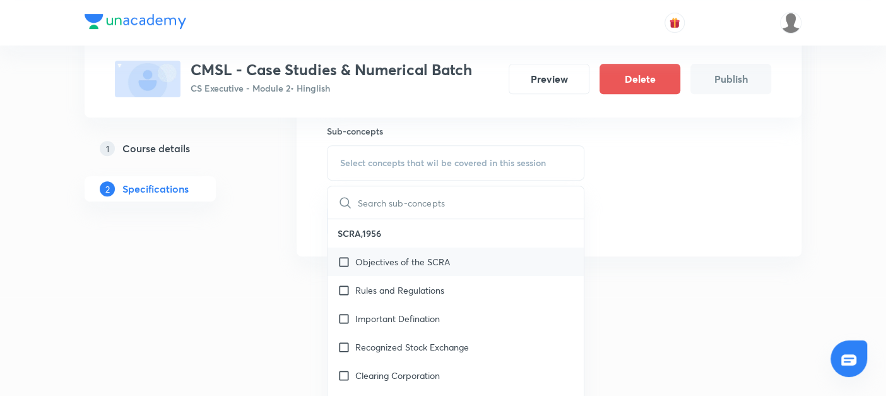
click at [343, 259] on input "checkbox" at bounding box center [347, 261] width 18 height 13
checkbox input "true"
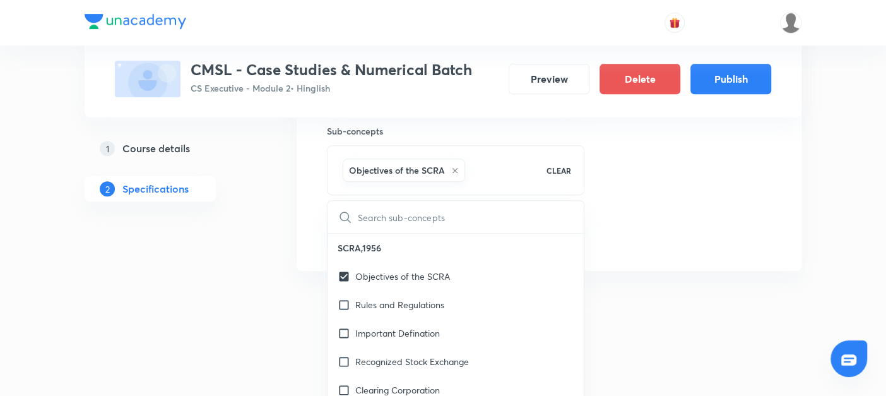
click at [264, 278] on div "Special Classes CMSL - Case Studies & Numerical Batch CS Executive - Module 2 •…" at bounding box center [443, 27] width 717 height 524
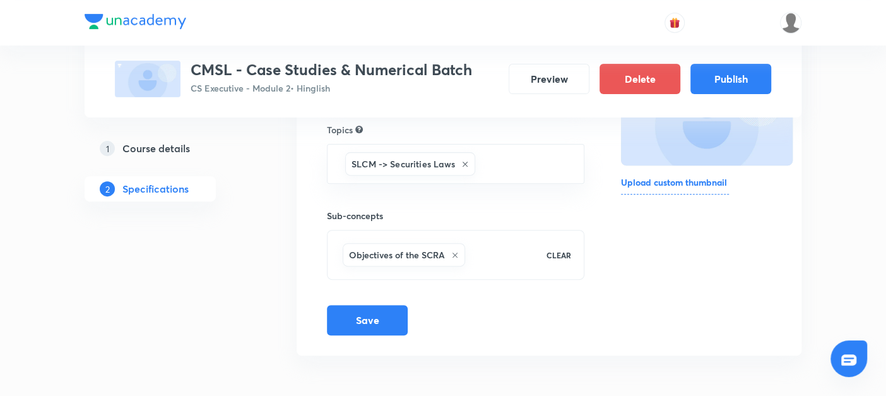
scroll to position [220, 0]
click at [338, 328] on button "Save" at bounding box center [367, 320] width 81 height 30
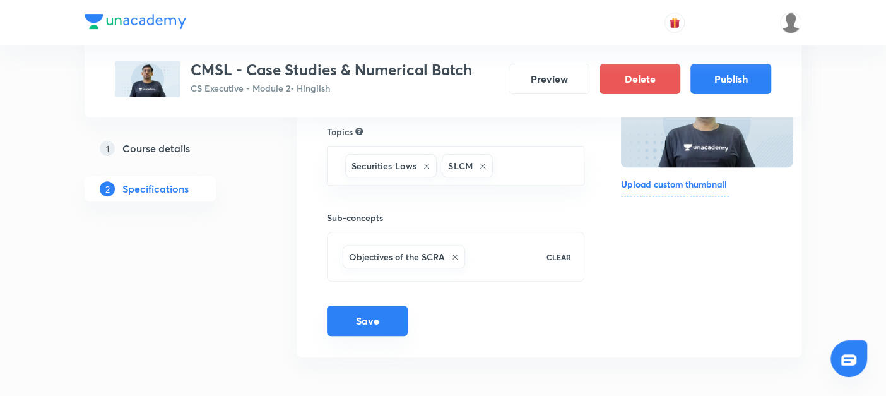
click at [375, 319] on button "Save" at bounding box center [367, 320] width 81 height 30
click at [724, 72] on button "Publish" at bounding box center [730, 77] width 81 height 30
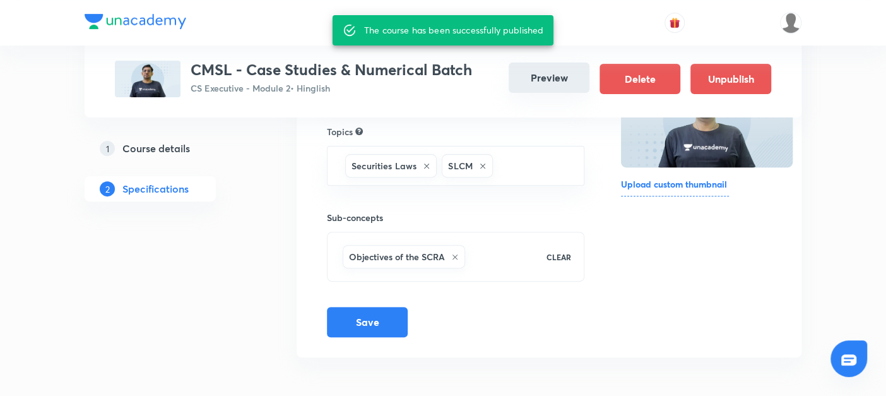
click at [548, 85] on button "Preview" at bounding box center [549, 77] width 81 height 30
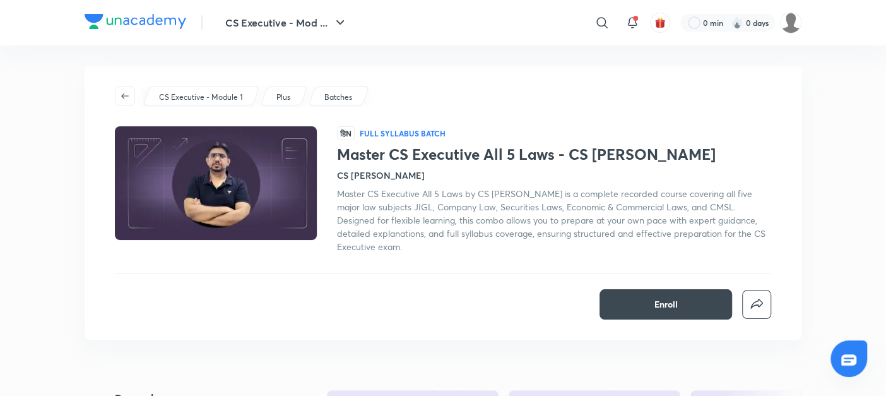
scroll to position [4, 0]
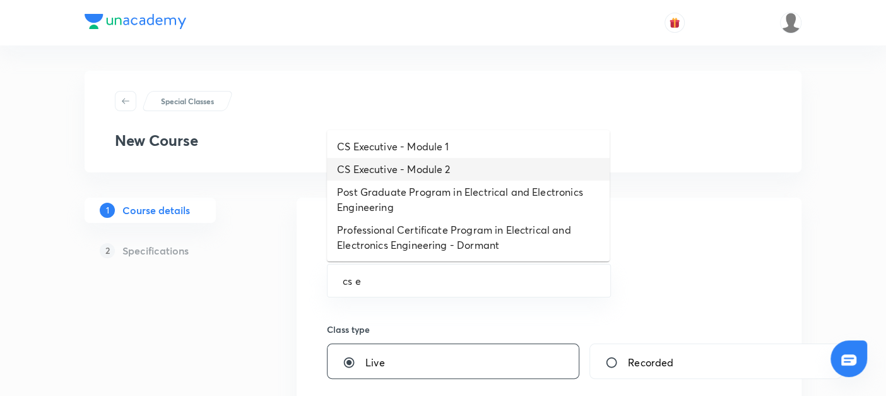
click at [377, 166] on li "CS Executive - Module 2" at bounding box center [468, 169] width 283 height 23
type input "CS Executive - Module 2"
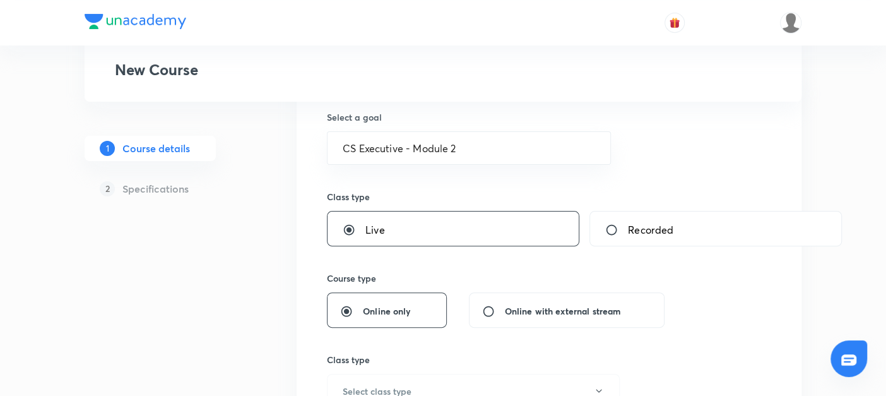
scroll to position [213, 0]
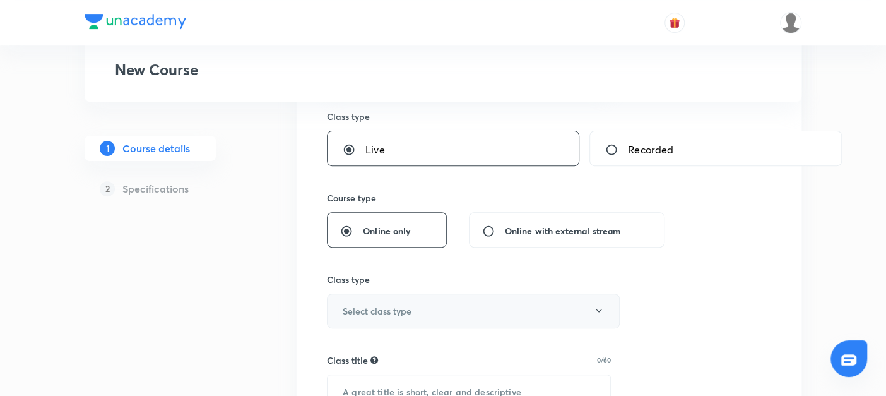
click at [351, 305] on h6 "Select class type" at bounding box center [377, 310] width 69 height 13
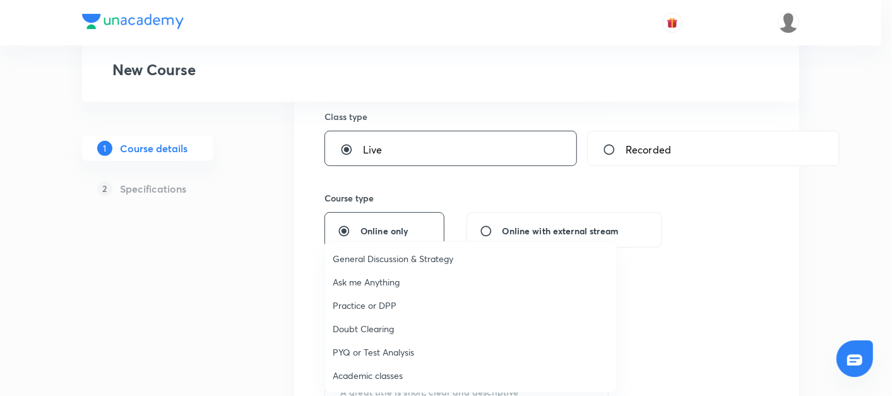
click at [348, 370] on span "Academic classes" at bounding box center [471, 374] width 276 height 13
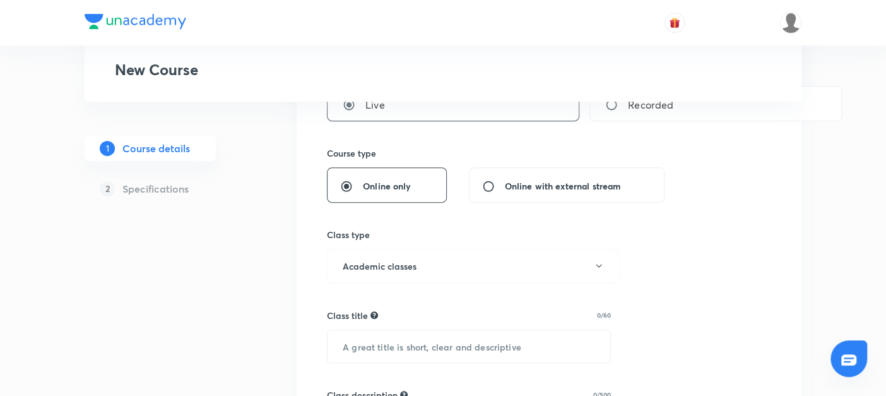
scroll to position [335, 0]
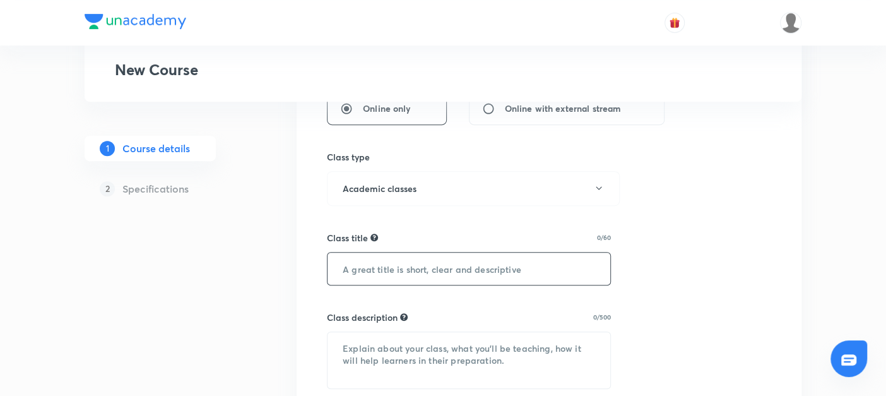
click at [360, 266] on input "text" at bounding box center [468, 268] width 283 height 32
paste input "CMSL - Case Studies & Numerical Batch"
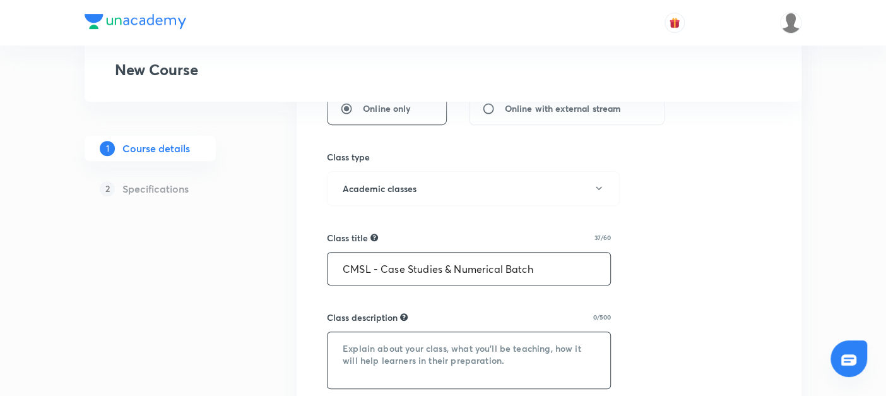
type input "CMSL - Case Studies & Numerical Batch"
click at [344, 366] on textarea at bounding box center [468, 360] width 283 height 56
paste textarea "A specially designed batch to strengthen your problem-solving and analytical sk…"
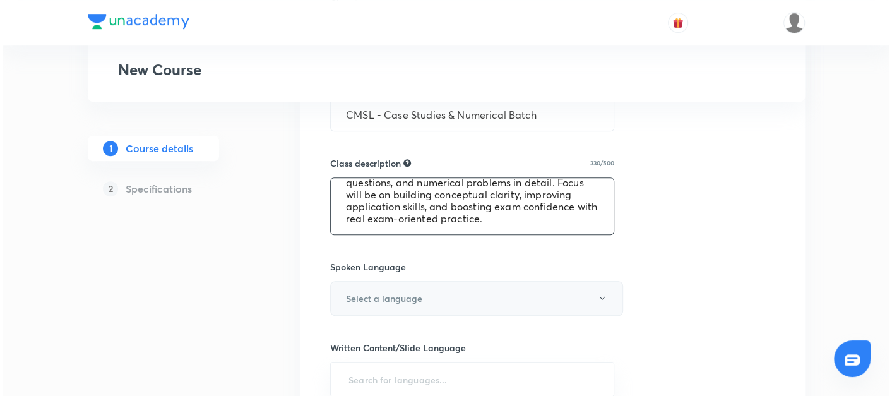
scroll to position [490, 0]
type textarea "A specially designed batch to strengthen your problem-solving and analytical sk…"
click at [361, 294] on h6 "Select a language" at bounding box center [381, 296] width 76 height 13
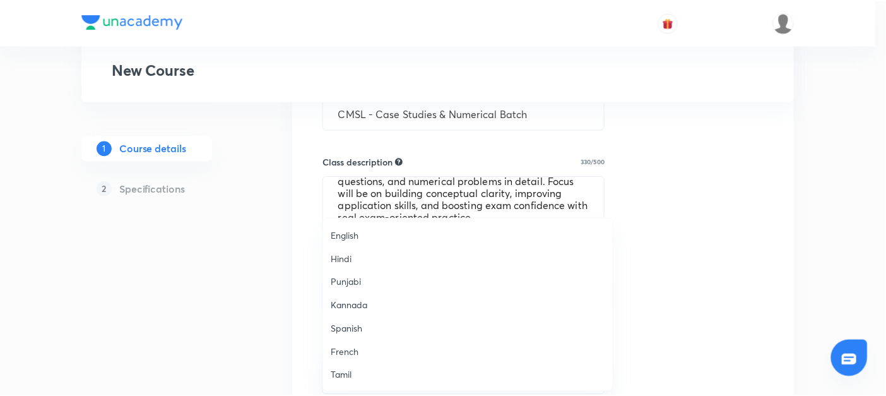
scroll to position [373, 0]
click at [342, 371] on span "Hinglish" at bounding box center [471, 375] width 276 height 13
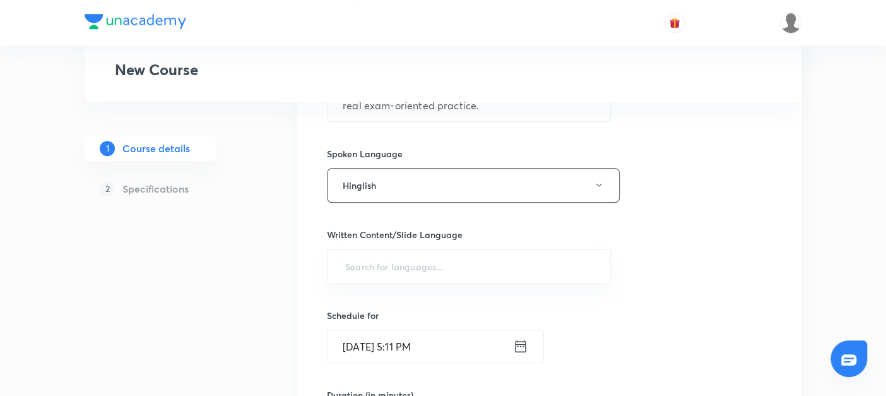
scroll to position [604, 0]
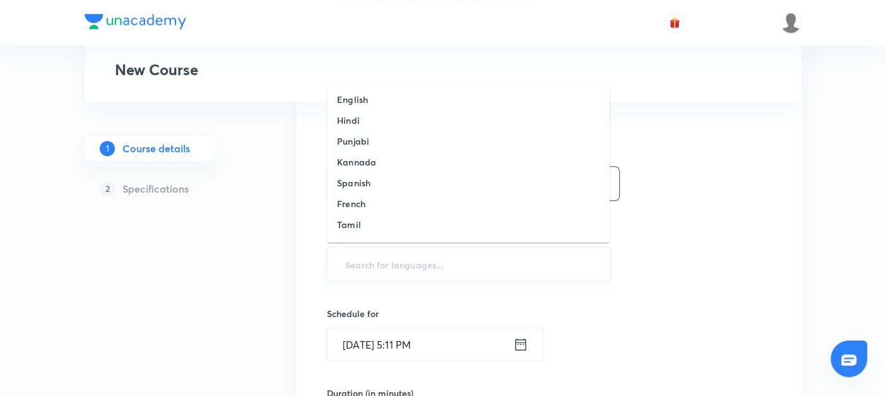
click at [370, 257] on input "text" at bounding box center [469, 263] width 252 height 23
type input "en"
click at [371, 102] on li "English" at bounding box center [468, 99] width 283 height 21
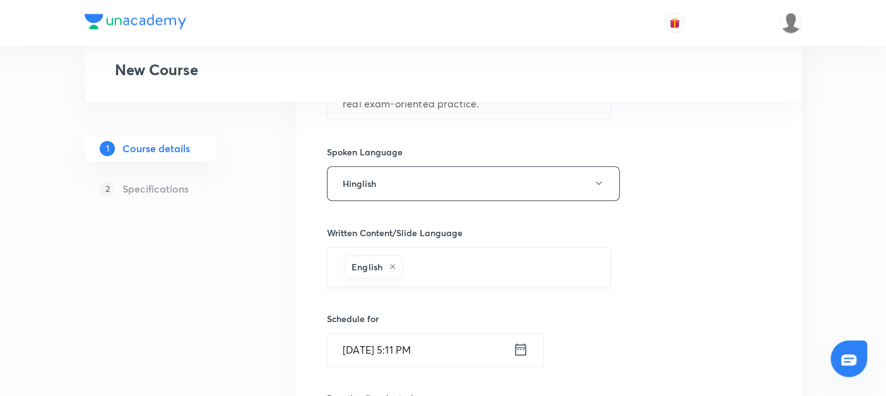
scroll to position [678, 0]
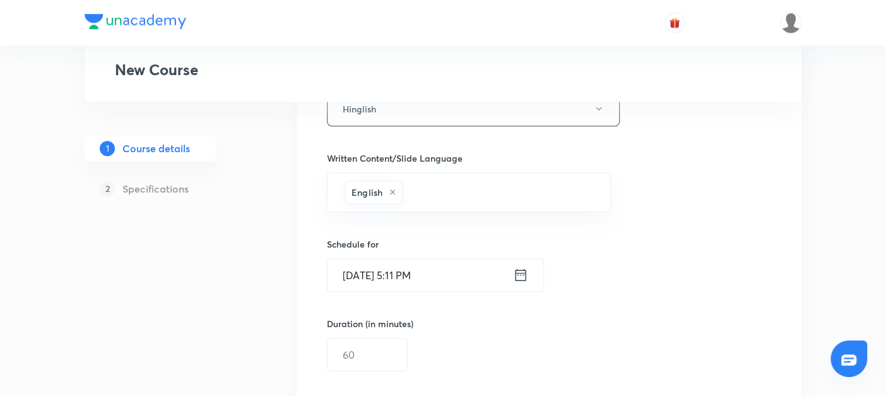
click at [521, 276] on icon at bounding box center [520, 275] width 15 height 18
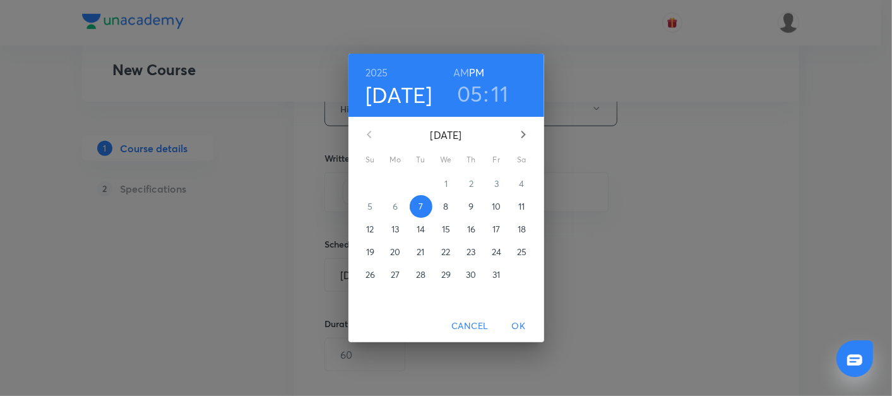
click at [471, 225] on p "16" at bounding box center [471, 229] width 8 height 13
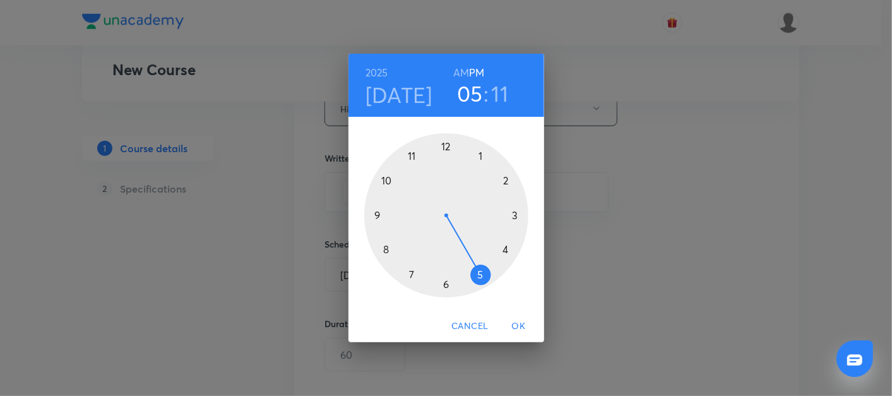
click at [388, 250] on div at bounding box center [446, 215] width 164 height 164
click at [515, 215] on div at bounding box center [446, 215] width 164 height 164
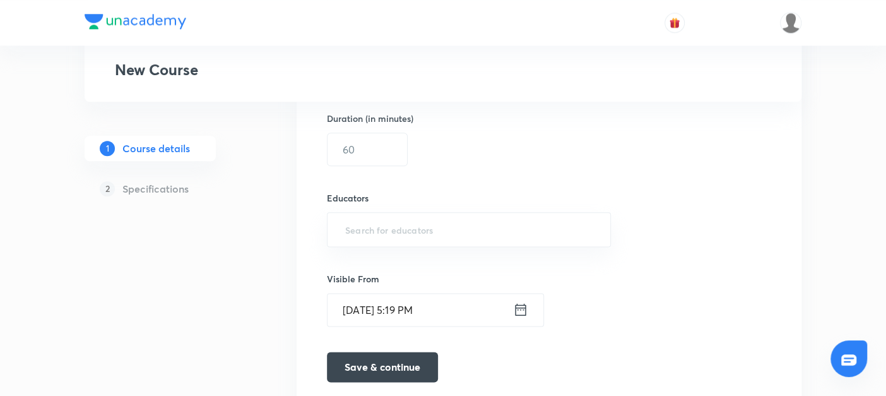
scroll to position [885, 0]
click at [350, 153] on input "text" at bounding box center [367, 148] width 80 height 32
type input "45"
click at [348, 228] on input "text" at bounding box center [469, 227] width 252 height 23
paste input "@amitvohra22-8435"
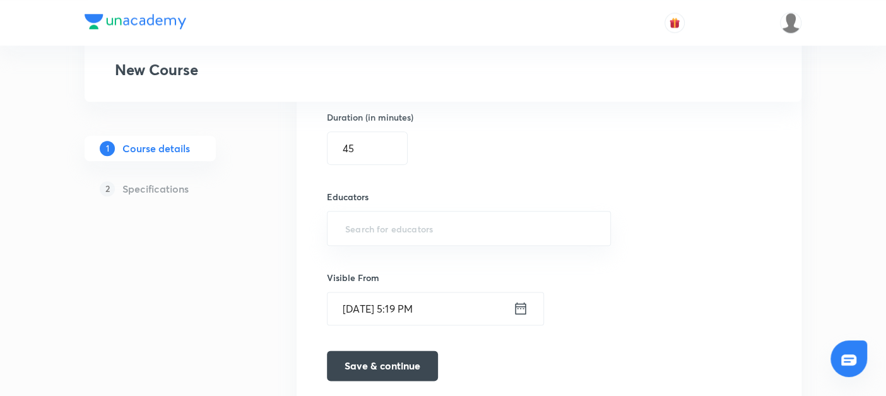
type input "@amitvohra22-8435"
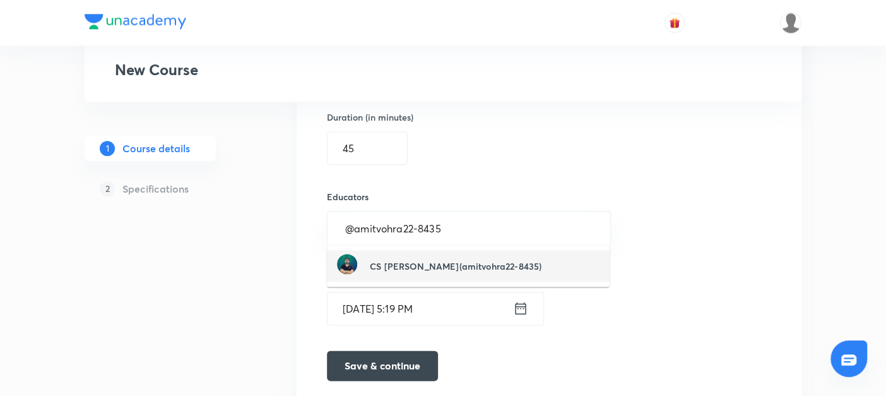
click at [386, 261] on h6 "CS Amit Vohra(amitvohra22-8435)" at bounding box center [456, 265] width 172 height 13
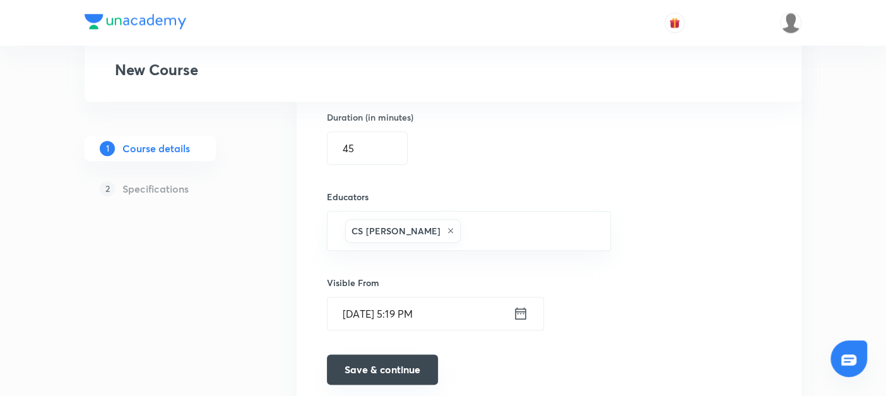
click at [382, 363] on button "Save & continue" at bounding box center [382, 369] width 111 height 30
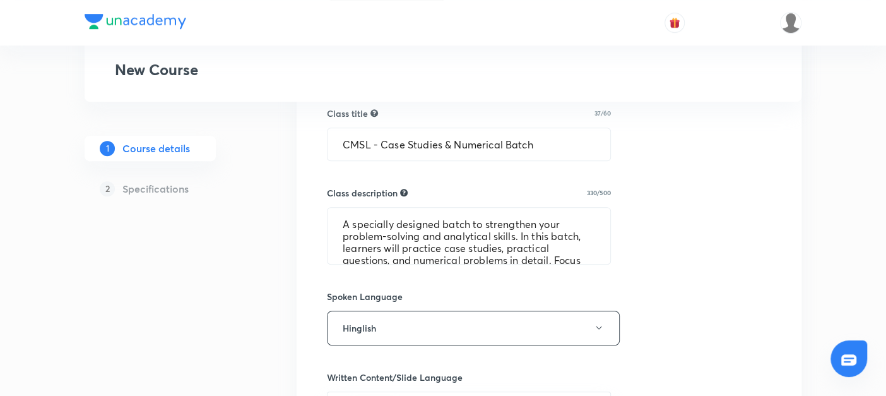
scroll to position [475, 0]
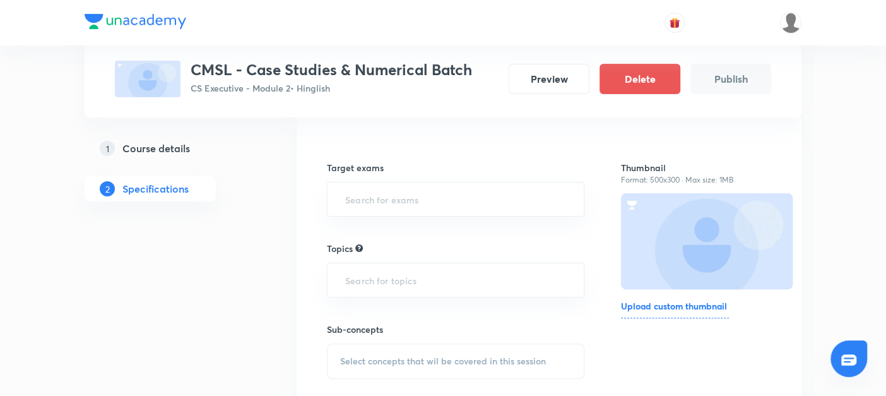
scroll to position [97, 0]
click at [356, 194] on input "text" at bounding box center [456, 199] width 226 height 23
type input "cs e"
click at [356, 230] on li "CS Executive Examination" at bounding box center [455, 236] width 256 height 23
click at [348, 291] on input "text" at bounding box center [456, 285] width 226 height 23
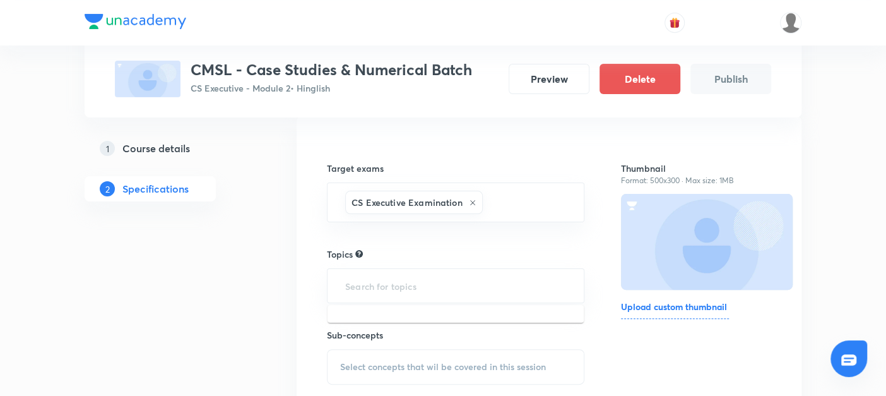
type input "c"
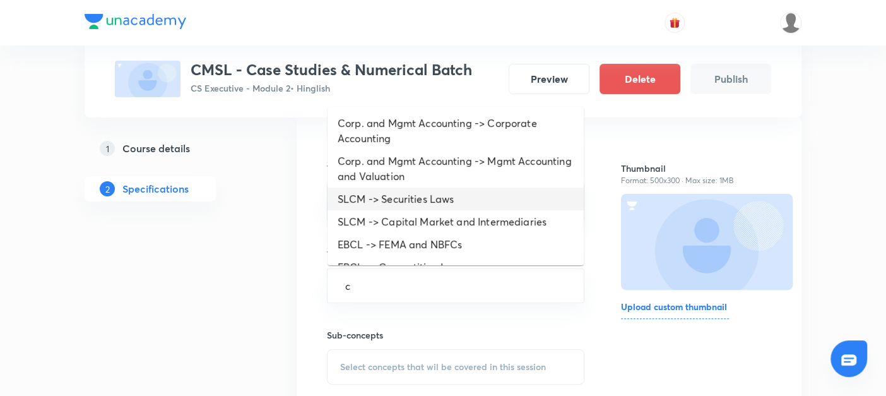
click at [366, 203] on li "SLCM -> Securities Laws" at bounding box center [455, 198] width 256 height 23
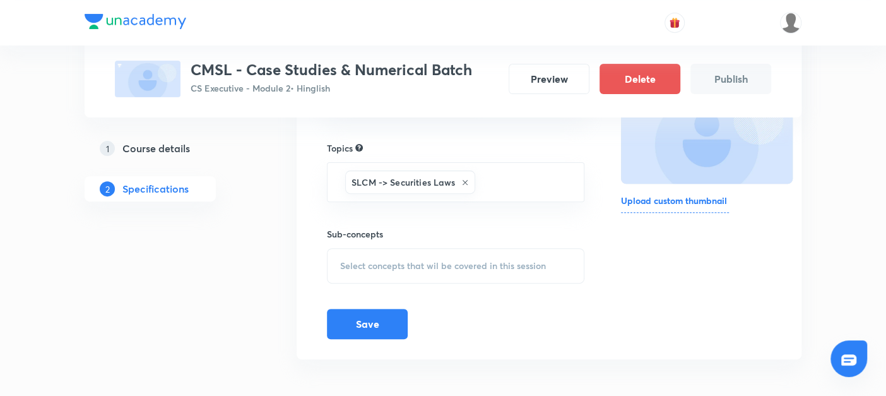
click at [391, 262] on span "Select concepts that wil be covered in this session" at bounding box center [443, 266] width 206 height 10
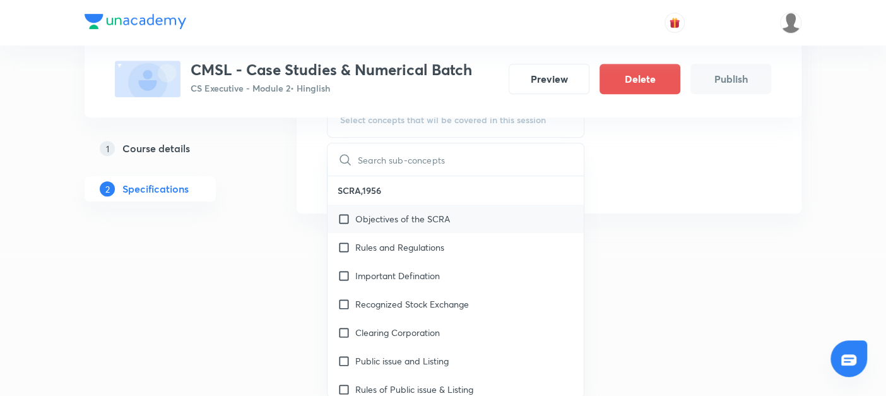
click at [341, 220] on input "checkbox" at bounding box center [347, 218] width 18 height 13
checkbox input "true"
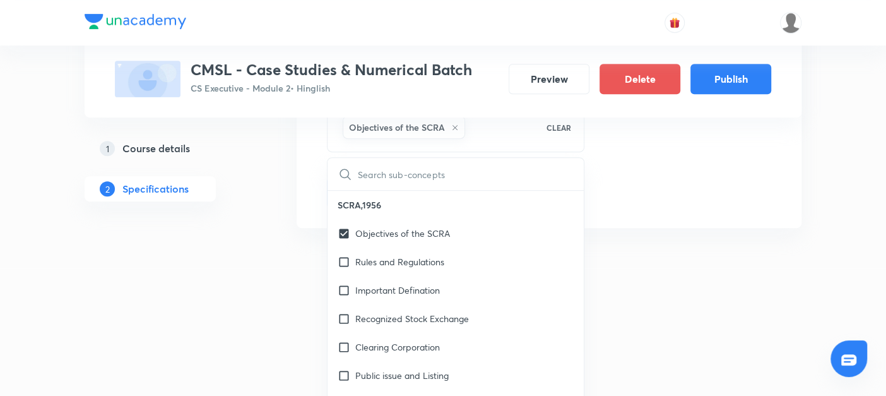
click at [252, 254] on div at bounding box center [443, 256] width 886 height 23
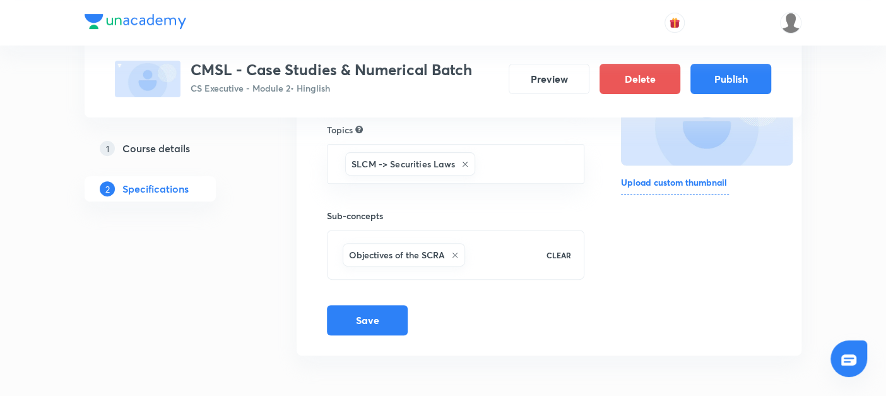
scroll to position [220, 0]
click at [375, 322] on button "Save" at bounding box center [367, 320] width 81 height 30
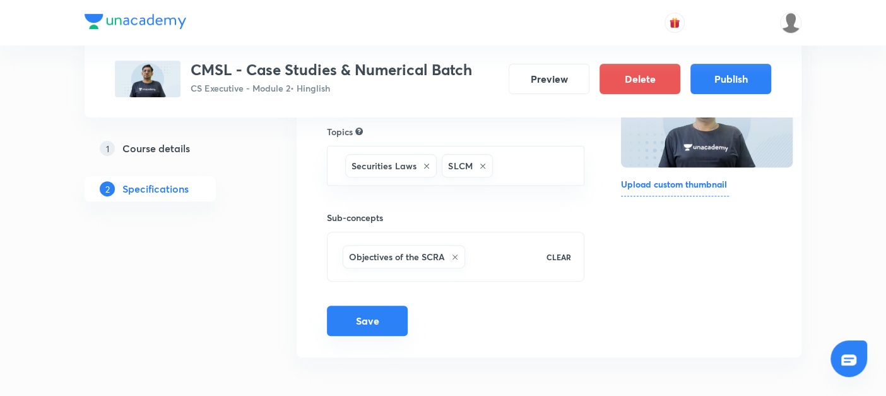
click at [360, 323] on button "Save" at bounding box center [367, 320] width 81 height 30
click at [729, 74] on button "Publish" at bounding box center [730, 77] width 81 height 30
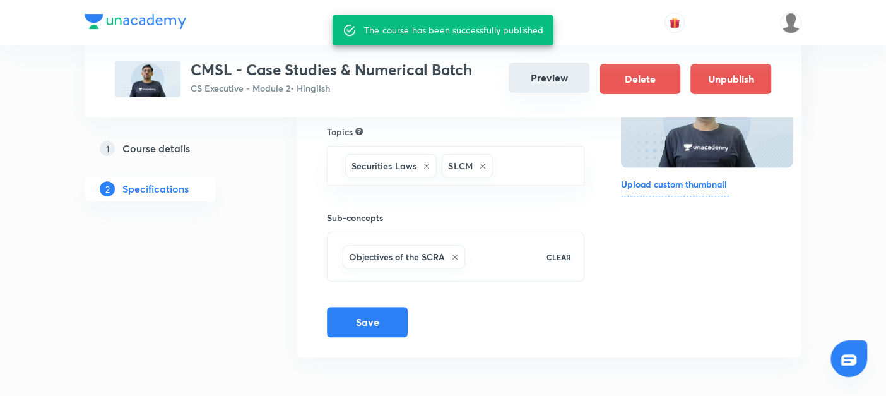
click at [535, 75] on button "Preview" at bounding box center [549, 77] width 81 height 30
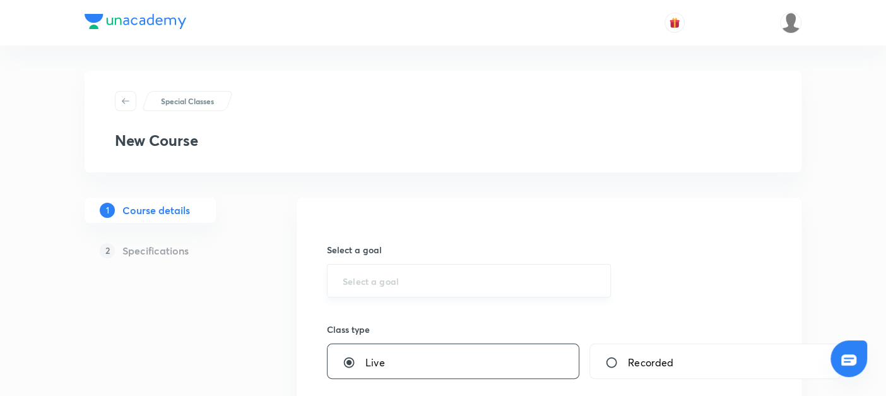
scroll to position [60, 0]
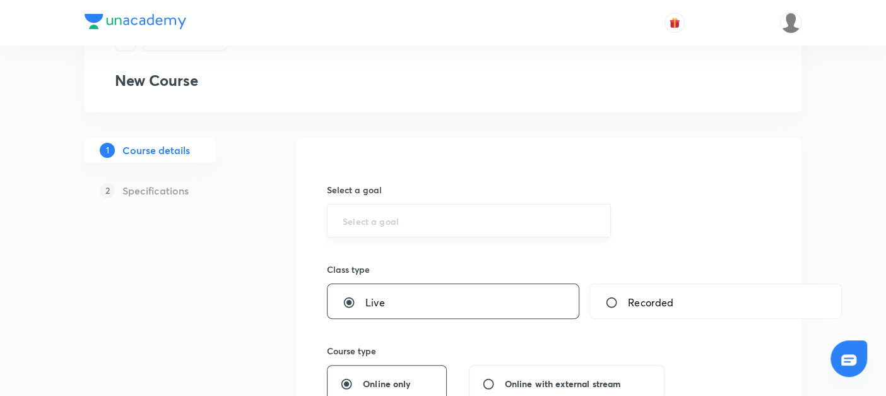
click at [356, 216] on input "text" at bounding box center [469, 221] width 252 height 12
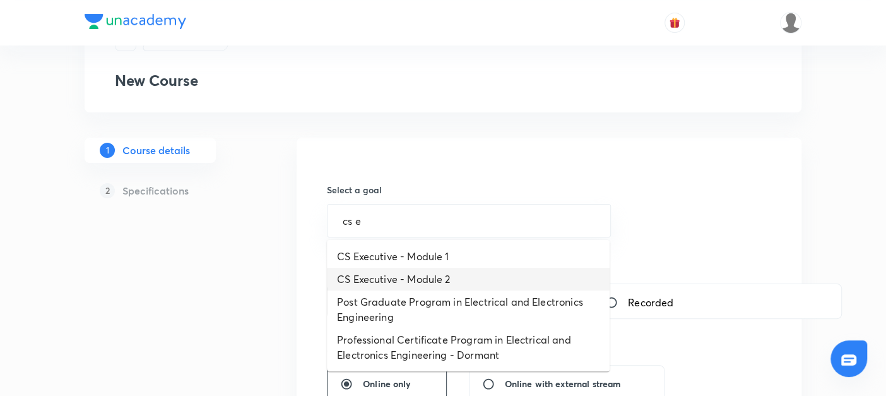
click at [366, 281] on li "CS Executive - Module 2" at bounding box center [468, 279] width 283 height 23
type input "CS Executive - Module 2"
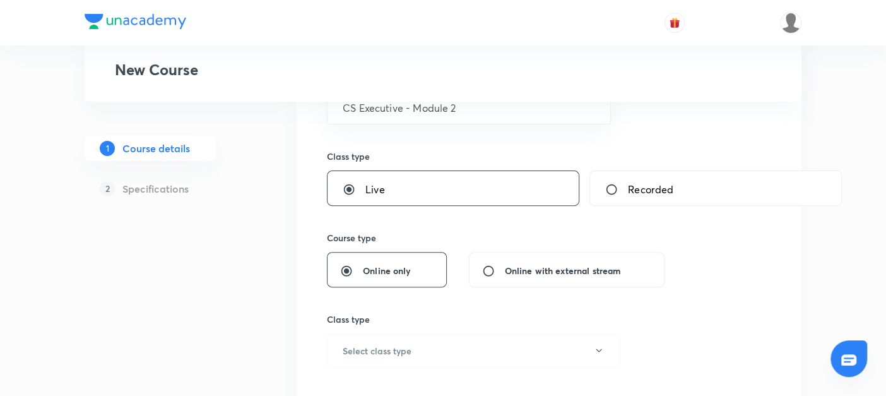
scroll to position [208, 0]
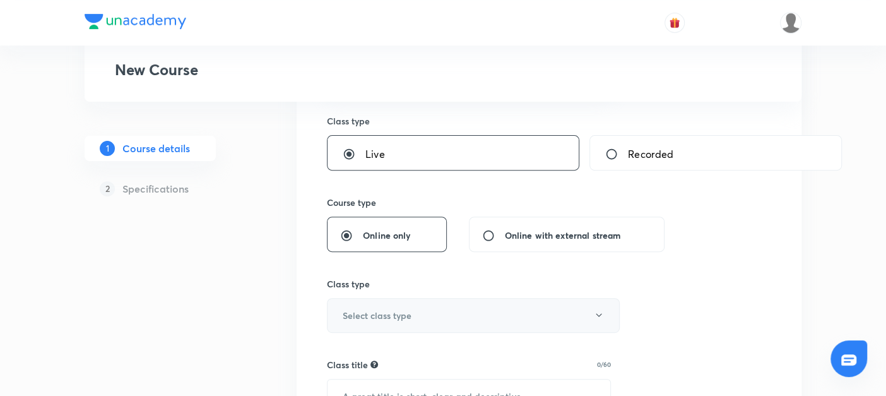
click at [355, 312] on h6 "Select class type" at bounding box center [377, 315] width 69 height 13
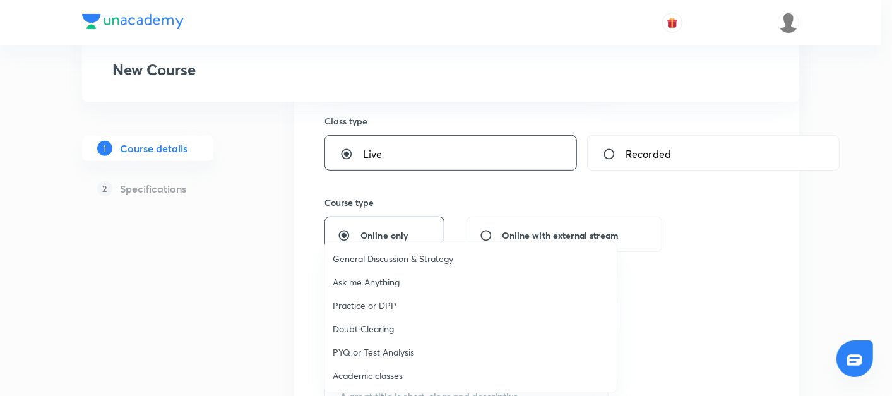
click at [339, 371] on span "Academic classes" at bounding box center [471, 374] width 276 height 13
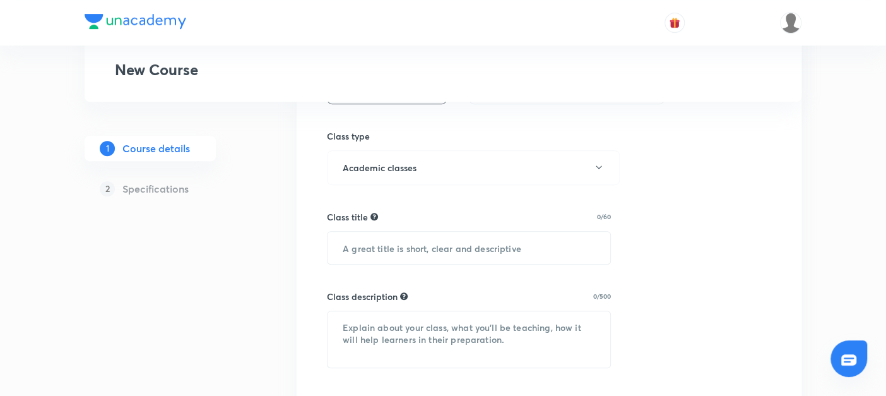
scroll to position [356, 0]
click at [356, 249] on input "text" at bounding box center [468, 247] width 283 height 32
paste input "CMSL - Case Studies & Numerical Batch"
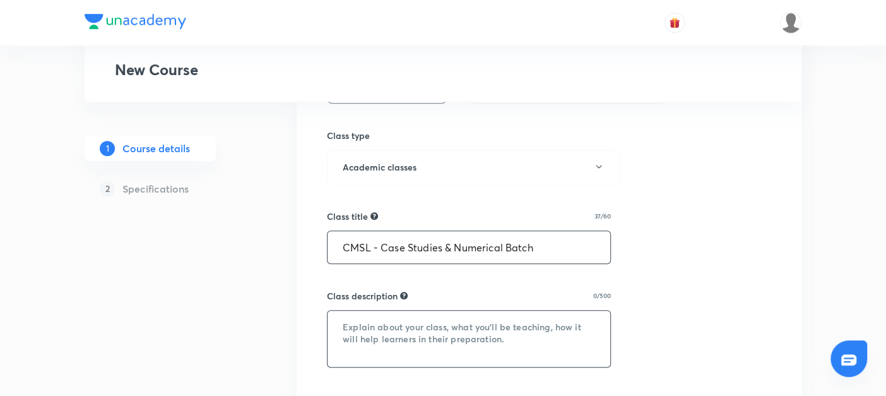
type input "CMSL - Case Studies & Numerical Batch"
click at [362, 322] on textarea at bounding box center [468, 338] width 283 height 56
paste textarea "A specially designed batch to strengthen your problem-solving and analytical sk…"
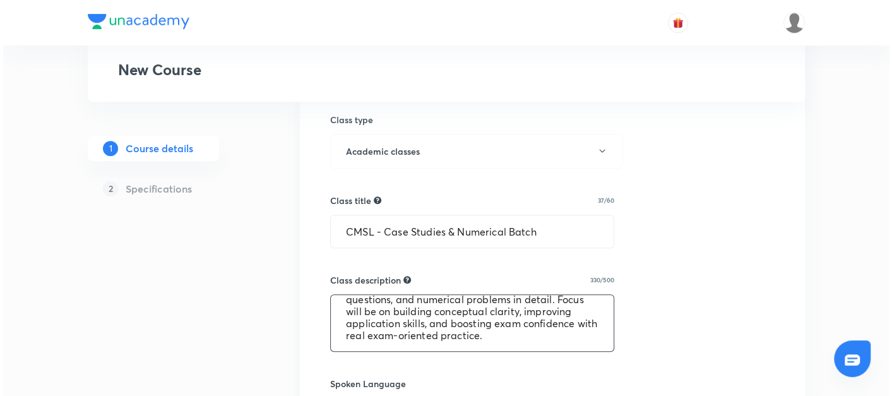
scroll to position [495, 0]
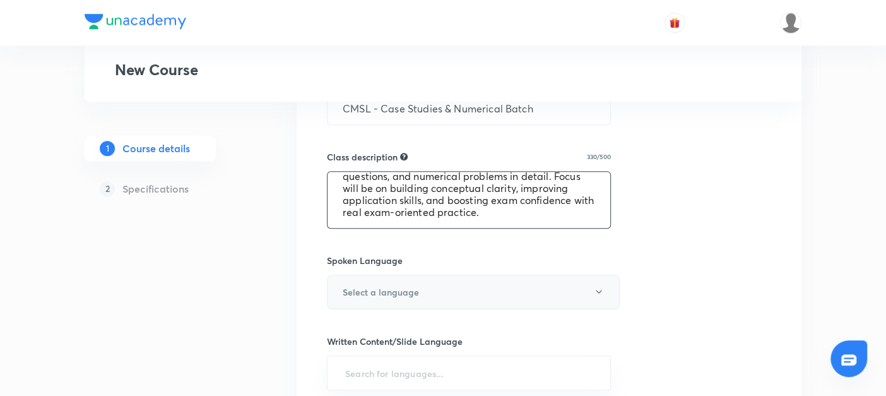
type textarea "A specially designed batch to strengthen your problem-solving and analytical sk…"
click at [350, 288] on h6 "Select a language" at bounding box center [381, 291] width 76 height 13
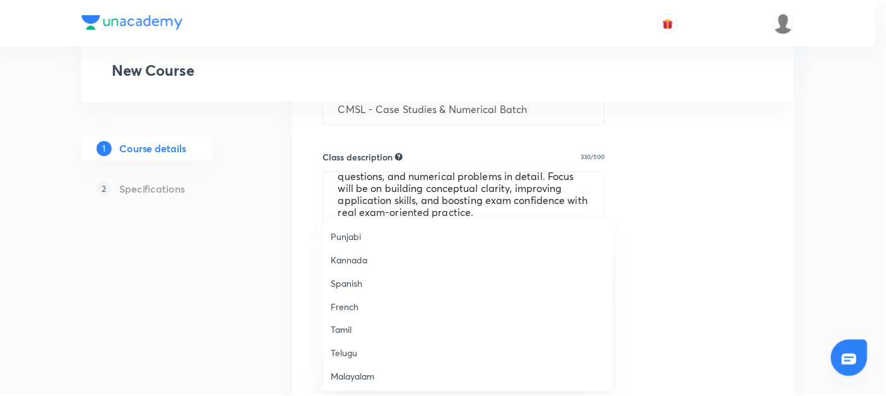
scroll to position [373, 0]
click at [338, 371] on span "Hinglish" at bounding box center [471, 375] width 276 height 13
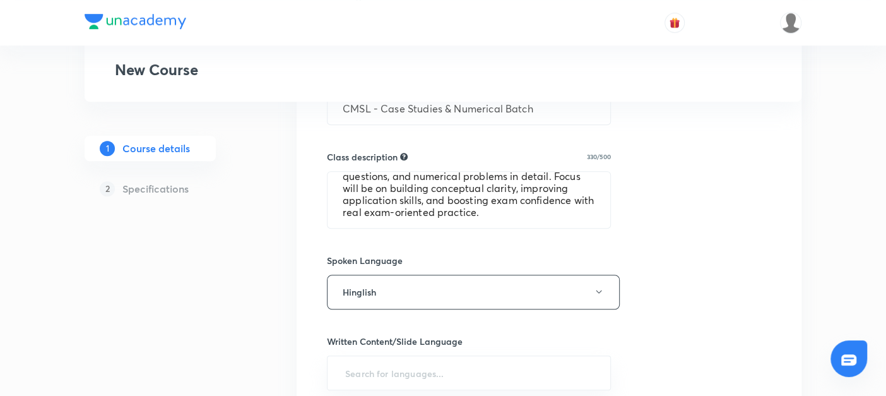
scroll to position [608, 0]
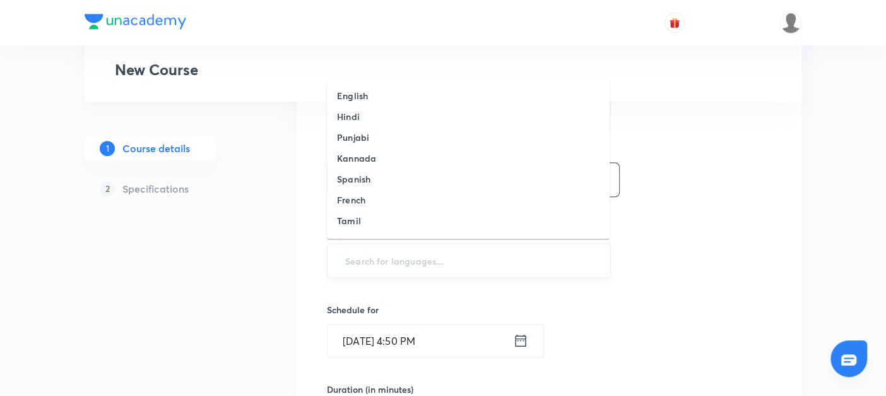
click at [362, 259] on input "text" at bounding box center [469, 260] width 252 height 23
type input "e"
click at [360, 88] on li "English" at bounding box center [468, 95] width 283 height 21
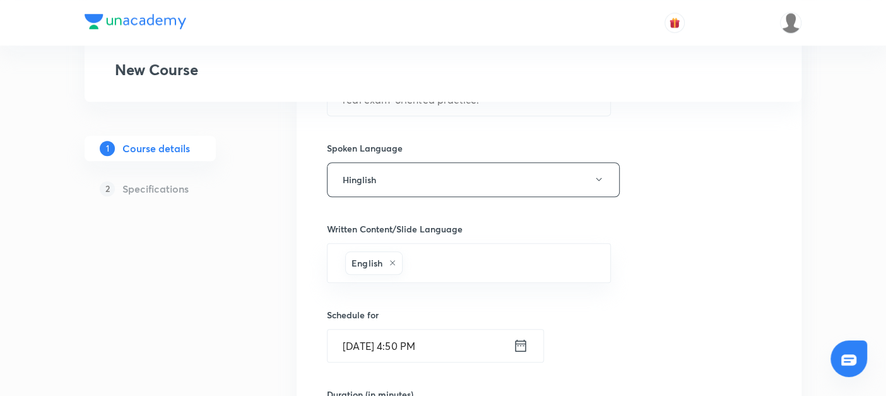
click at [521, 348] on icon at bounding box center [520, 345] width 11 height 12
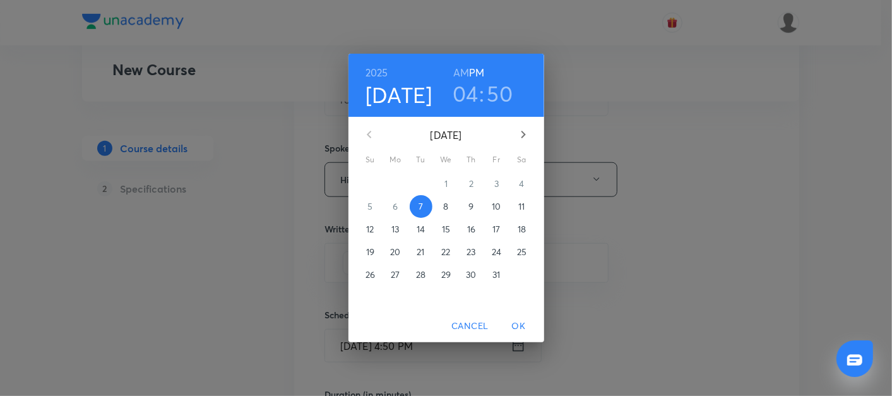
click at [495, 227] on p "17" at bounding box center [496, 229] width 8 height 13
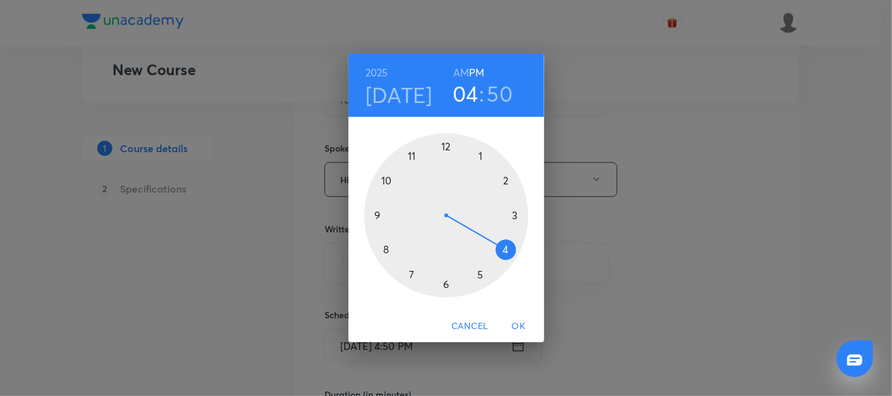
click at [386, 250] on div at bounding box center [446, 215] width 164 height 164
click at [515, 214] on div at bounding box center [446, 215] width 164 height 164
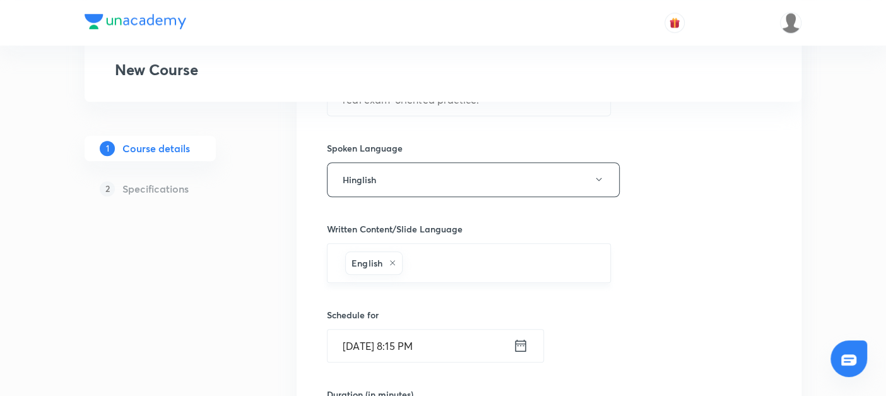
scroll to position [716, 0]
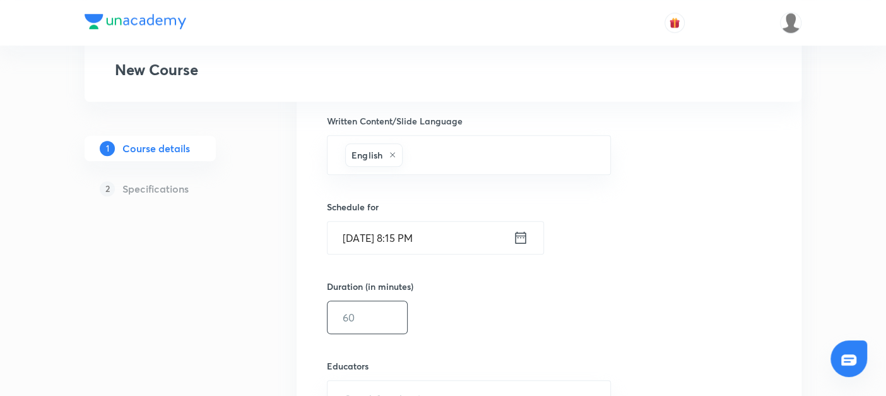
click at [362, 307] on input "text" at bounding box center [367, 317] width 80 height 32
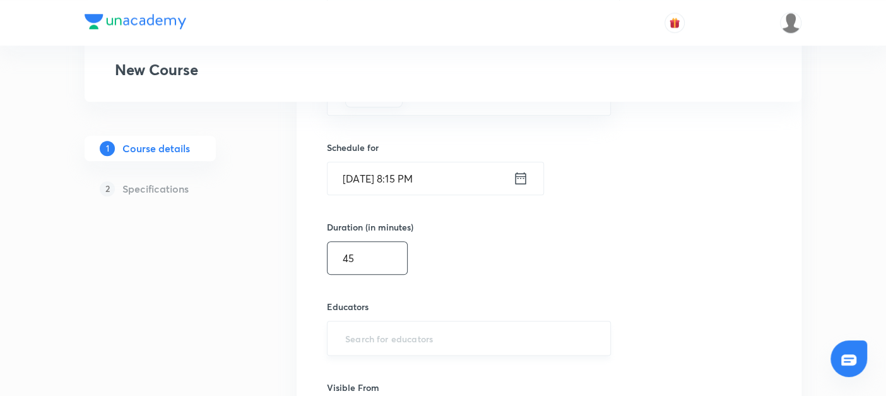
type input "45"
click at [355, 331] on input "text" at bounding box center [469, 337] width 252 height 23
paste input "@amitvohra22-8435"
type input "@amitvohra22-8435"
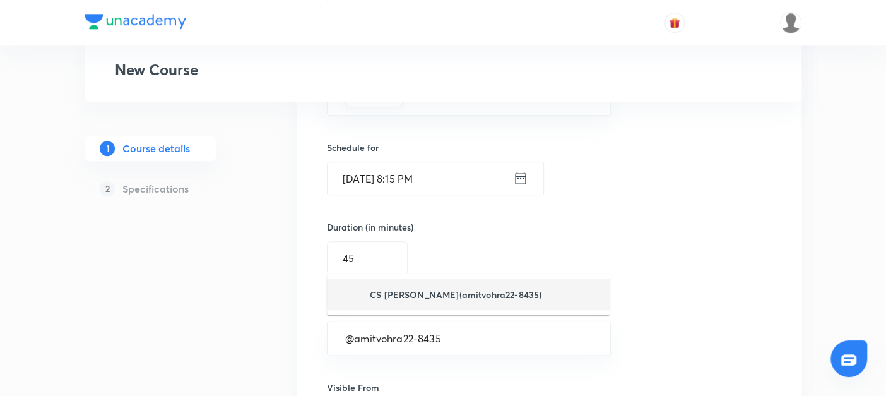
click at [362, 298] on picture at bounding box center [353, 294] width 33 height 24
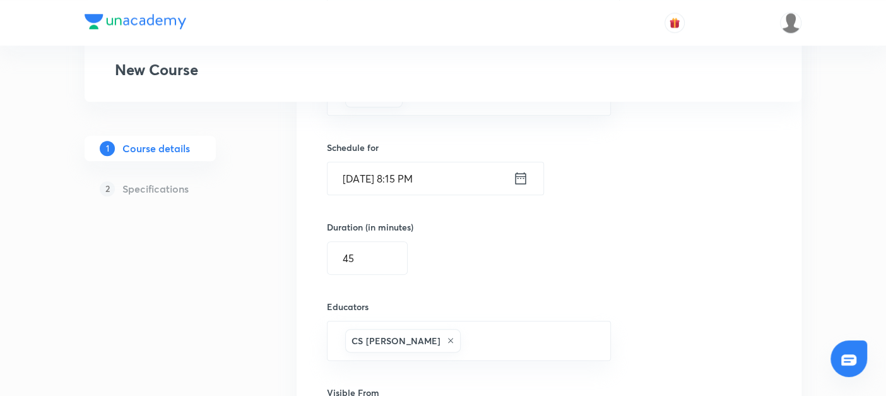
scroll to position [865, 0]
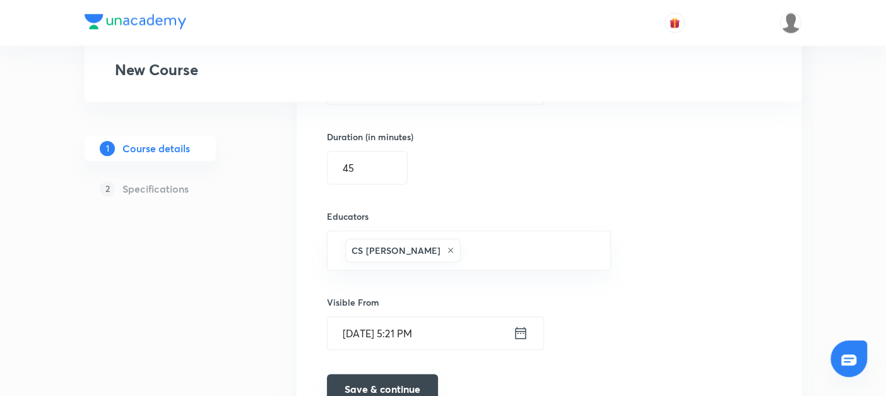
click at [370, 374] on button "Save & continue" at bounding box center [382, 389] width 111 height 30
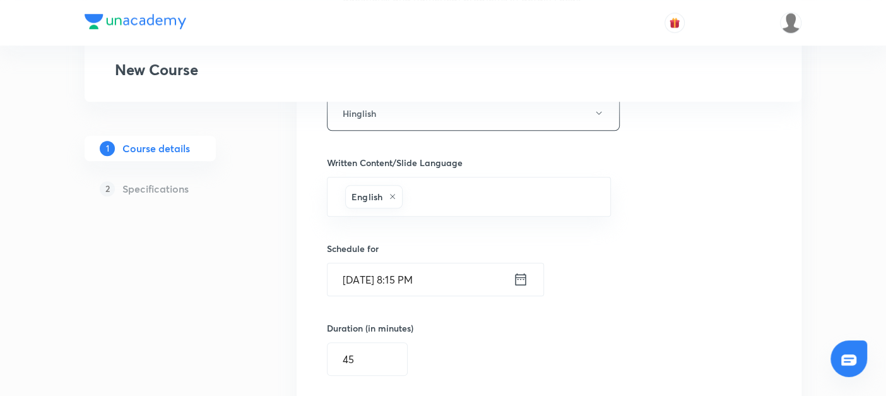
scroll to position [690, 0]
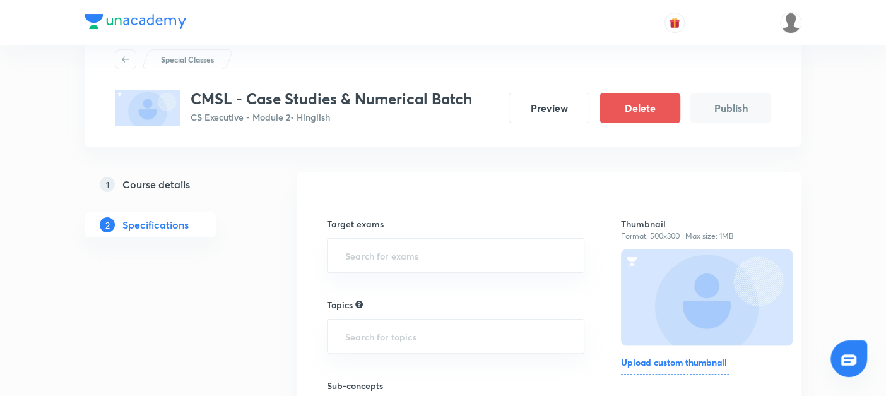
scroll to position [43, 0]
click at [369, 254] on input "text" at bounding box center [456, 253] width 226 height 23
type input "cs e"
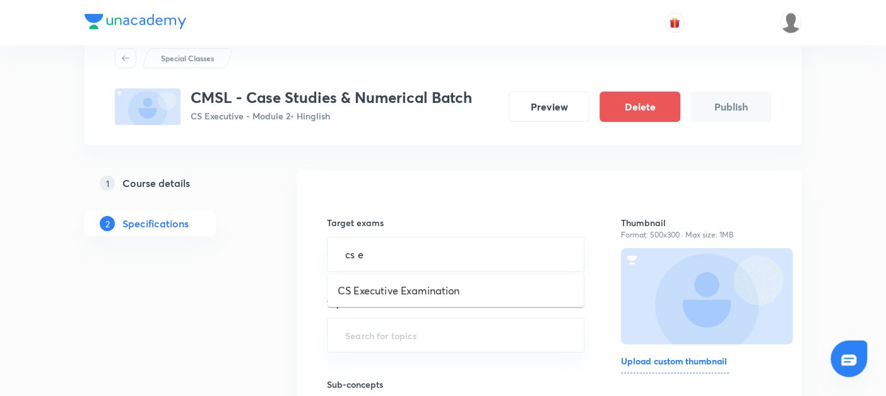
click at [363, 286] on li "CS Executive Examination" at bounding box center [455, 290] width 256 height 23
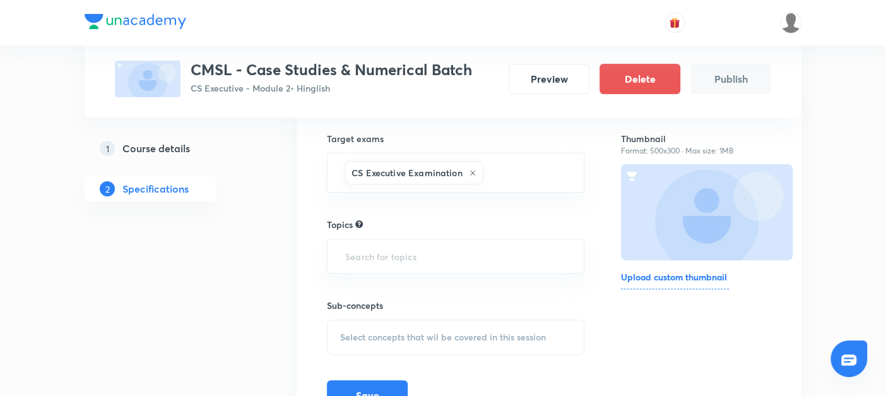
scroll to position [128, 0]
click at [355, 252] on input "text" at bounding box center [456, 254] width 226 height 23
type input "sc"
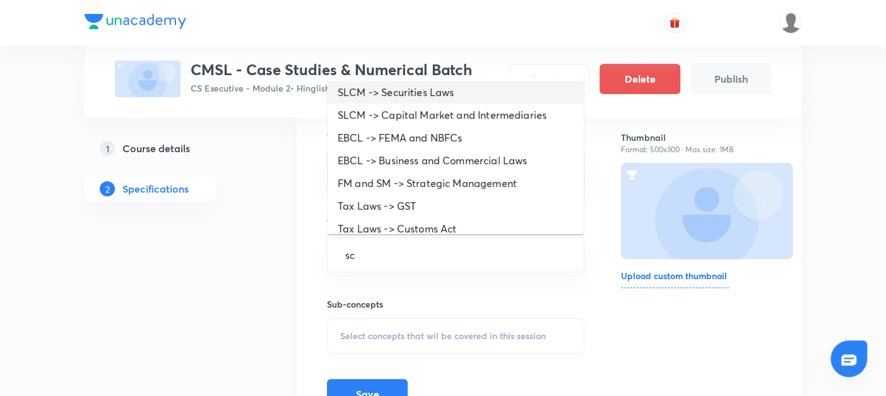
click at [377, 88] on li "SLCM -> Securities Laws" at bounding box center [455, 92] width 256 height 23
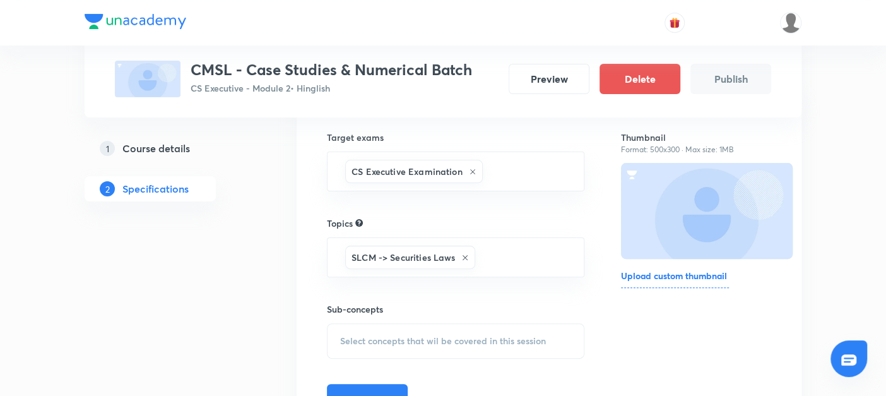
scroll to position [205, 0]
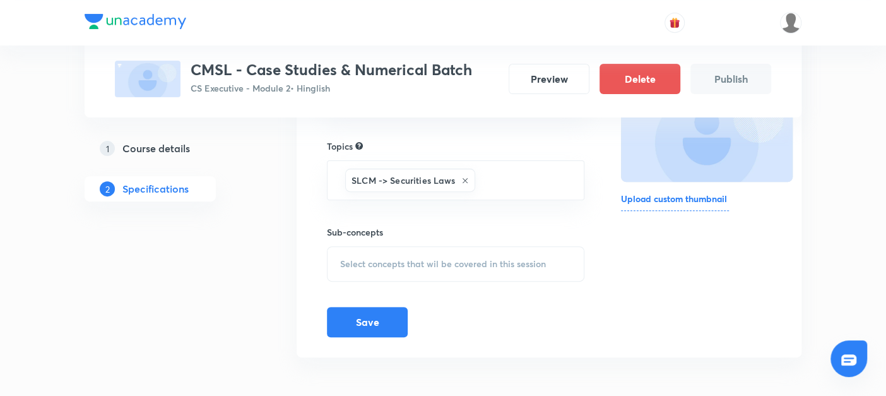
click at [371, 254] on div "Select concepts that wil be covered in this session" at bounding box center [455, 263] width 257 height 35
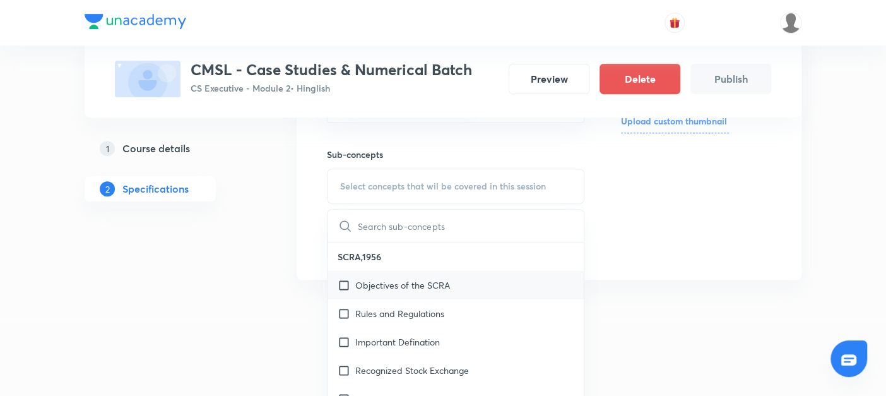
click at [345, 281] on input "checkbox" at bounding box center [347, 284] width 18 height 13
checkbox input "true"
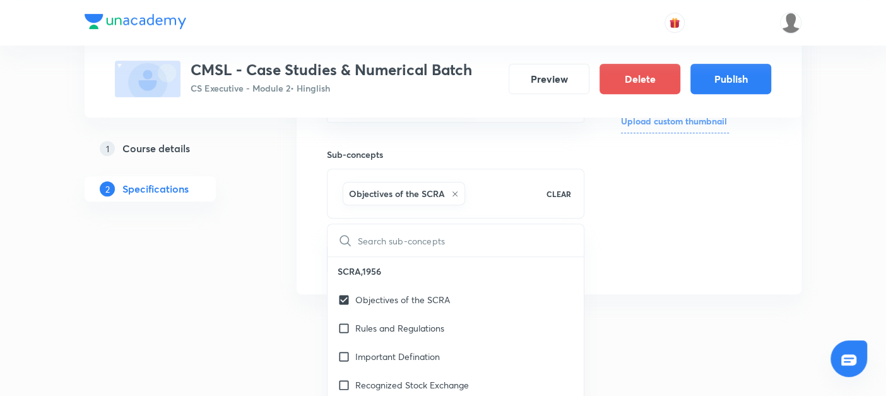
click at [285, 279] on div "Special Classes CMSL - Case Studies & Numerical Batch CS Executive - Module 2 •…" at bounding box center [443, 50] width 717 height 524
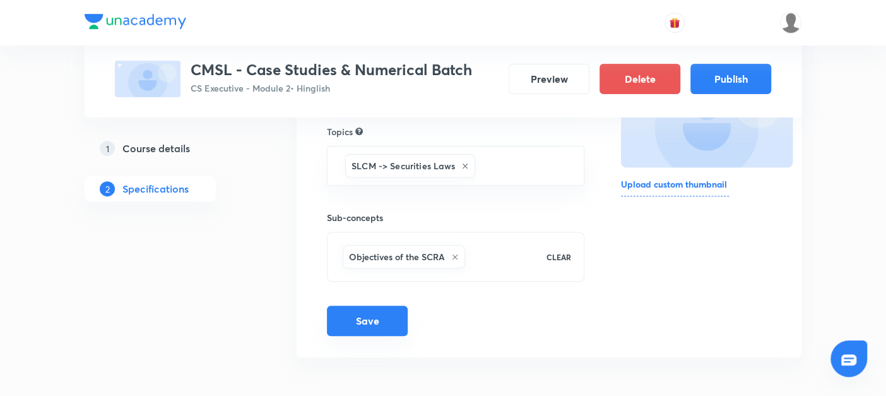
click at [369, 313] on button "Save" at bounding box center [367, 320] width 81 height 30
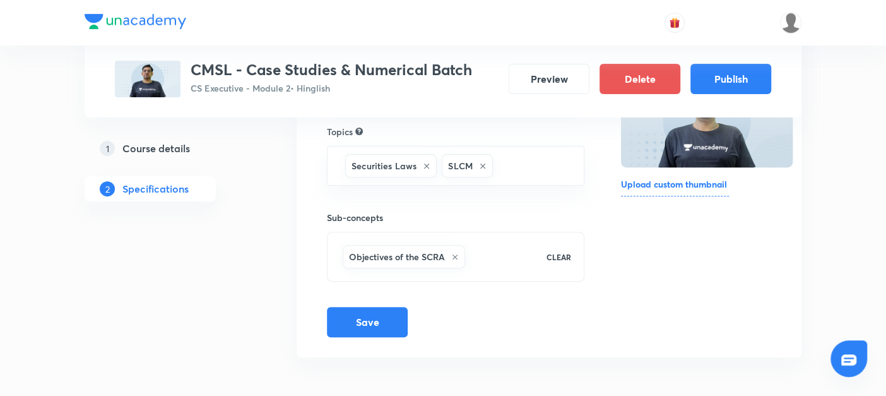
scroll to position [0, 0]
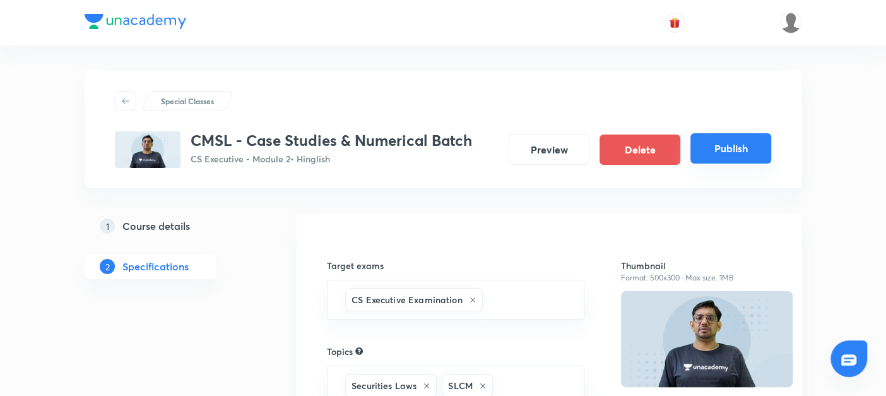
click at [703, 158] on button "Publish" at bounding box center [730, 148] width 81 height 30
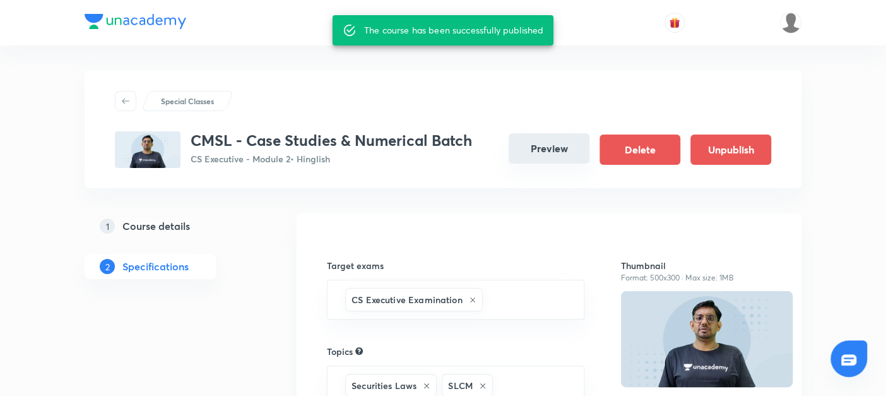
click at [543, 144] on button "Preview" at bounding box center [549, 148] width 81 height 30
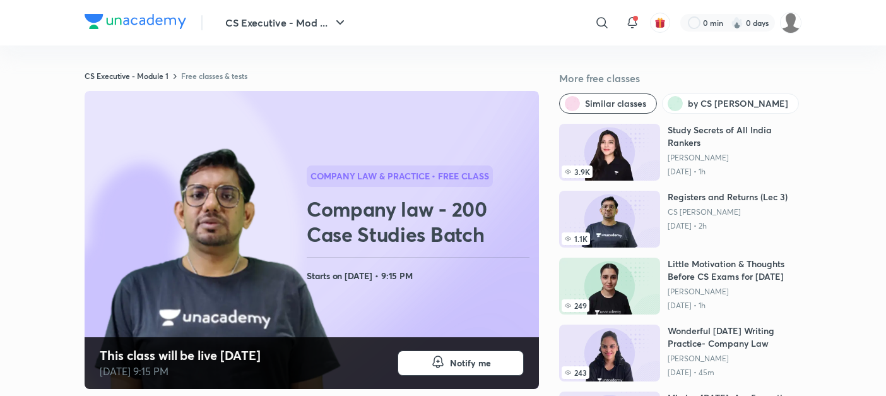
scroll to position [153, 0]
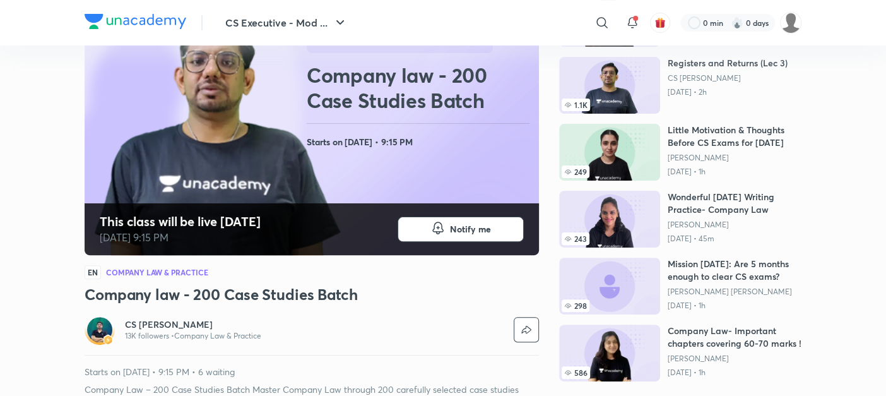
scroll to position [137, 0]
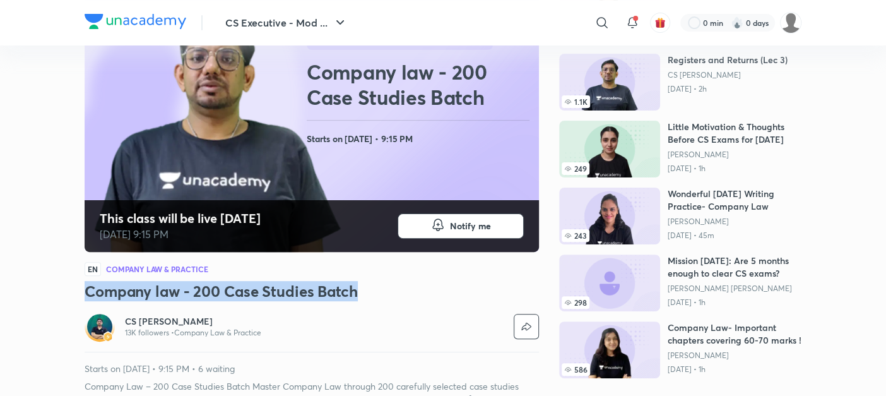
drag, startPoint x: 364, startPoint y: 288, endPoint x: 57, endPoint y: 290, distance: 307.3
copy h3 "Company law - 200 Case Studies Batch"
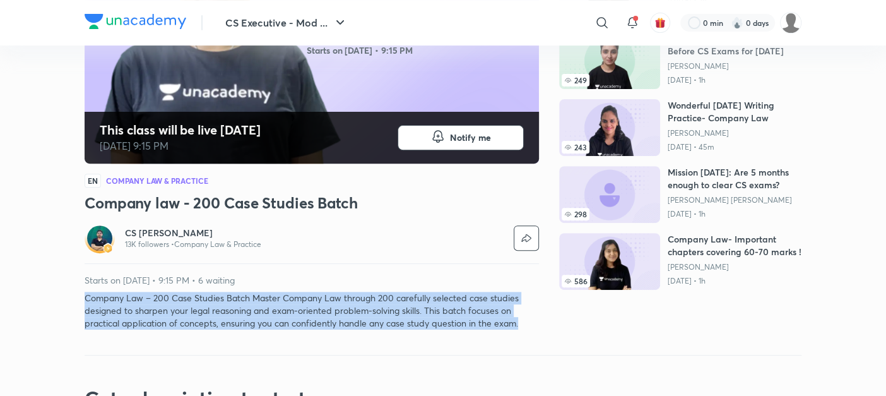
drag, startPoint x: 82, startPoint y: 295, endPoint x: 529, endPoint y: 329, distance: 448.7
copy p "Company Law – 200 Case Studies Batch Master Company Law through 200 carefully s…"
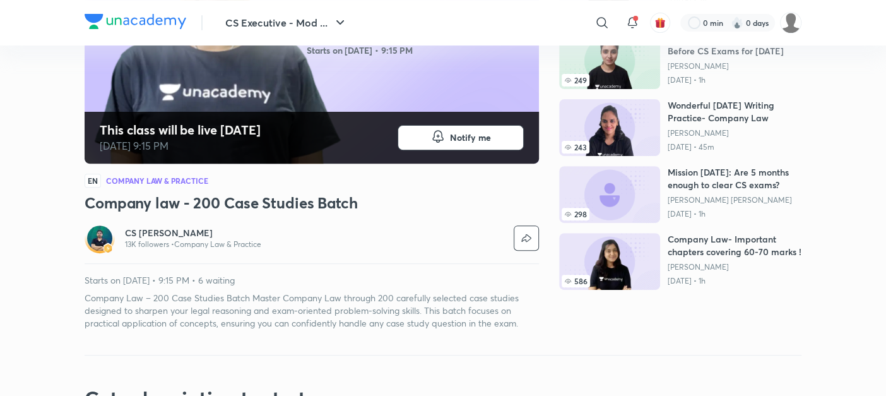
click at [348, 198] on h3 "Company law - 200 Case Studies Batch" at bounding box center [312, 202] width 454 height 20
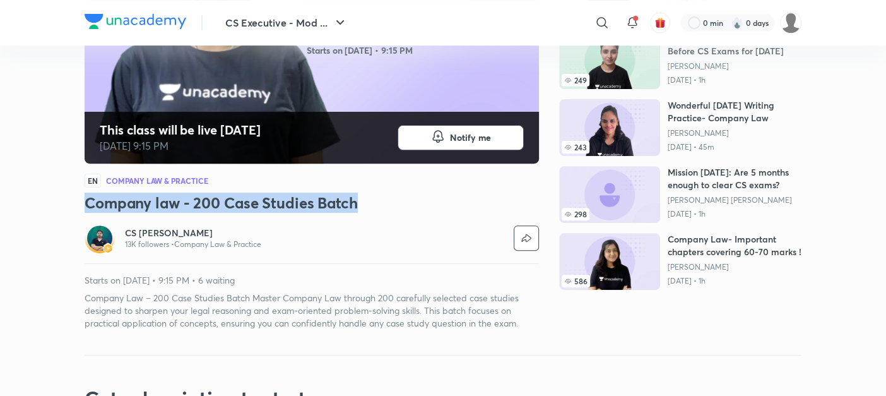
drag, startPoint x: 367, startPoint y: 200, endPoint x: 81, endPoint y: 209, distance: 286.6
copy h3 "Company law - 200 Case Studies Batch"
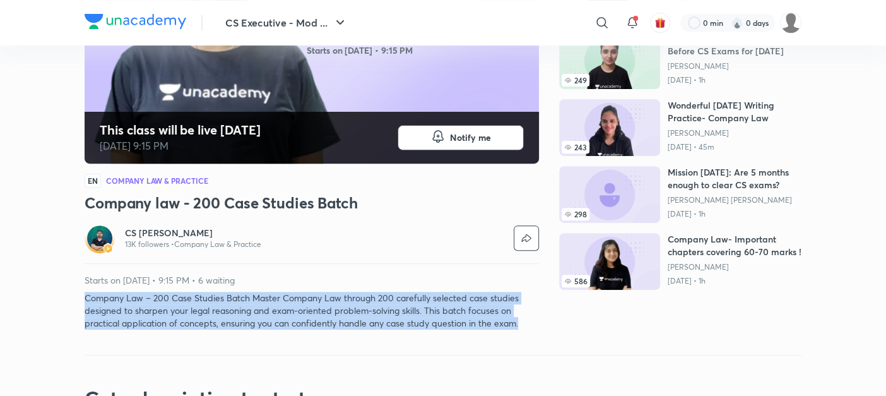
drag, startPoint x: 83, startPoint y: 295, endPoint x: 522, endPoint y: 321, distance: 440.5
copy p "Company Law – 200 Case Studies Batch Master Company Law through 200 carefully s…"
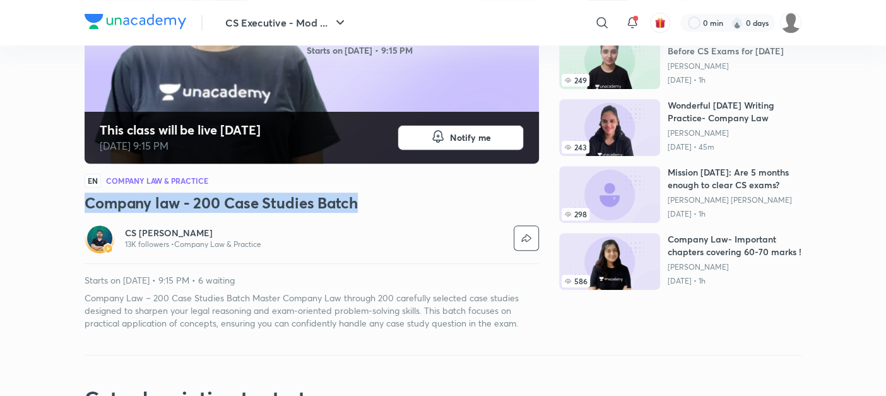
drag, startPoint x: 377, startPoint y: 201, endPoint x: 85, endPoint y: 203, distance: 292.1
click at [85, 203] on h3 "Company law - 200 Case Studies Batch" at bounding box center [312, 202] width 454 height 20
copy h3 "Company law - 200 Case Studies Batch"
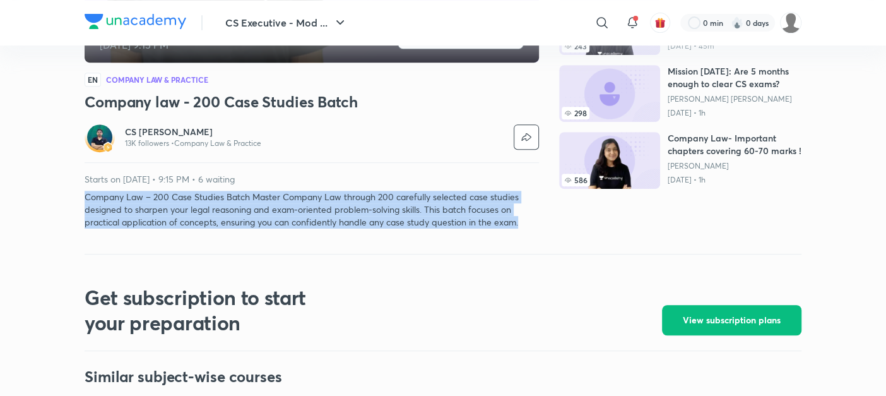
drag, startPoint x: 81, startPoint y: 192, endPoint x: 541, endPoint y: 220, distance: 460.8
click at [541, 220] on div "CS Executive - Mod ... ​ 0 min 0 days CS Executive - Module 1 Free classes & te…" at bounding box center [443, 369] width 886 height 1390
copy p "Company Law – 200 Case Studies Batch Master Company Law through 200 carefully s…"
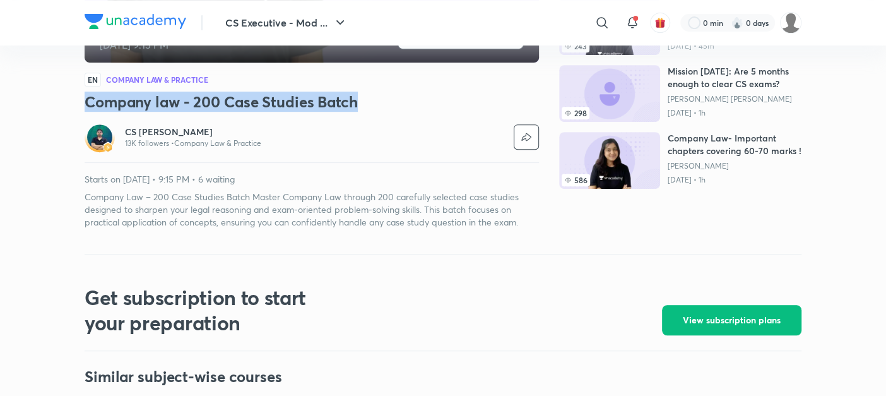
drag, startPoint x: 85, startPoint y: 98, endPoint x: 387, endPoint y: 88, distance: 303.0
copy h3 "Company law - 200 Case Studies Batch"
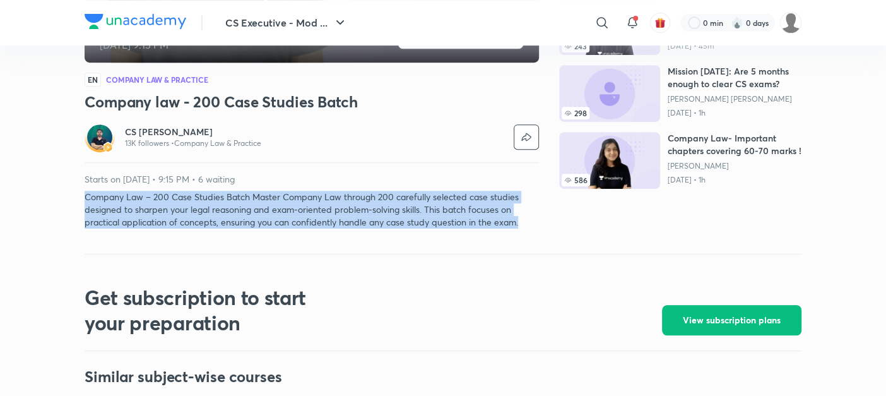
drag, startPoint x: 86, startPoint y: 198, endPoint x: 519, endPoint y: 221, distance: 434.1
click at [519, 221] on p "Company Law – 200 Case Studies Batch Master Company Law through 200 carefully s…" at bounding box center [312, 210] width 454 height 38
copy p "Company Law – 200 Case Studies Batch Master Company Law through 200 carefully s…"
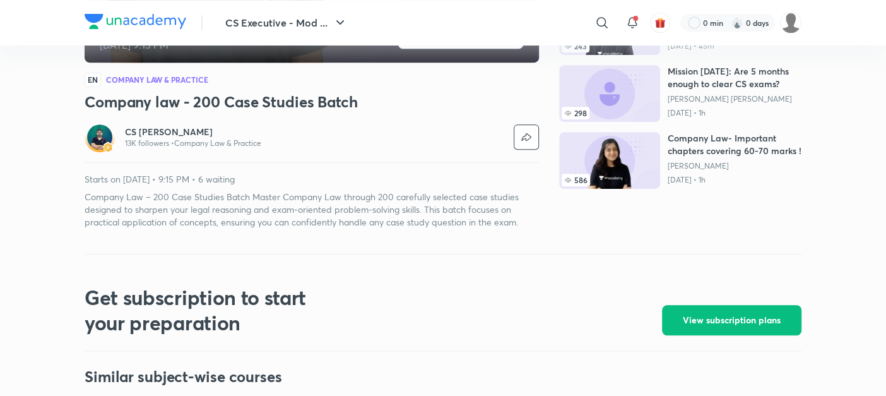
click at [358, 103] on h3 "Company law - 200 Case Studies Batch" at bounding box center [312, 101] width 454 height 20
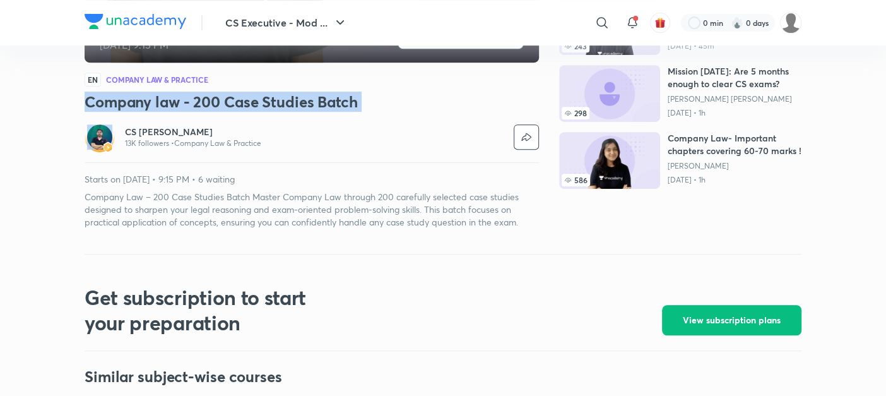
drag, startPoint x: 358, startPoint y: 103, endPoint x: 58, endPoint y: 105, distance: 300.3
click at [58, 105] on div "CS Executive - Mod ... ​ 0 min 0 days CS Executive - Module 1 Free classes & te…" at bounding box center [443, 369] width 886 height 1390
copy h3 "Company law - 200 Case Studies Batch"
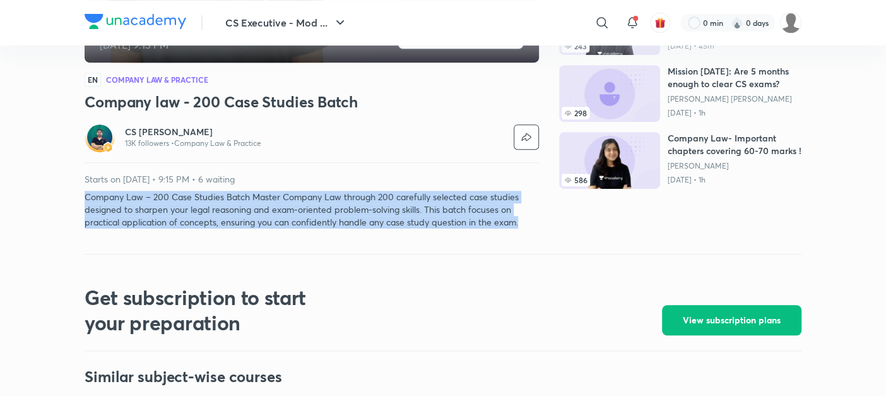
drag, startPoint x: 81, startPoint y: 193, endPoint x: 543, endPoint y: 220, distance: 462.0
click at [543, 220] on div "CS Executive - Mod ... ​ 0 min 0 days CS Executive - Module 1 Free classes & te…" at bounding box center [443, 369] width 886 height 1390
copy p "Company Law – 200 Case Studies Batch Master Company Law through 200 carefully s…"
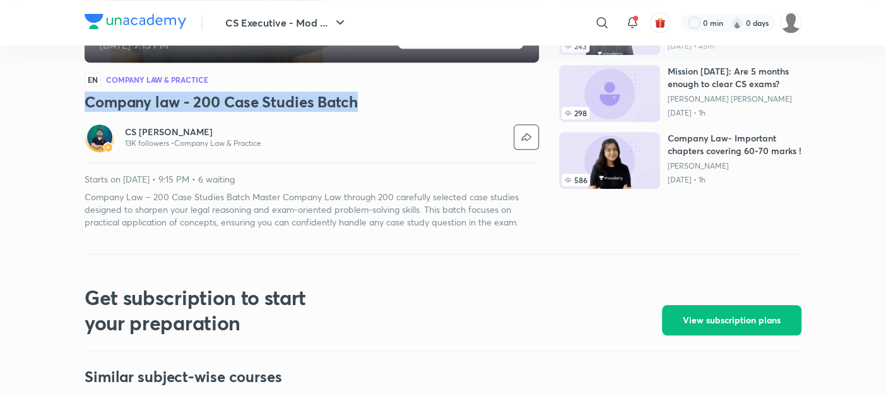
drag, startPoint x: 370, startPoint y: 93, endPoint x: 50, endPoint y: 95, distance: 319.9
click at [50, 95] on div "CS Executive - Mod ... ​ 0 min 0 days CS Executive - Module 1 Free classes & te…" at bounding box center [443, 369] width 886 height 1390
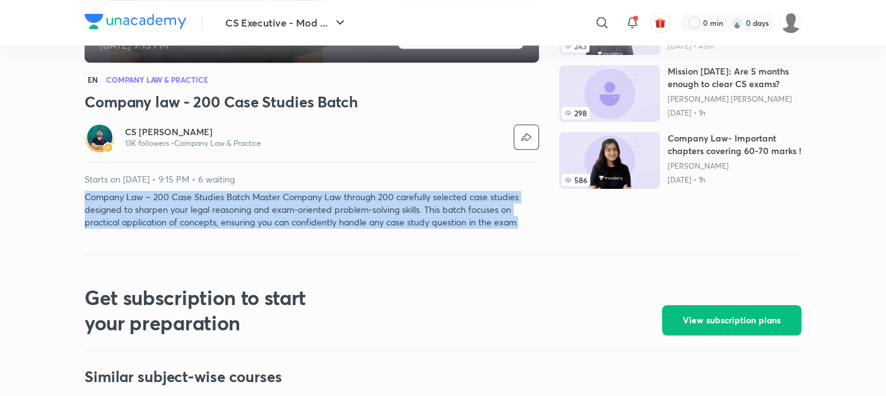
drag, startPoint x: 86, startPoint y: 192, endPoint x: 526, endPoint y: 218, distance: 440.5
click at [526, 218] on p "Company Law – 200 Case Studies Batch Master Company Law through 200 carefully s…" at bounding box center [312, 210] width 454 height 38
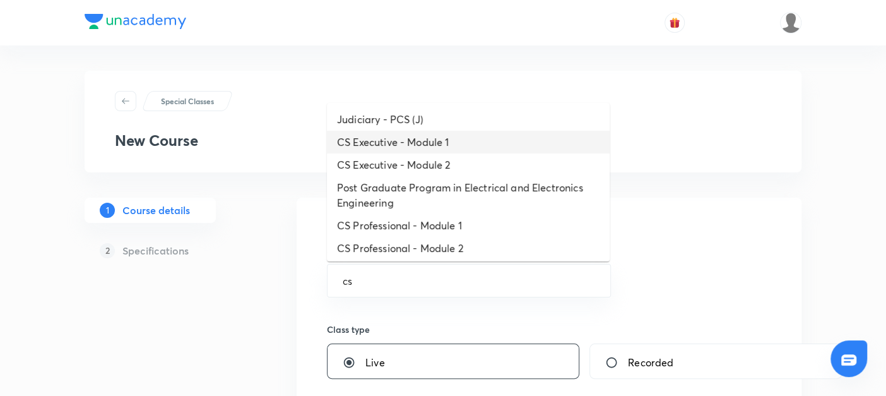
click at [386, 140] on li "CS Executive - Module 1" at bounding box center [468, 142] width 283 height 23
type input "CS Executive - Module 1"
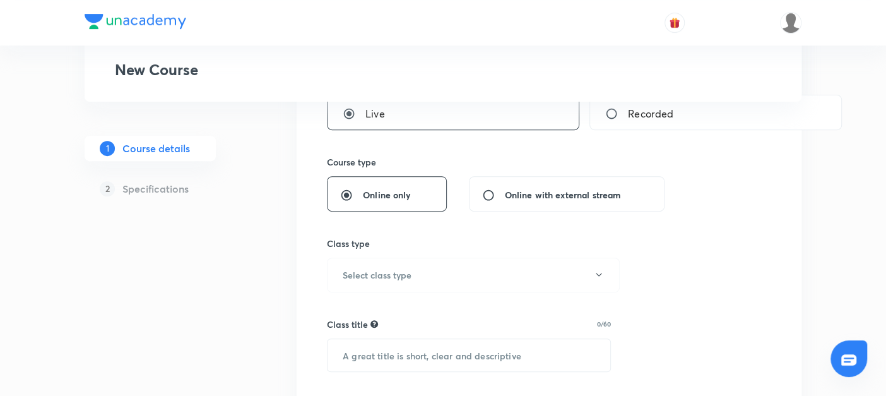
scroll to position [350, 0]
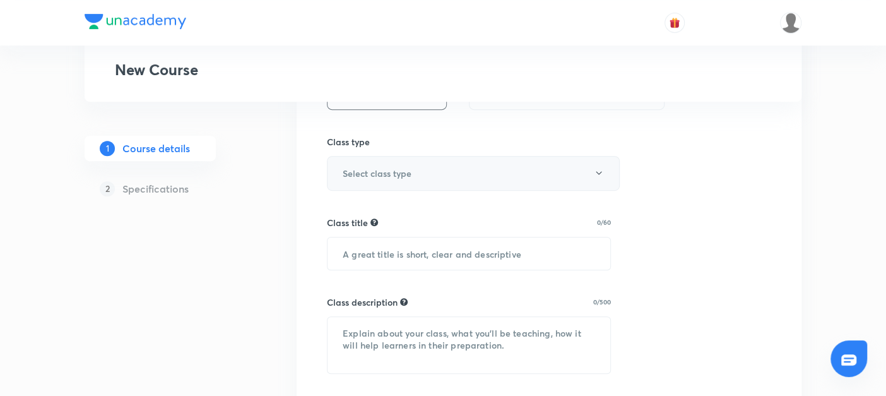
click at [365, 174] on h6 "Select class type" at bounding box center [377, 173] width 69 height 13
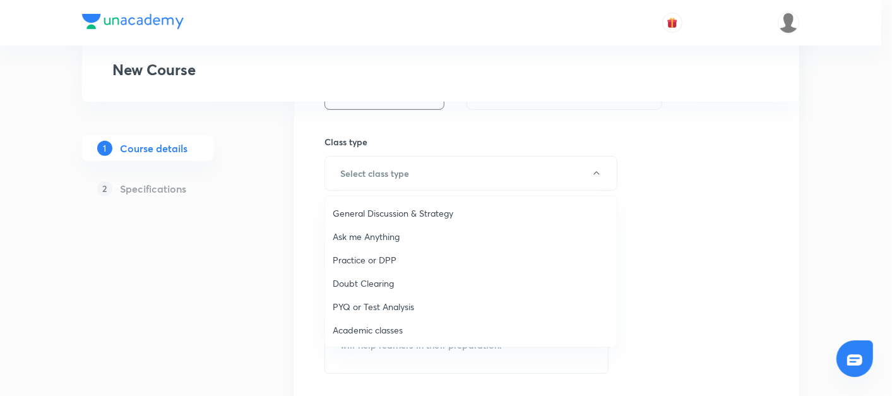
click at [346, 333] on span "Academic classes" at bounding box center [471, 329] width 276 height 13
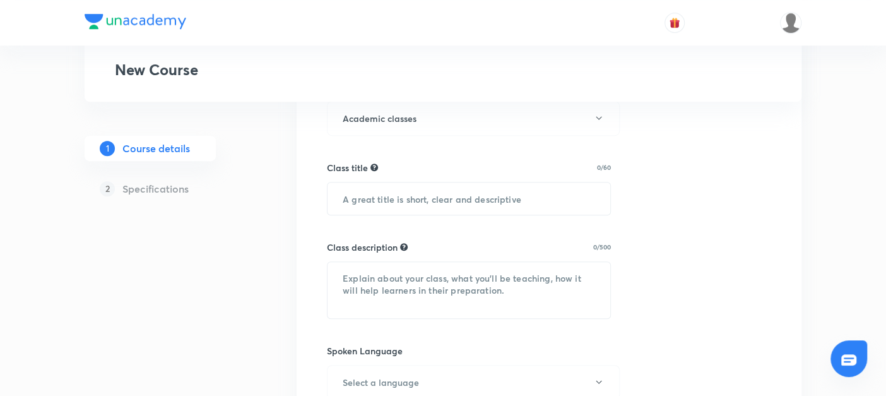
scroll to position [406, 0]
click at [342, 202] on input "text" at bounding box center [468, 198] width 283 height 32
paste input "Company law - 200 Case Studies Batch"
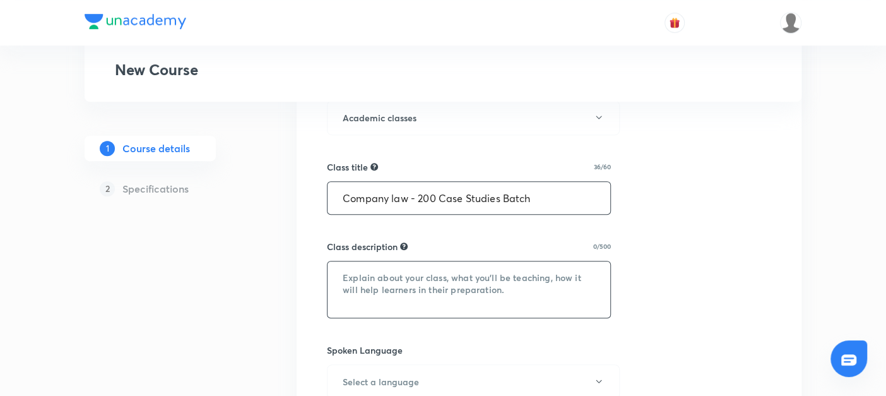
type input "Company law - 200 Case Studies Batch"
click at [349, 268] on textarea at bounding box center [468, 289] width 283 height 56
paste textarea "Company Law – 200 Case Studies Batch Master Company Law through 200 carefully s…"
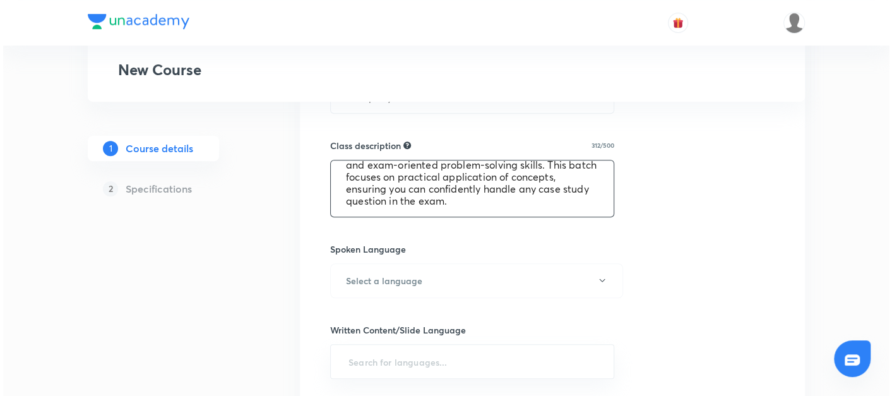
scroll to position [507, 0]
type textarea "Company Law – 200 Case Studies Batch Master Company Law through 200 carefully s…"
click at [374, 281] on h6 "Select a language" at bounding box center [381, 279] width 76 height 13
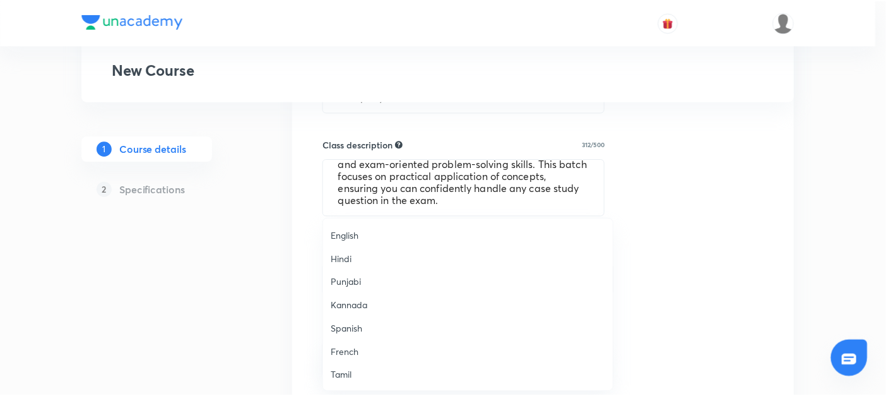
scroll to position [373, 0]
click at [345, 374] on span "Hinglish" at bounding box center [471, 375] width 276 height 13
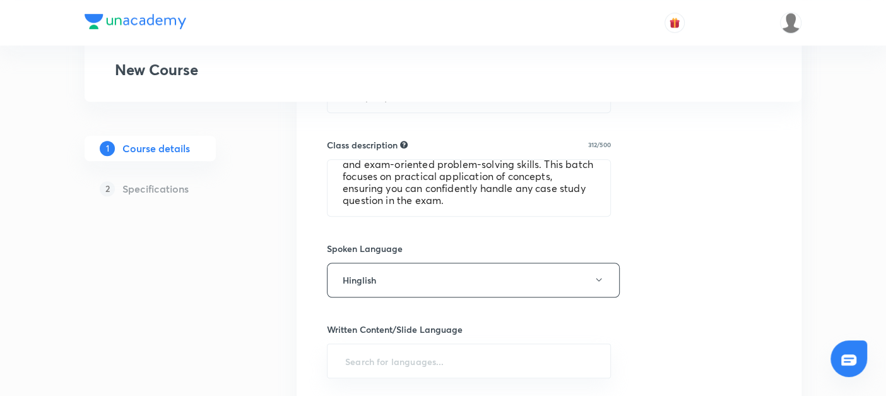
scroll to position [659, 0]
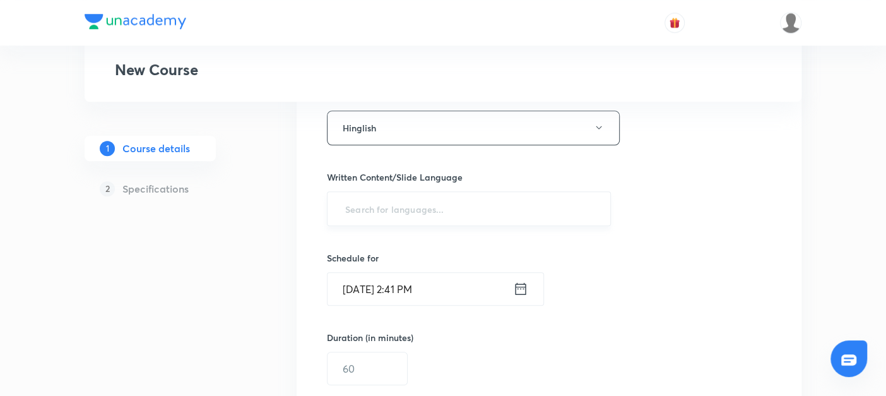
click at [349, 201] on input "text" at bounding box center [469, 208] width 252 height 23
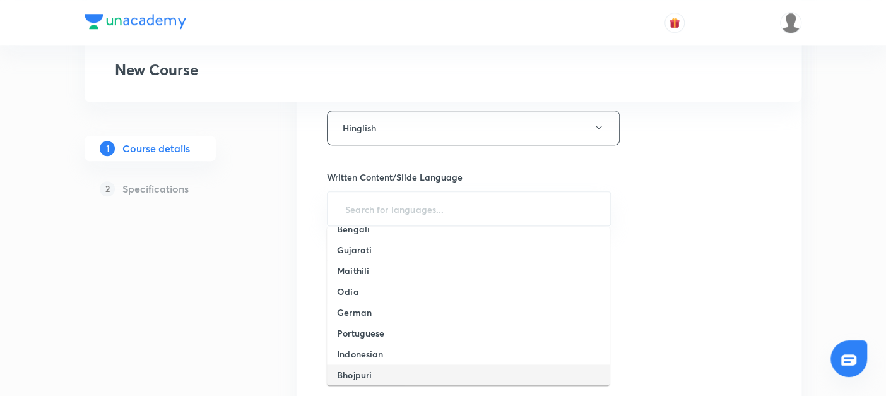
scroll to position [330, 0]
click at [351, 370] on h6 "Hinglish" at bounding box center [354, 369] width 34 height 13
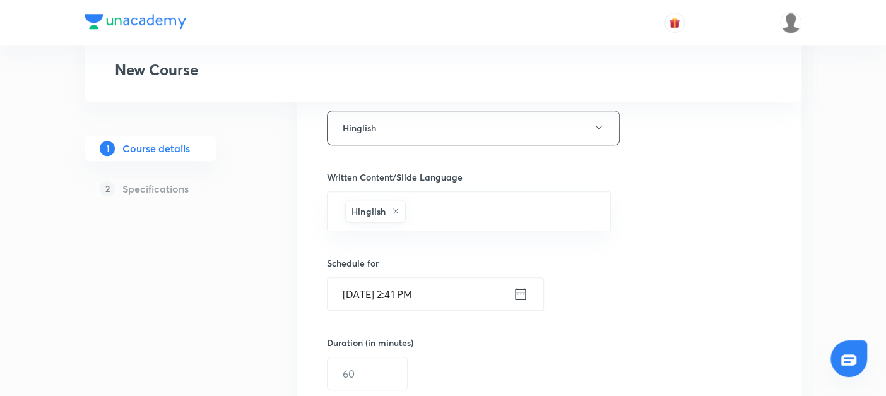
scroll to position [724, 0]
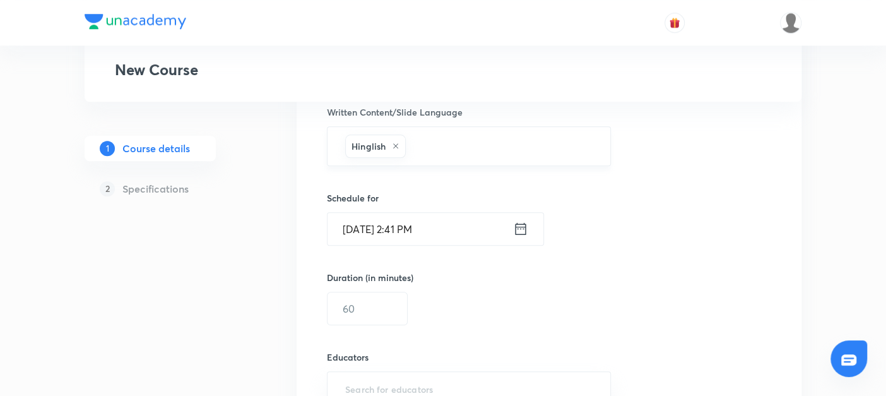
click at [394, 146] on icon at bounding box center [396, 146] width 8 height 8
type input "en"
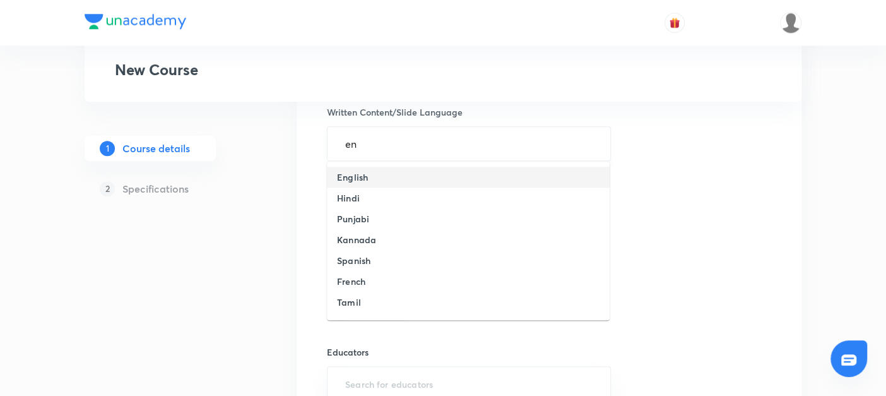
click at [362, 175] on h6 "English" at bounding box center [352, 176] width 31 height 13
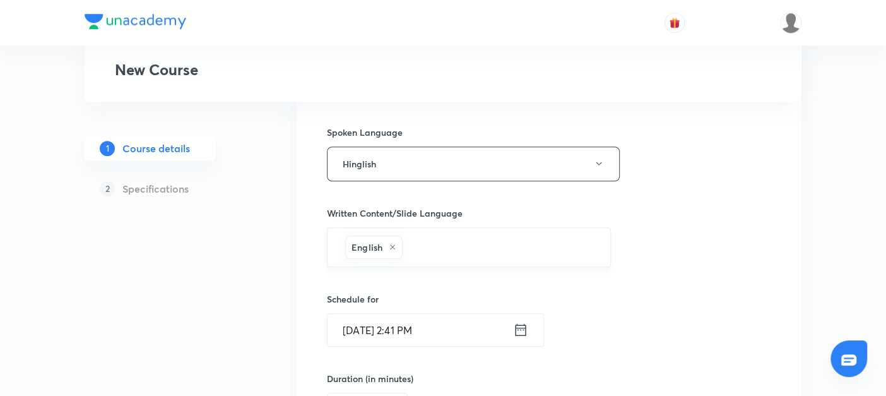
scroll to position [640, 0]
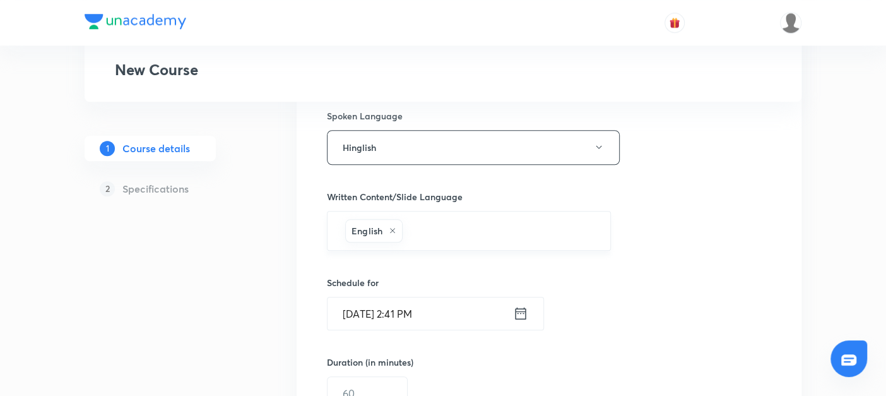
click at [524, 309] on icon at bounding box center [520, 313] width 15 height 18
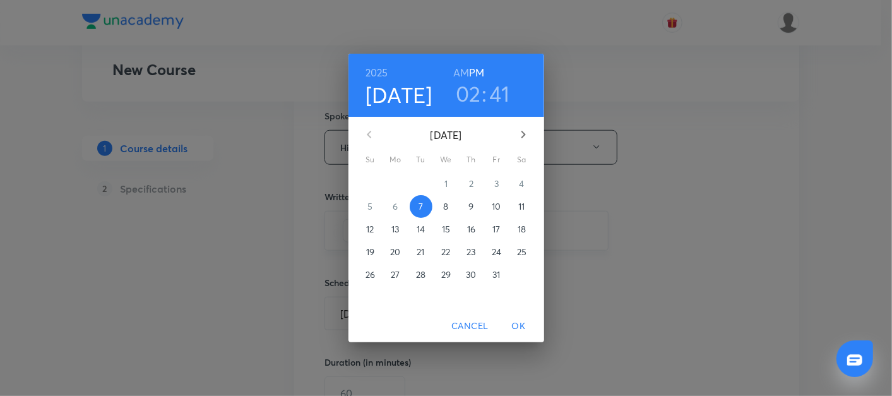
click at [375, 228] on span "12" at bounding box center [370, 229] width 23 height 13
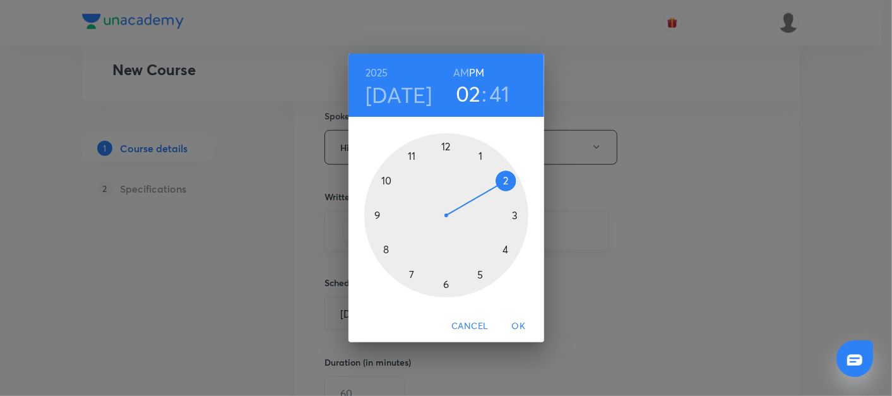
click at [374, 216] on div at bounding box center [446, 215] width 164 height 164
click at [514, 215] on div at bounding box center [446, 215] width 164 height 164
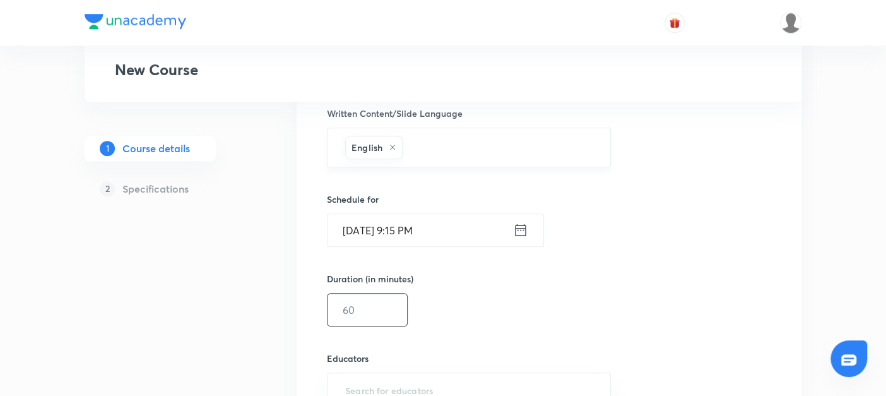
scroll to position [724, 0]
click at [357, 304] on input "text" at bounding box center [367, 308] width 80 height 32
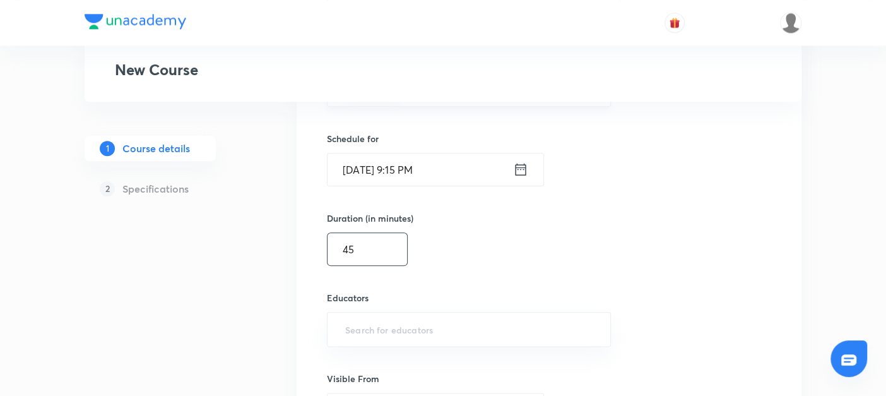
scroll to position [784, 0]
type input "45"
click at [346, 325] on input "text" at bounding box center [469, 328] width 252 height 23
paste input "@amitvohra22-8435"
type input "@amitvohra22-8435"
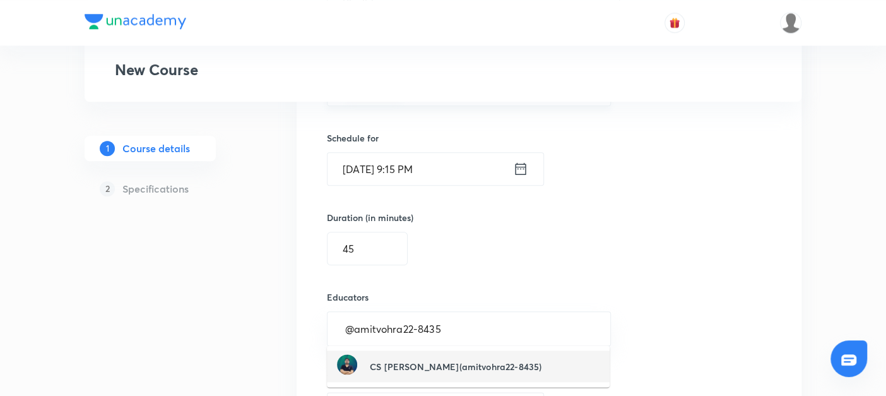
click at [372, 363] on h6 "CS [PERSON_NAME](amitvohra22-8435)" at bounding box center [456, 366] width 172 height 13
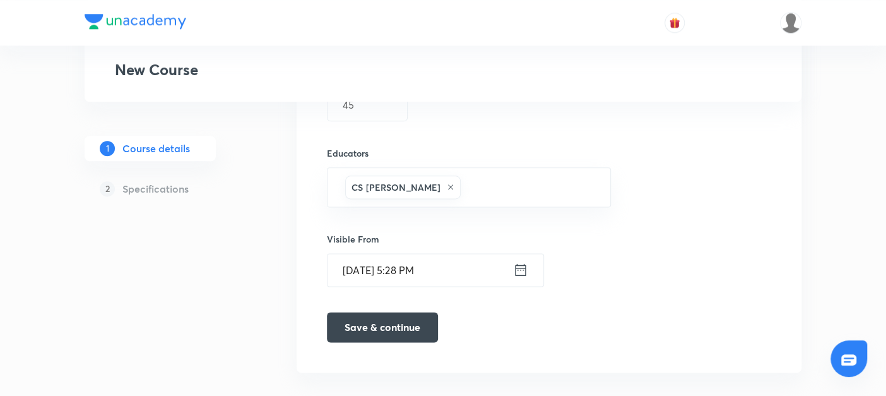
scroll to position [929, 0]
click at [364, 319] on button "Save & continue" at bounding box center [382, 325] width 111 height 30
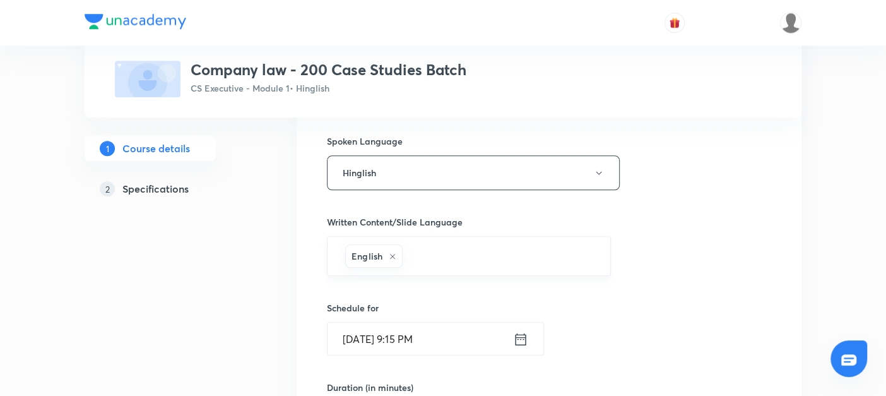
scroll to position [646, 0]
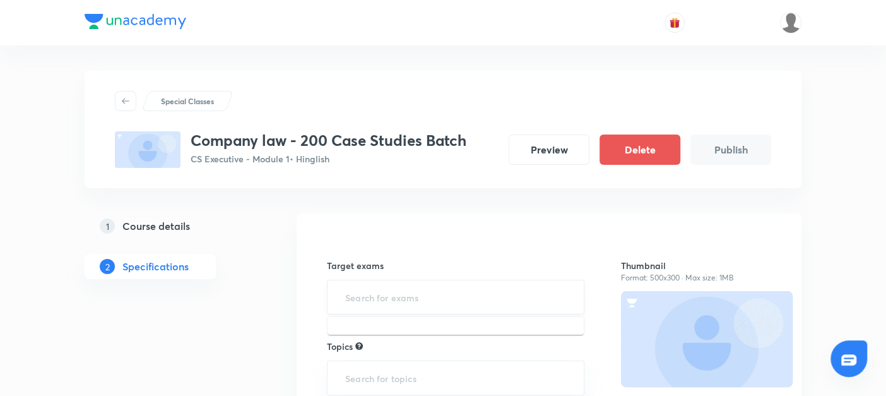
click at [374, 290] on input "text" at bounding box center [456, 296] width 226 height 23
type input "cs"
click at [351, 334] on li "CS Executive Examination" at bounding box center [455, 333] width 256 height 23
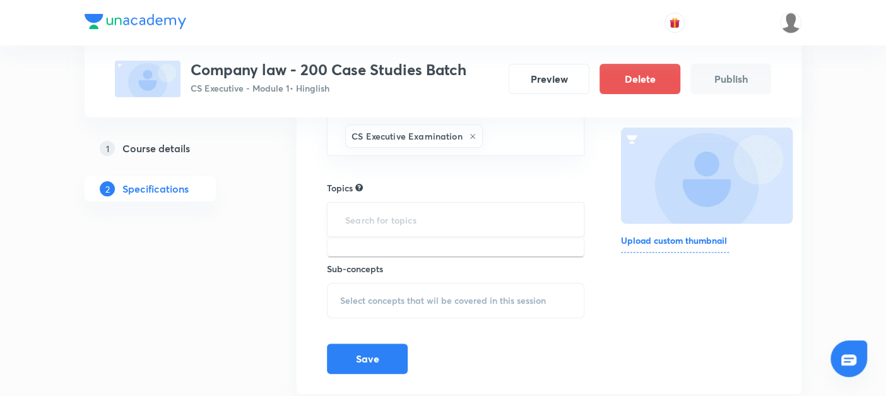
click at [355, 227] on input "text" at bounding box center [456, 219] width 226 height 23
type input "l"
type input "o"
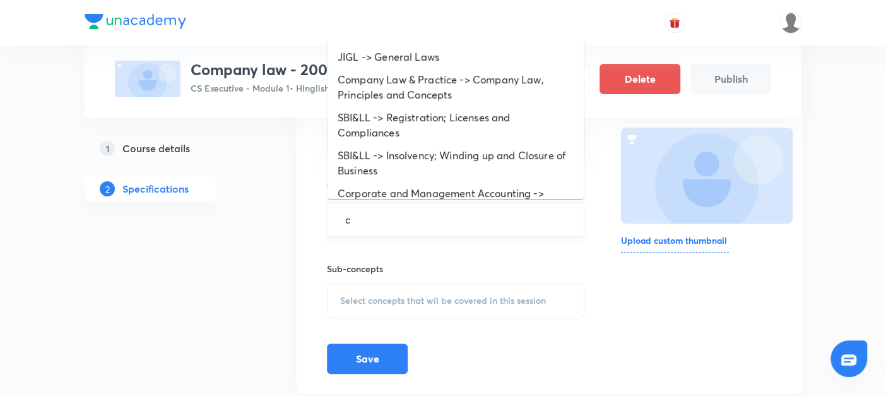
type input "co"
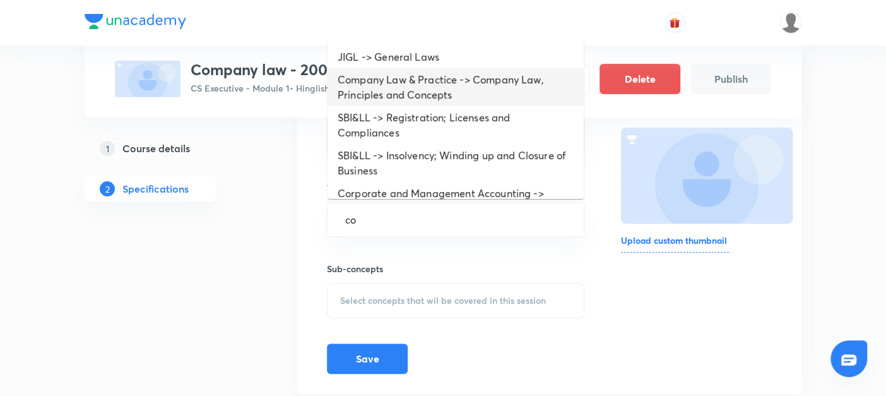
click at [366, 87] on li "Company Law & Practice -> Company Law, Principles and Concepts" at bounding box center [455, 87] width 256 height 38
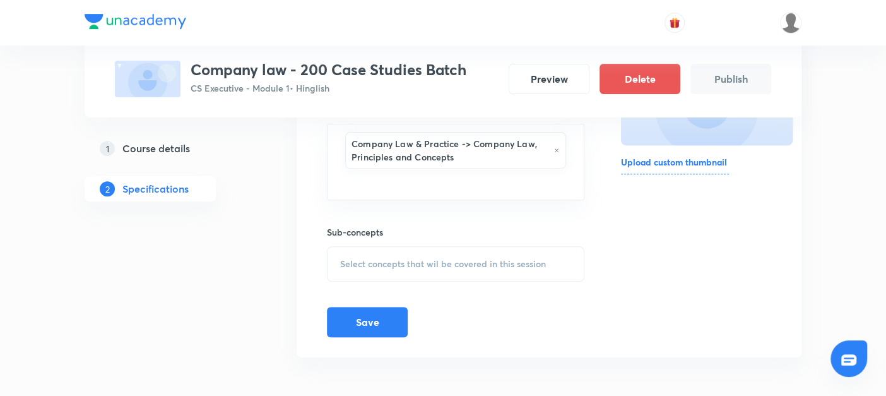
click at [391, 259] on span "Select concepts that wil be covered in this session" at bounding box center [443, 264] width 206 height 10
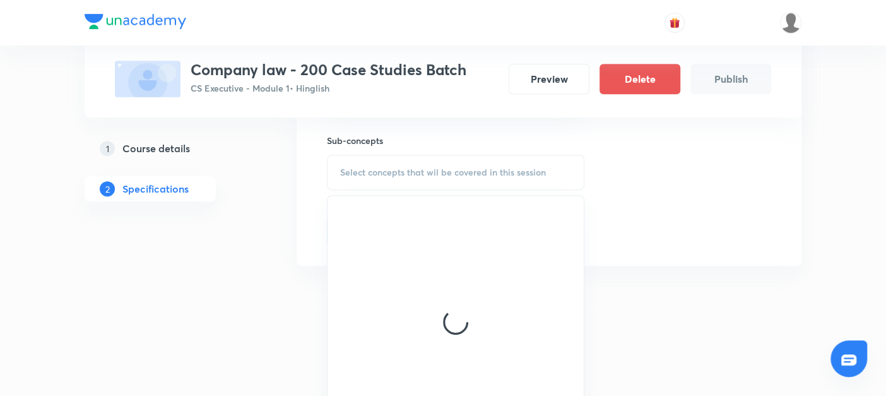
scroll to position [334, 0]
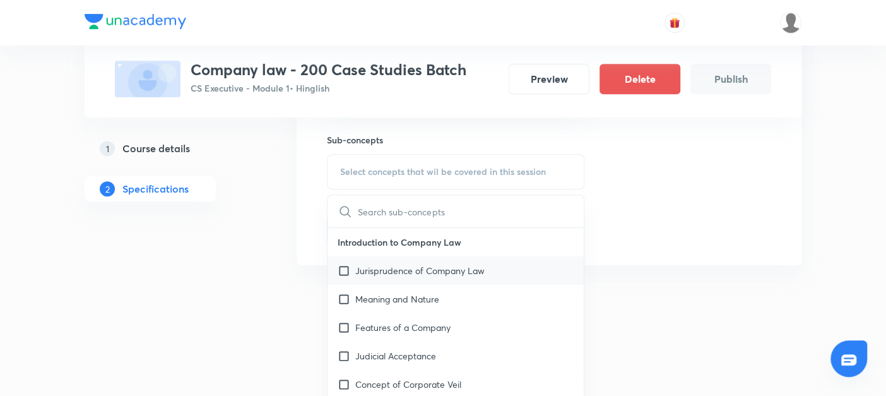
click at [346, 266] on input "checkbox" at bounding box center [347, 270] width 18 height 13
checkbox input "true"
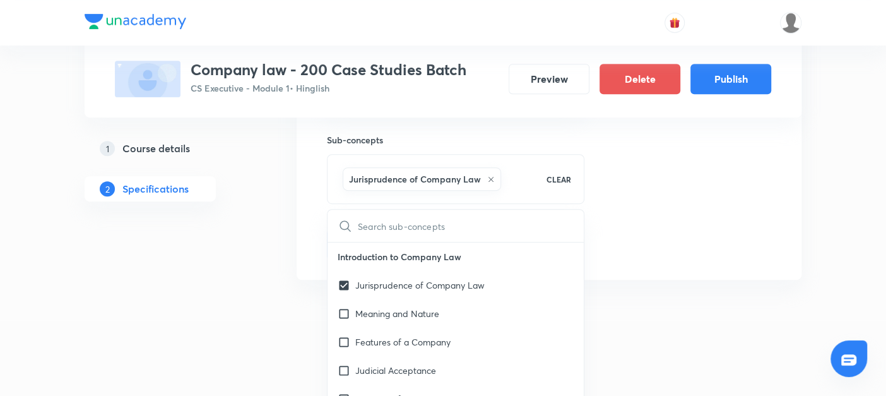
click at [274, 263] on div "Special Classes Company law - 200 Case Studies Batch CS Executive - Module 1 • …" at bounding box center [443, 17] width 717 height 560
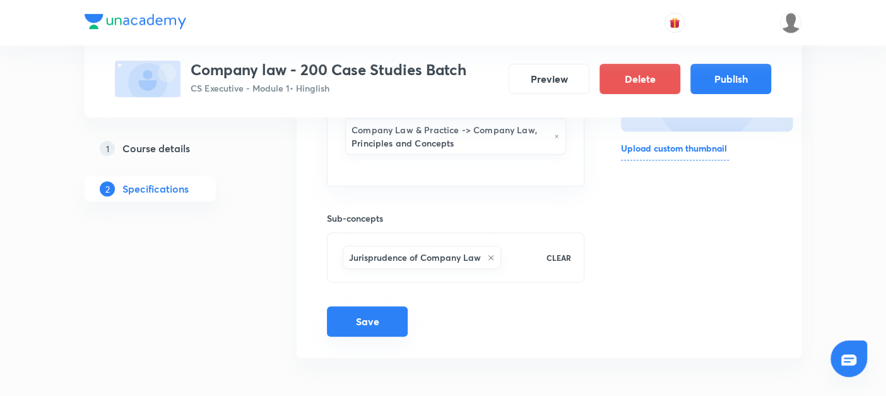
click at [371, 316] on button "Save" at bounding box center [367, 321] width 81 height 30
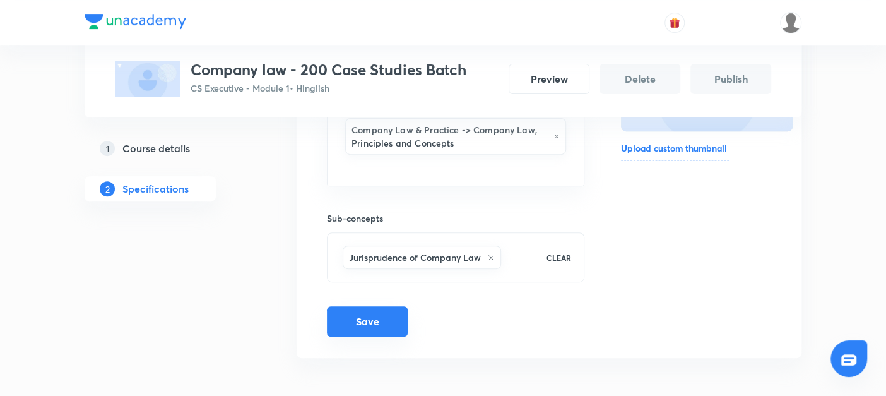
click at [339, 317] on button "Save" at bounding box center [367, 321] width 81 height 30
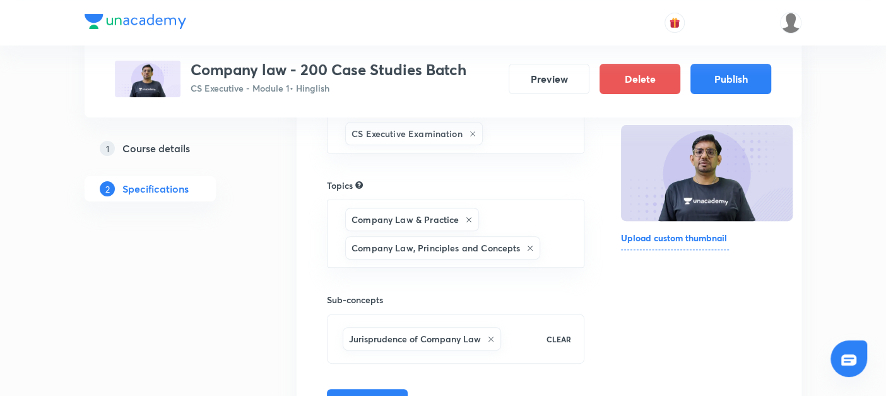
scroll to position [91, 0]
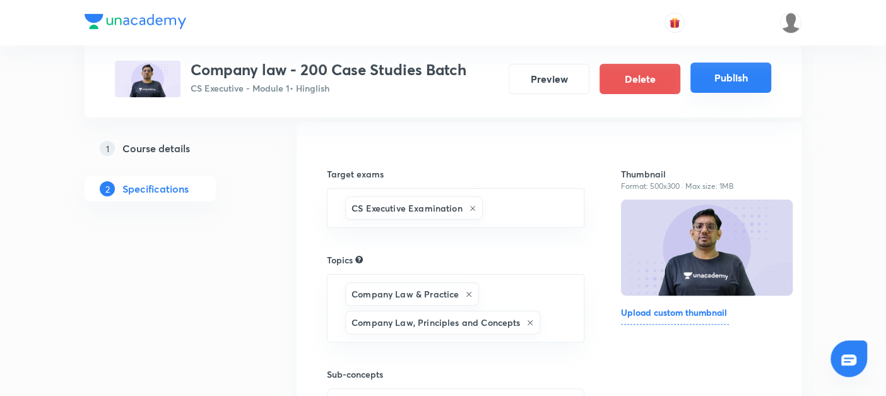
click at [723, 78] on button "Publish" at bounding box center [730, 77] width 81 height 30
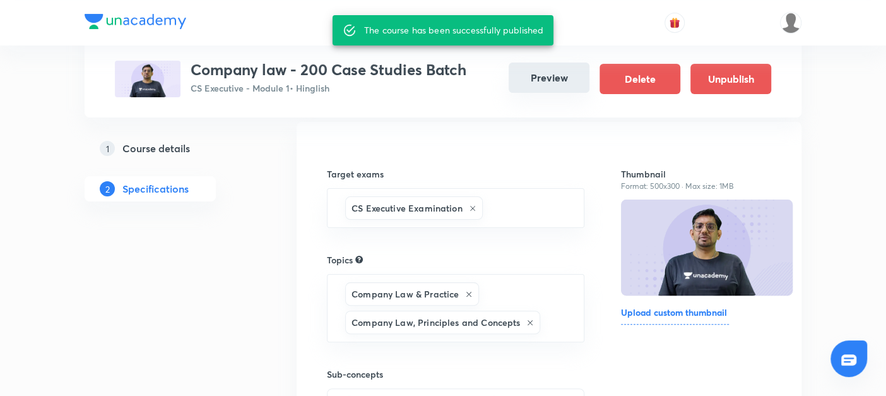
click at [548, 80] on button "Preview" at bounding box center [549, 77] width 81 height 30
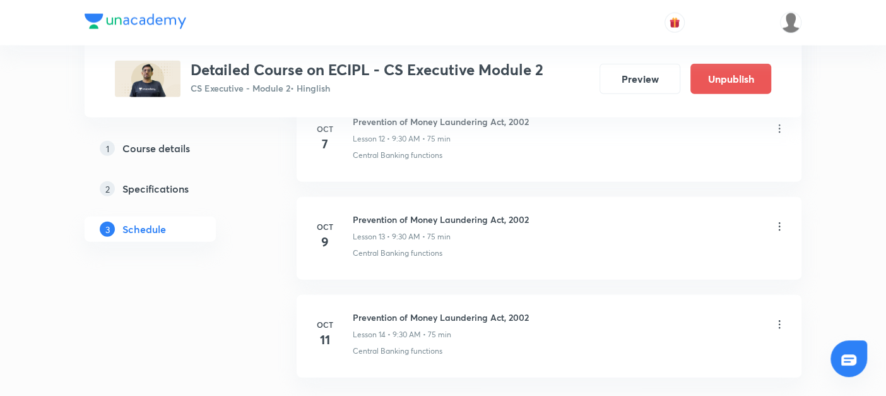
scroll to position [1823, 0]
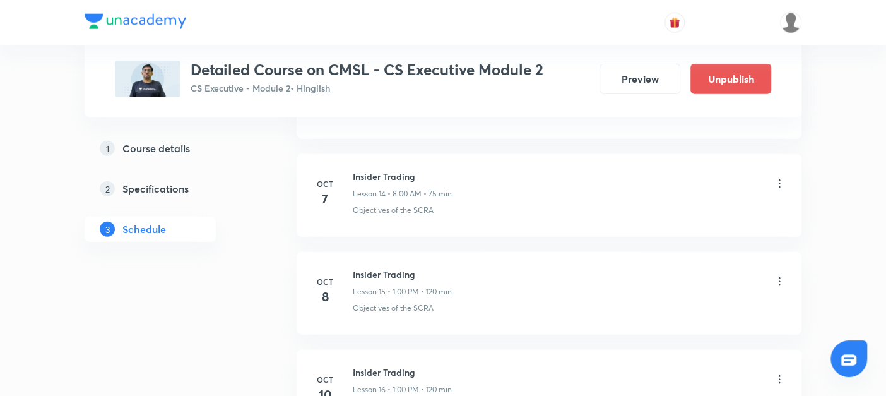
scroll to position [1963, 0]
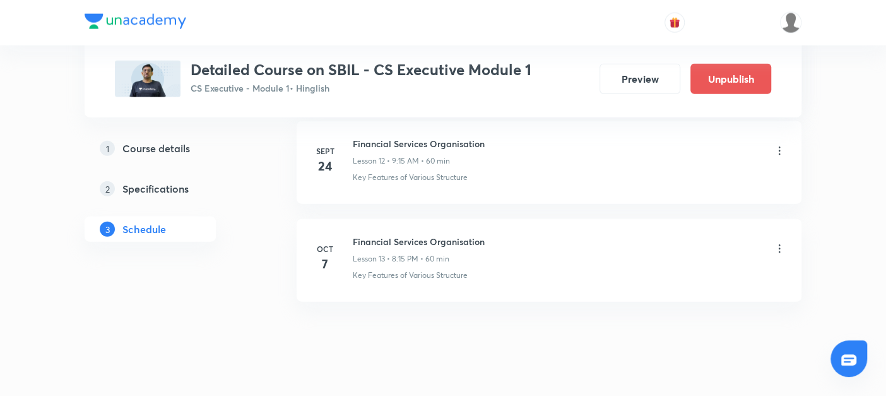
scroll to position [1820, 0]
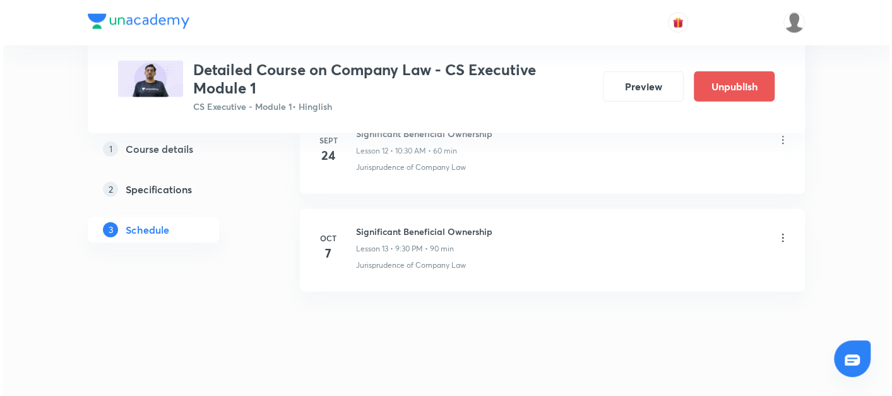
scroll to position [1827, 0]
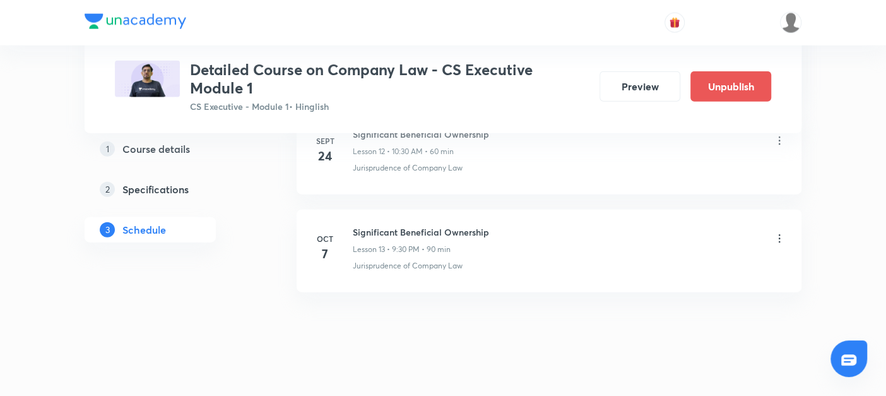
click at [782, 232] on icon at bounding box center [779, 238] width 13 height 13
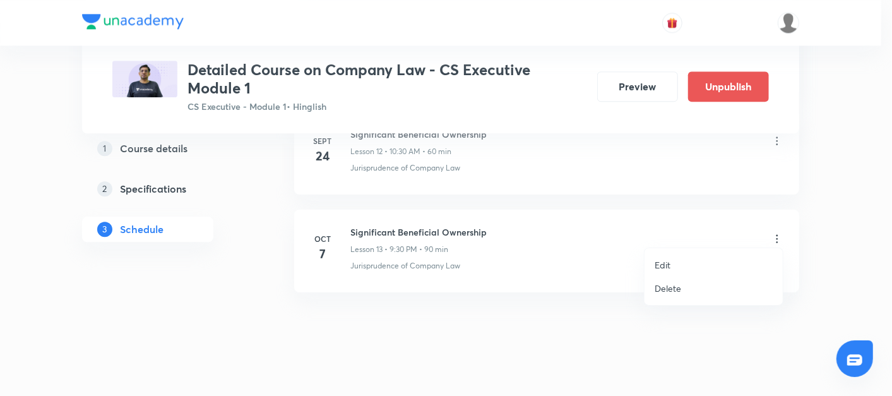
click at [682, 264] on li "Edit" at bounding box center [713, 264] width 138 height 23
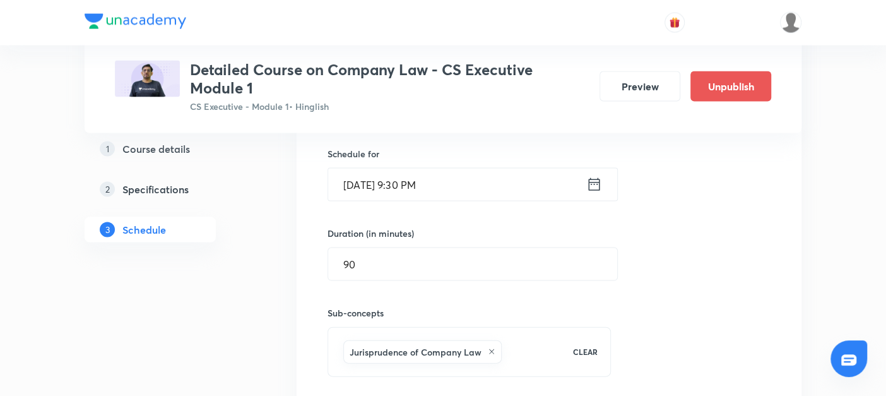
scroll to position [1578, 0]
click at [594, 182] on icon at bounding box center [594, 185] width 16 height 18
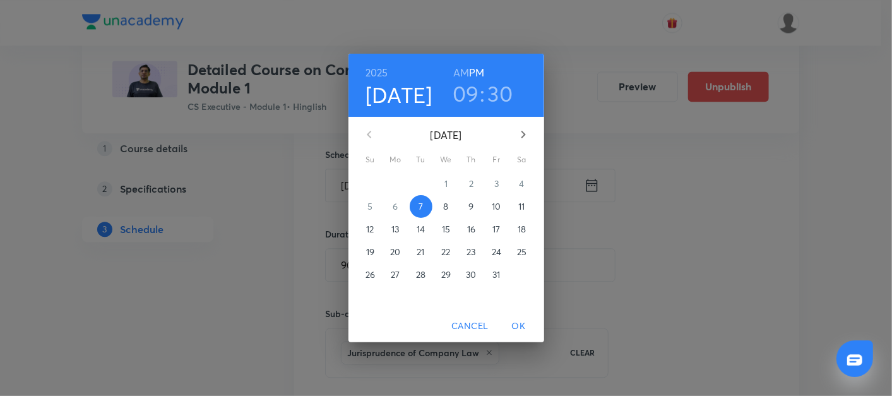
click at [448, 204] on p "8" at bounding box center [445, 206] width 5 height 13
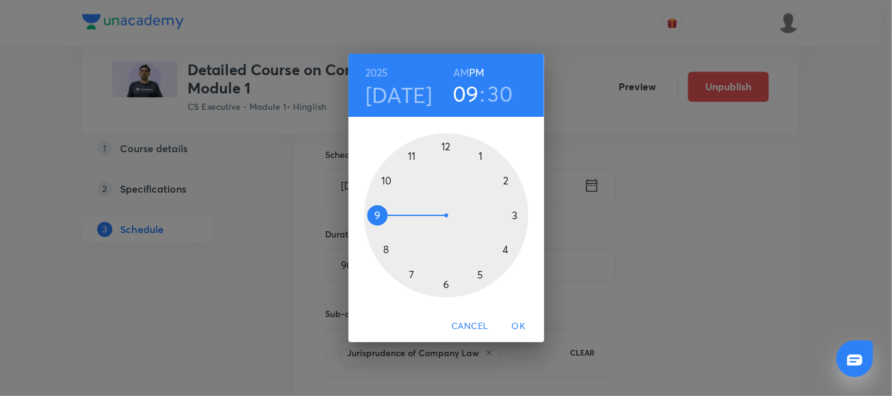
click at [518, 329] on span "OK" at bounding box center [519, 326] width 30 height 16
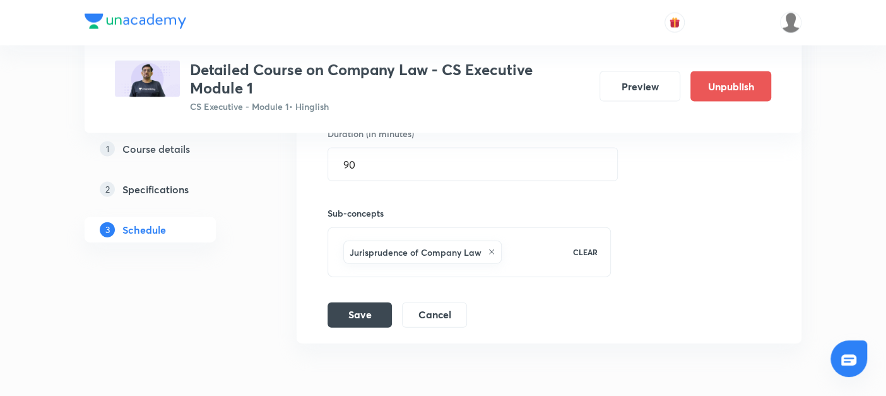
scroll to position [1679, 0]
click at [355, 310] on button "Save" at bounding box center [359, 312] width 64 height 25
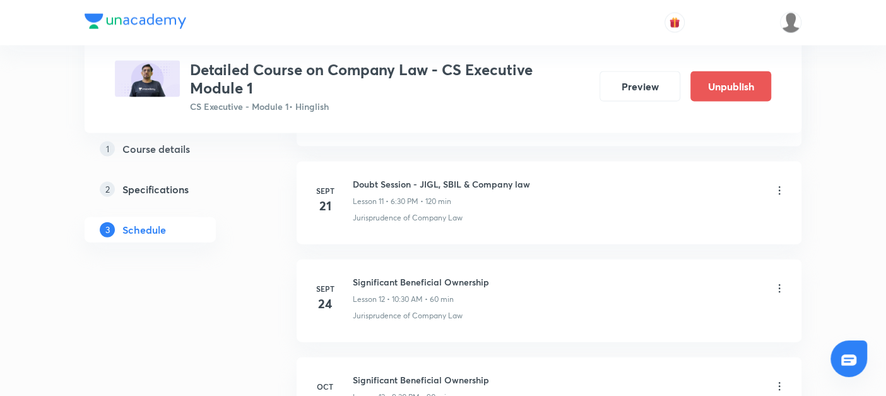
scroll to position [1835, 0]
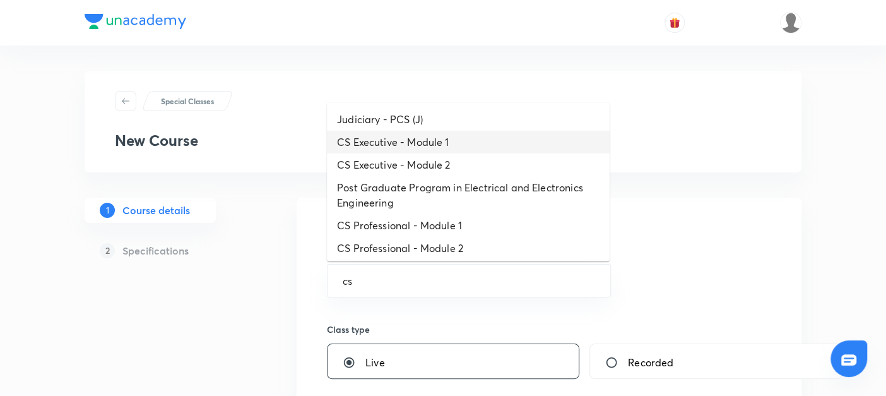
click at [368, 144] on li "CS Executive - Module 1" at bounding box center [468, 142] width 283 height 23
type input "CS Executive - Module 1"
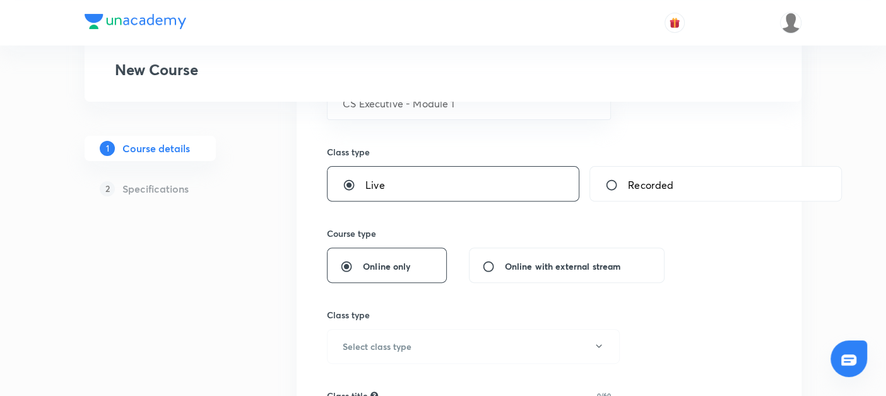
scroll to position [179, 0]
click at [352, 339] on h6 "Select class type" at bounding box center [377, 344] width 69 height 13
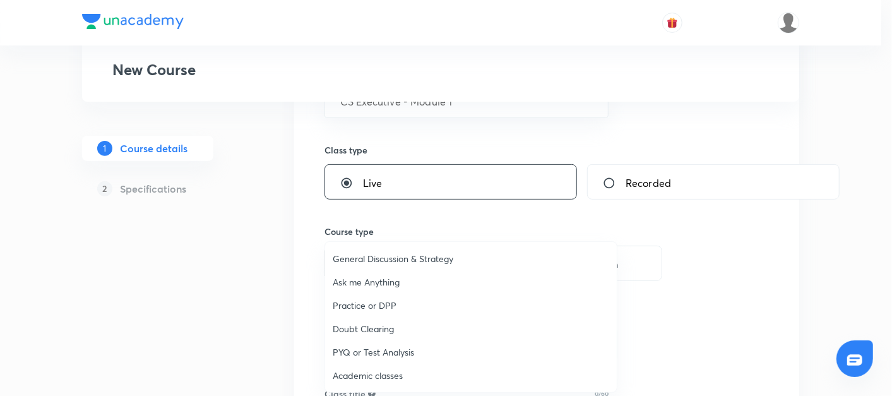
click at [345, 375] on span "Academic classes" at bounding box center [471, 374] width 276 height 13
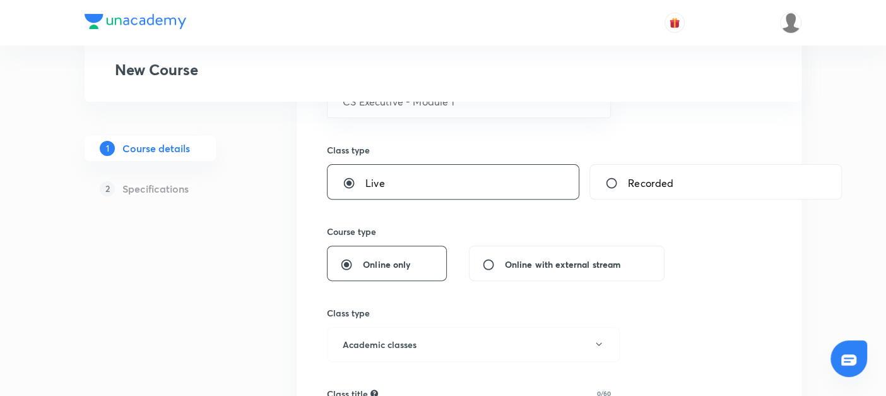
scroll to position [267, 0]
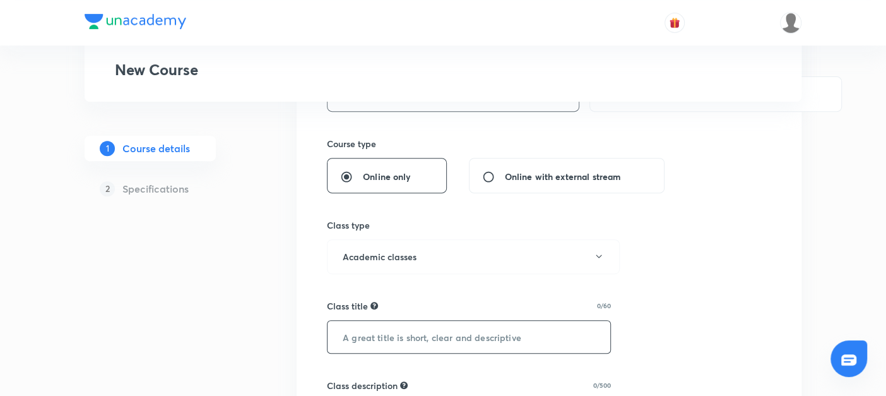
click at [345, 335] on input "text" at bounding box center [468, 337] width 283 height 32
paste input "Company law - 200 Case Studies Batch"
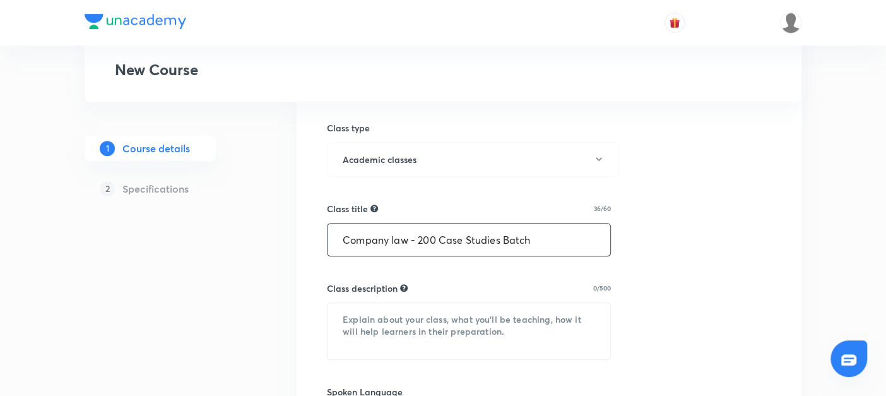
type input "Company law - 200 Case Studies Batch"
click at [345, 335] on textarea at bounding box center [468, 331] width 283 height 56
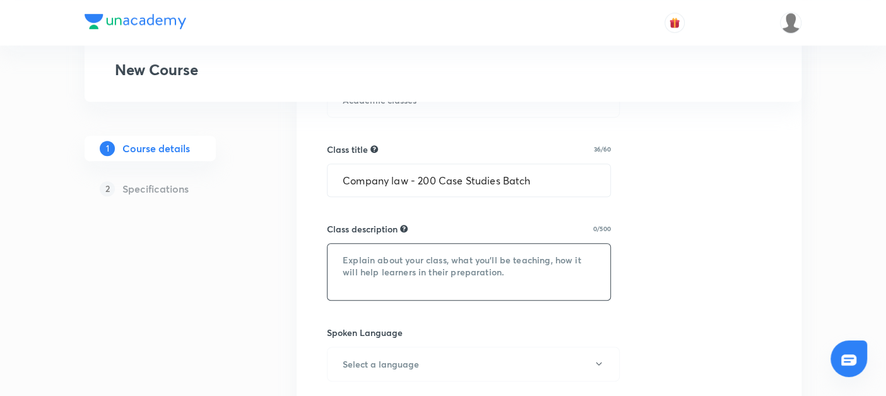
scroll to position [424, 0]
paste textarea "Company Law – 200 Case Studies Batch Master Company Law through 200 carefully s…"
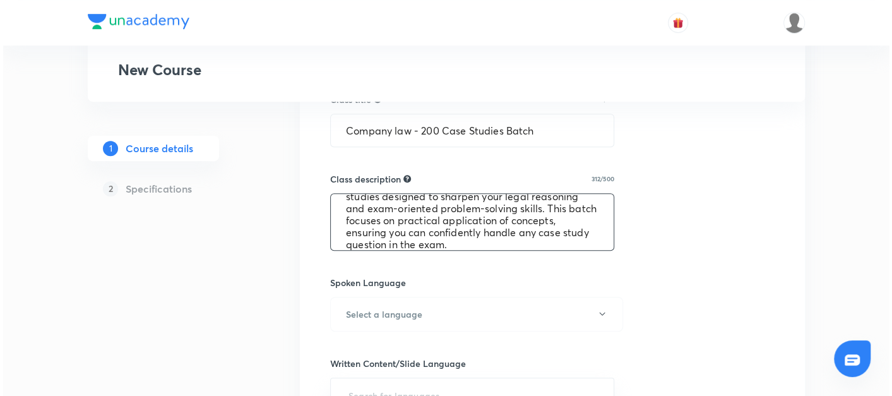
scroll to position [474, 0]
type textarea "Company Law – 200 Case Studies Batch Master Company Law through 200 carefully s…"
click at [356, 309] on h6 "Select a language" at bounding box center [381, 313] width 76 height 13
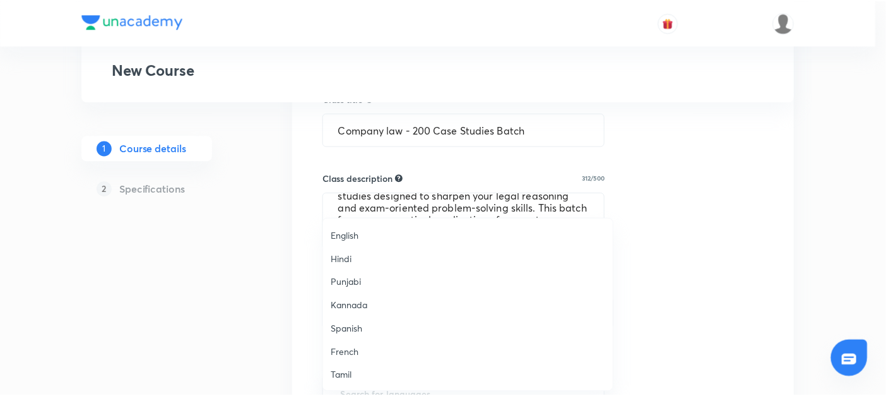
scroll to position [373, 0]
click at [348, 370] on span "Hinglish" at bounding box center [471, 375] width 276 height 13
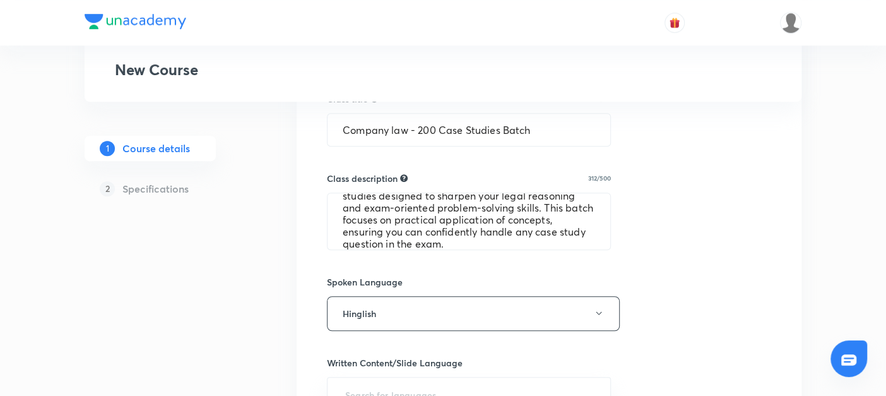
scroll to position [642, 0]
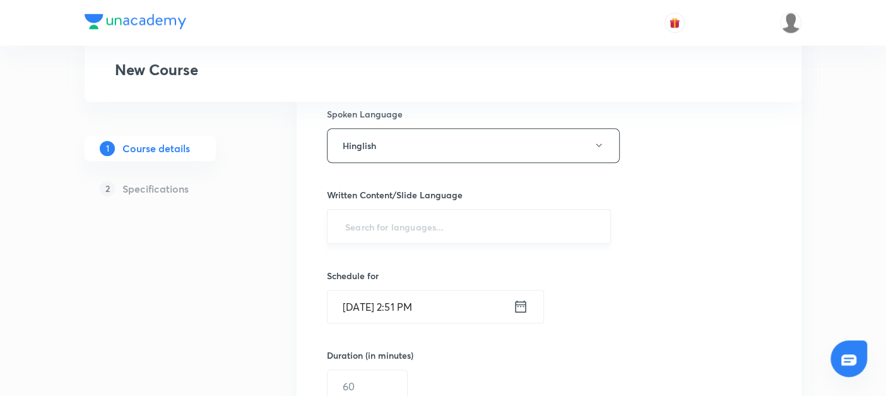
click at [363, 224] on input "text" at bounding box center [469, 226] width 252 height 23
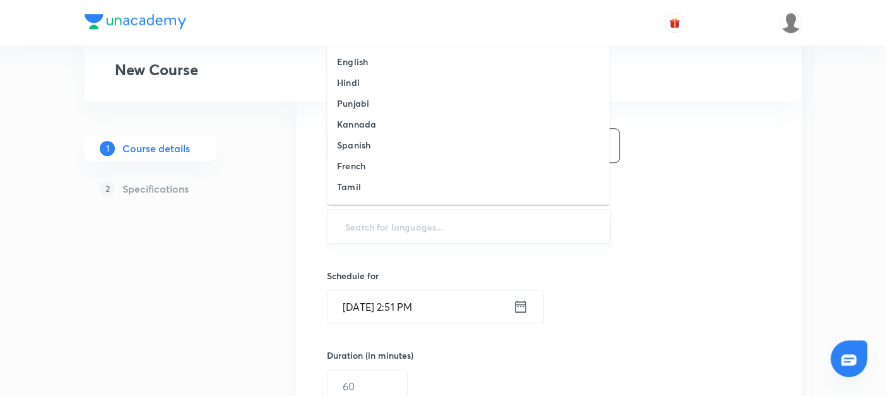
type input "e"
click at [344, 57] on h6 "English" at bounding box center [352, 61] width 31 height 13
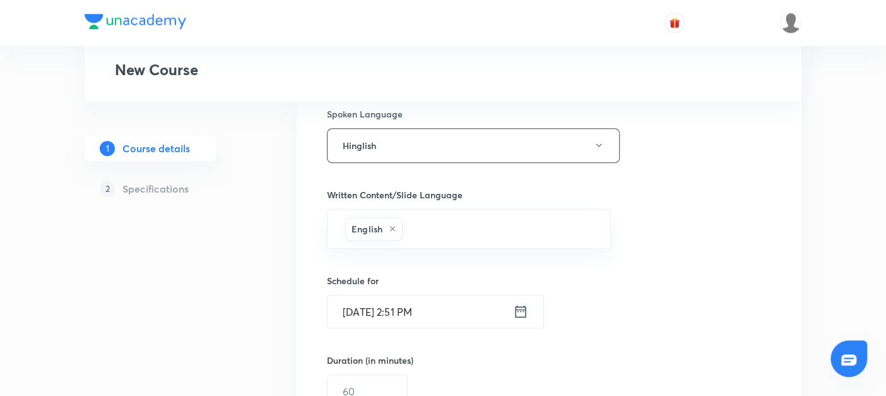
scroll to position [727, 0]
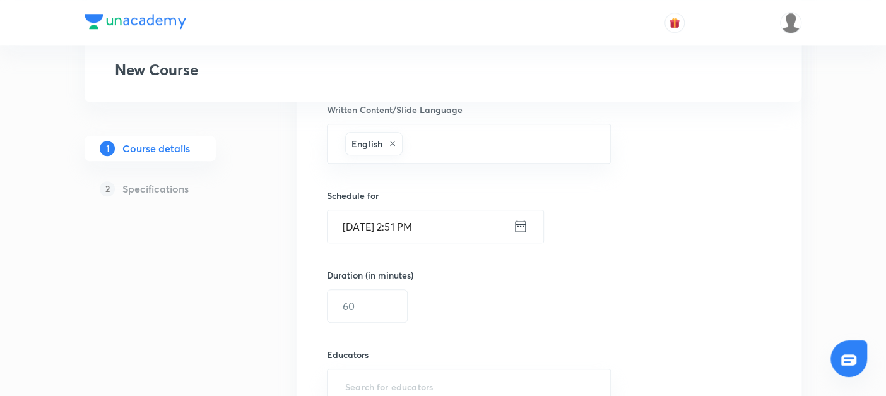
click at [522, 224] on icon at bounding box center [520, 226] width 15 height 18
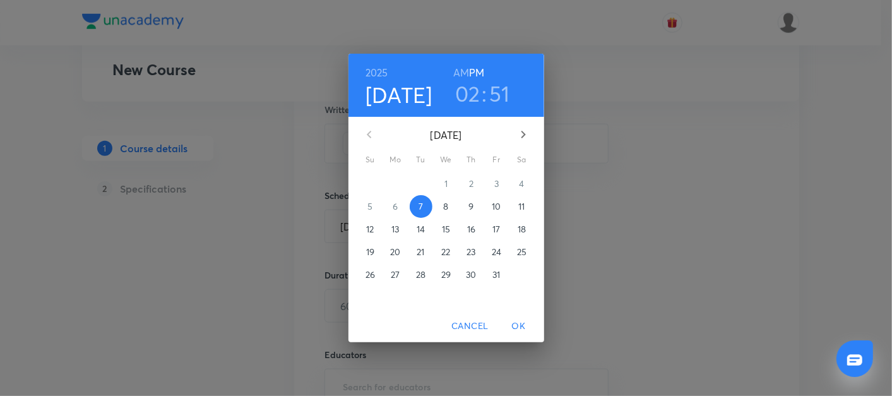
click at [396, 228] on p "13" at bounding box center [395, 229] width 8 height 13
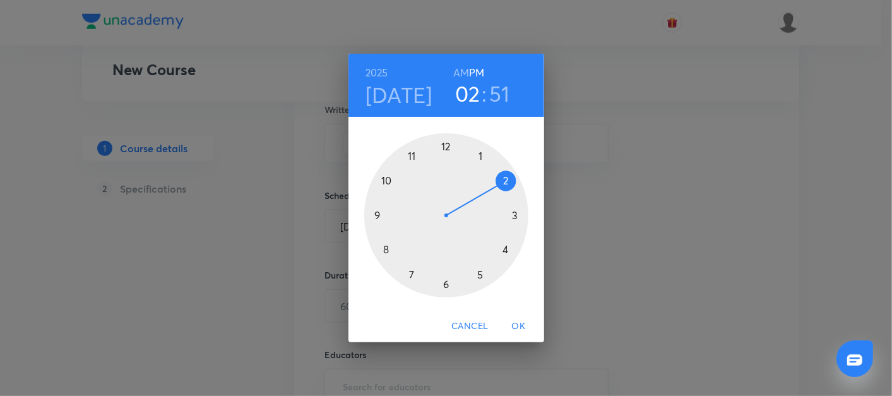
click at [375, 218] on div at bounding box center [446, 215] width 164 height 164
click at [511, 213] on div at bounding box center [446, 215] width 164 height 164
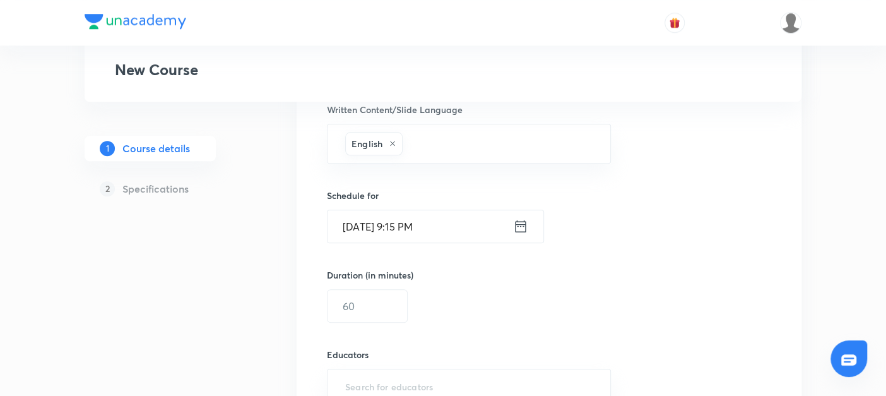
scroll to position [774, 0]
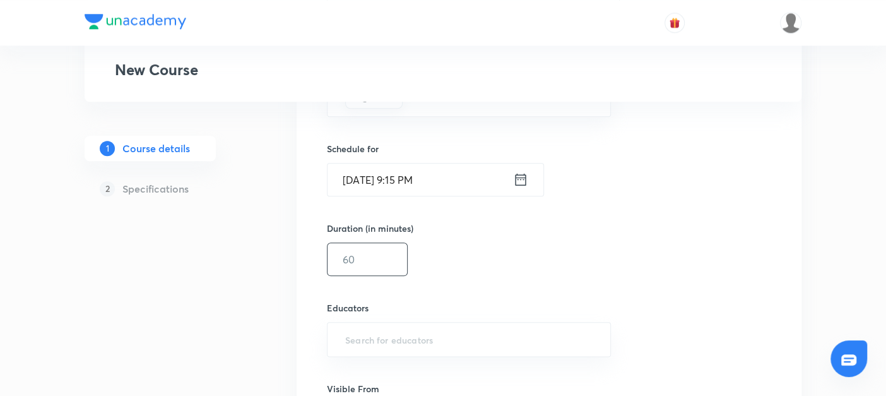
click at [360, 263] on input "text" at bounding box center [367, 259] width 80 height 32
type input "45"
click at [356, 327] on input "text" at bounding box center [469, 338] width 252 height 23
paste input "@amitvohra22-8435"
type input "@amitvohra22-8435"
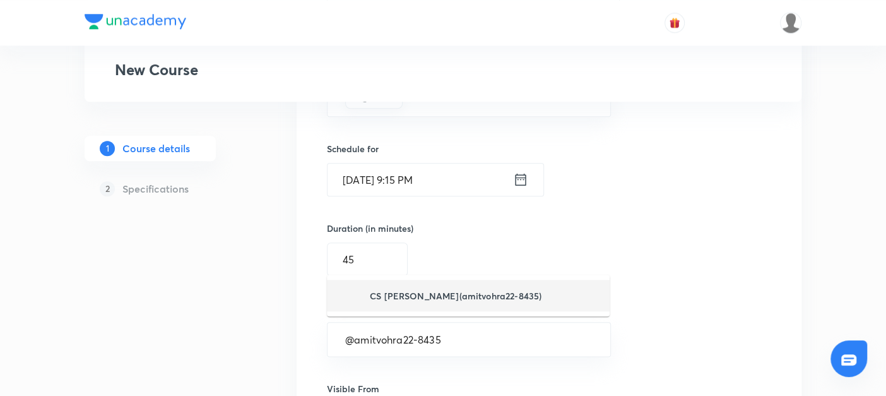
click at [418, 297] on h6 "CS [PERSON_NAME](amitvohra22-8435)" at bounding box center [456, 295] width 172 height 13
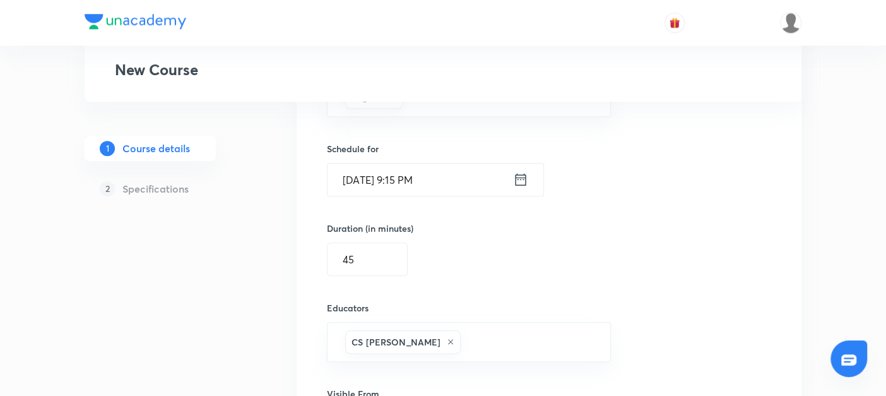
scroll to position [928, 0]
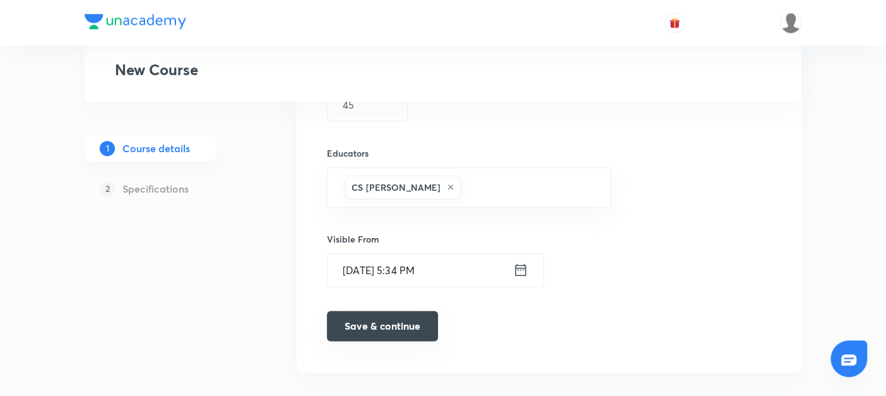
click at [377, 319] on button "Save & continue" at bounding box center [382, 325] width 111 height 30
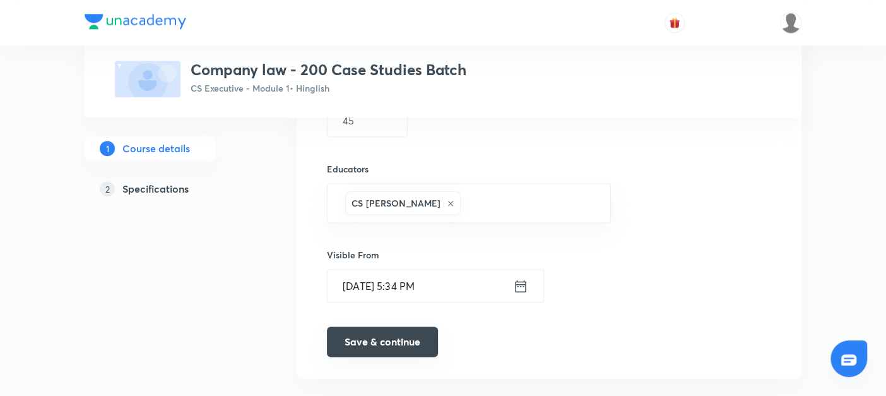
scroll to position [944, 0]
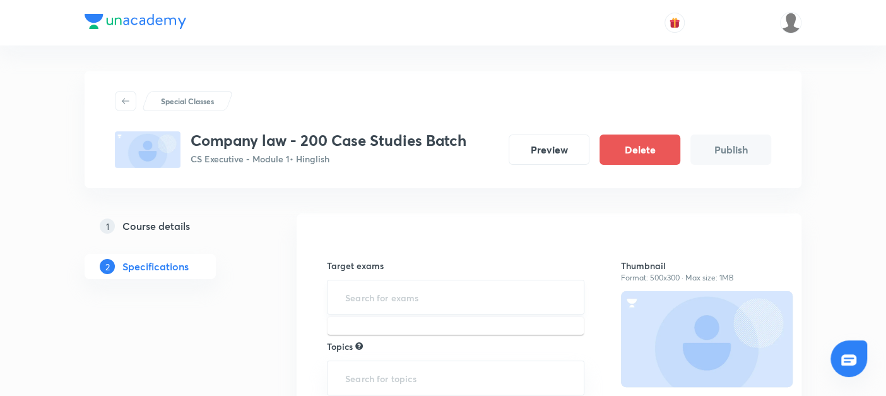
click at [360, 299] on input "text" at bounding box center [456, 296] width 226 height 23
type input "cs e"
click at [352, 337] on li "CS Executive Examination" at bounding box center [455, 333] width 256 height 23
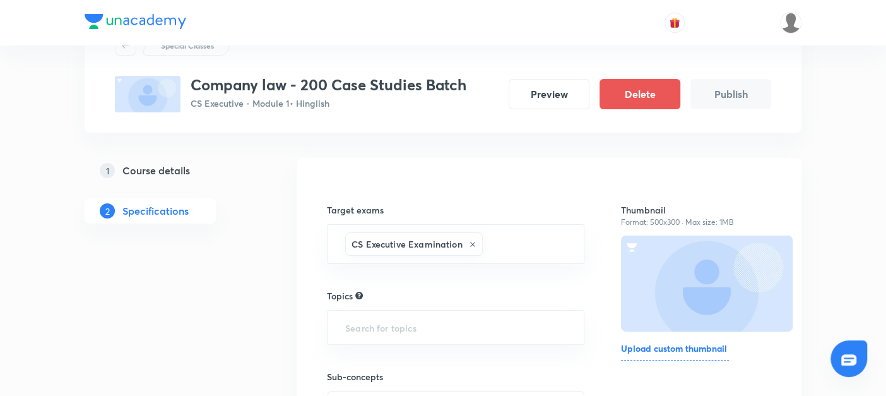
scroll to position [56, 0]
click at [352, 337] on div "​" at bounding box center [455, 327] width 257 height 35
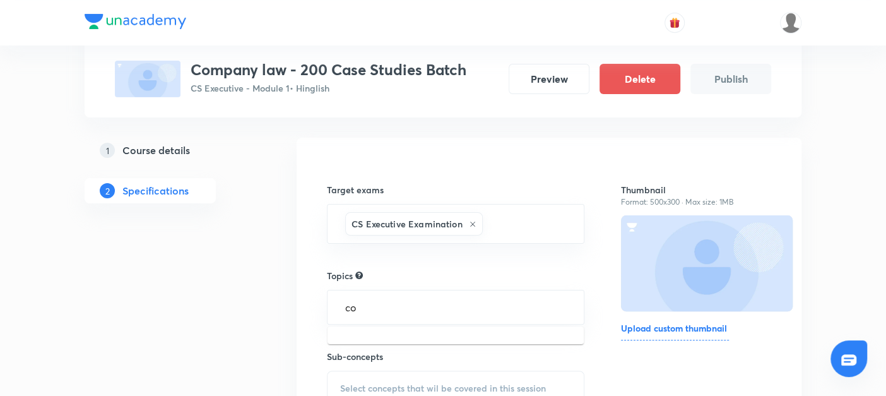
type input "com"
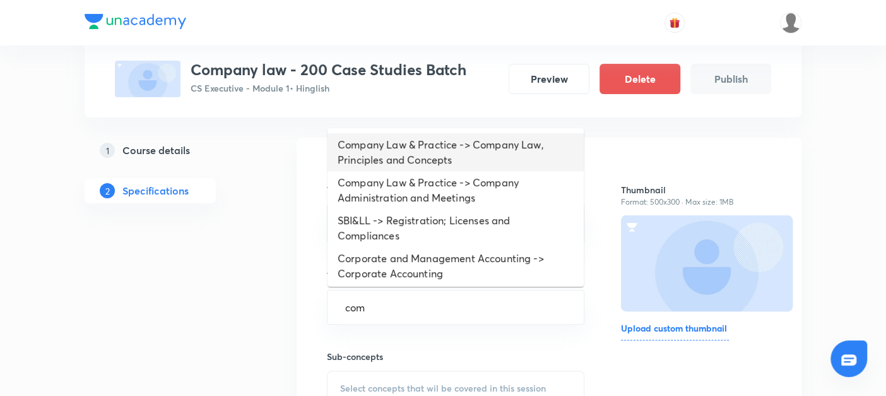
click at [353, 155] on li "Company Law & Practice -> Company Law, Principles and Concepts" at bounding box center [455, 152] width 256 height 38
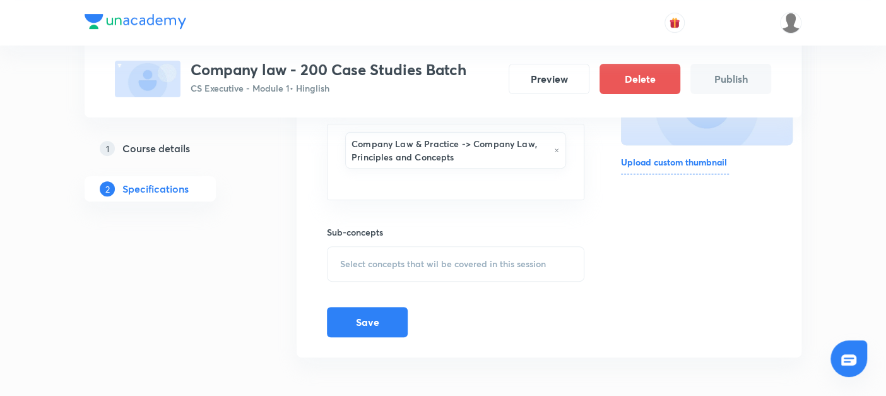
scroll to position [241, 0]
click at [352, 250] on div "Select concepts that wil be covered in this session" at bounding box center [455, 264] width 257 height 35
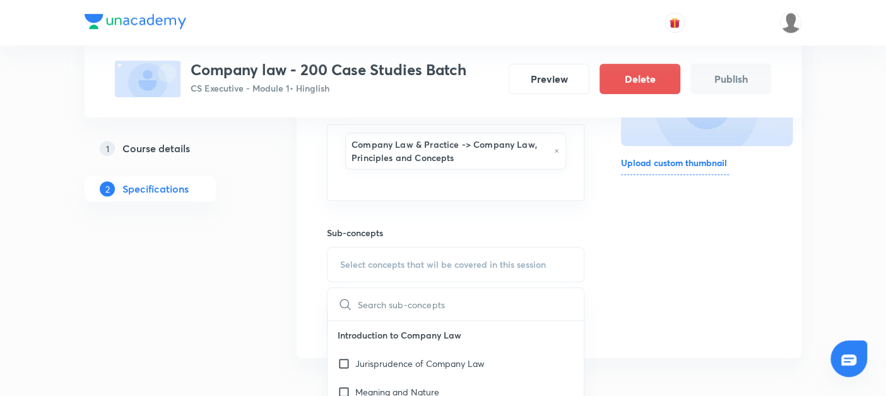
scroll to position [286, 0]
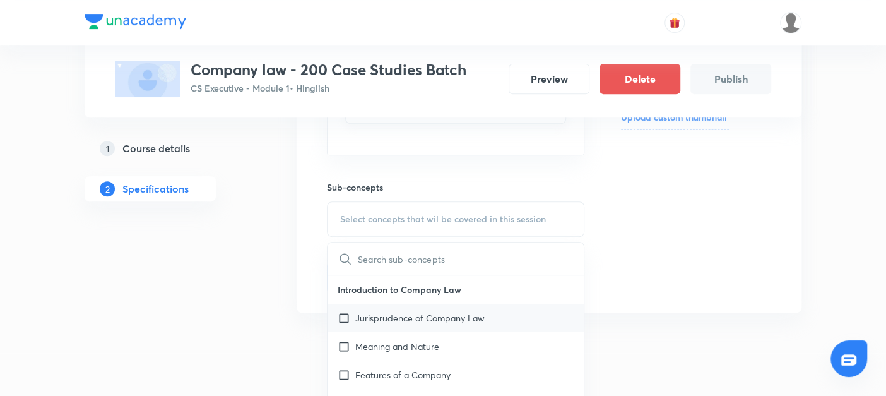
click at [343, 312] on input "checkbox" at bounding box center [347, 317] width 18 height 13
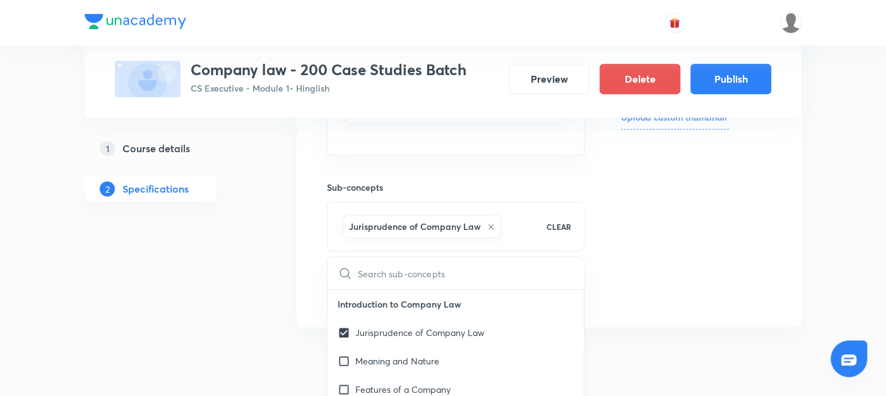
checkbox input "true"
click at [286, 310] on div "Special Classes Company law - 200 Case Studies Batch CS Executive - Module 1 • …" at bounding box center [443, 64] width 717 height 560
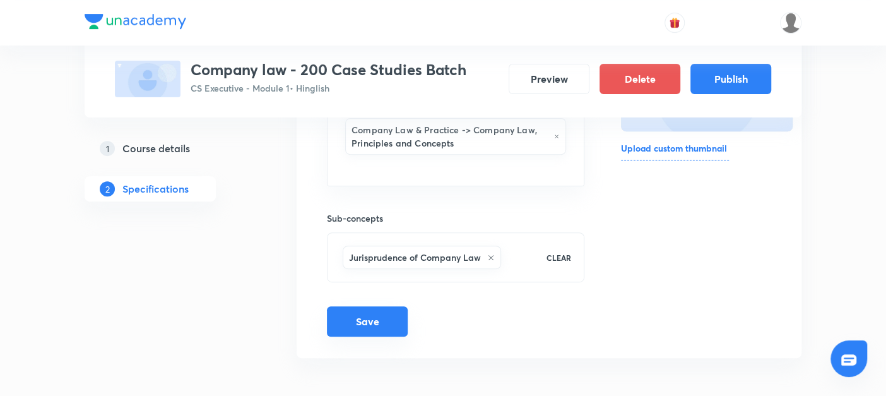
click at [379, 315] on button "Save" at bounding box center [367, 321] width 81 height 30
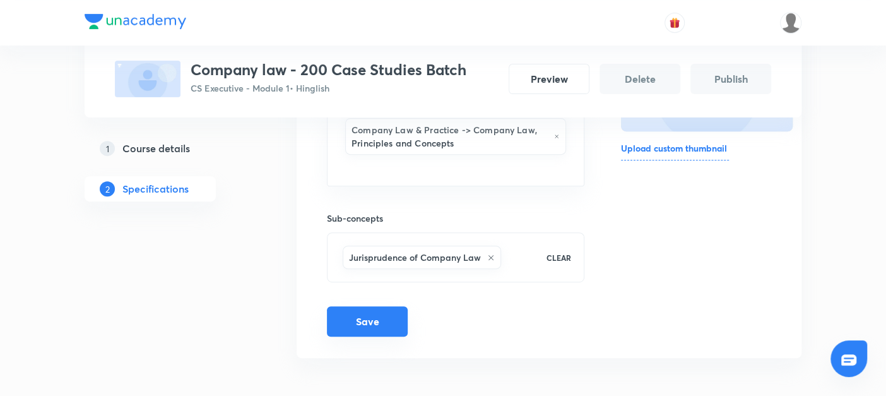
scroll to position [247, 0]
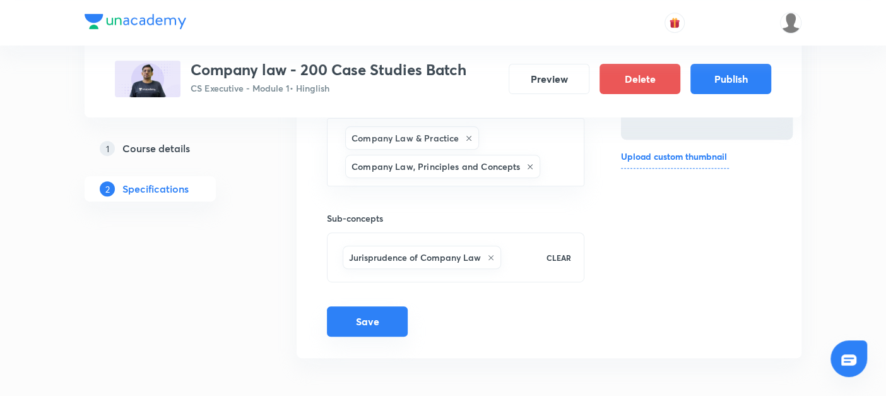
click at [377, 310] on button "Save" at bounding box center [367, 321] width 81 height 30
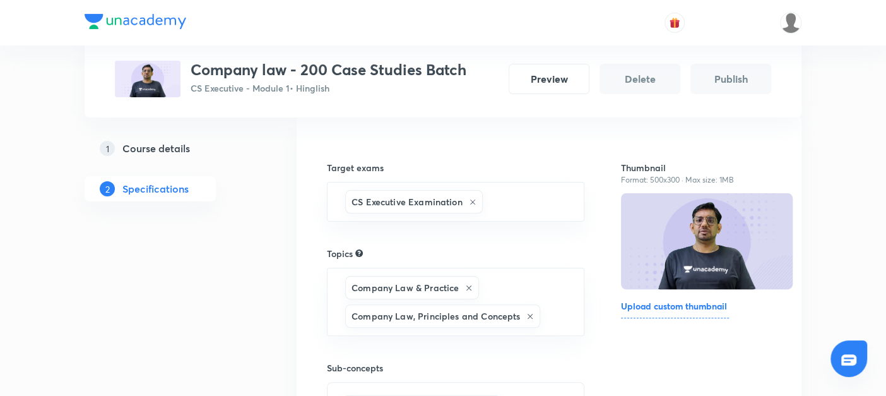
scroll to position [97, 0]
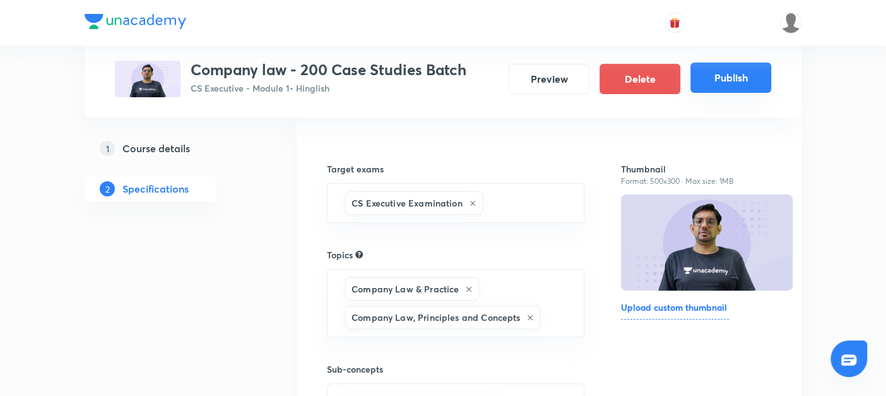
click at [739, 80] on button "Publish" at bounding box center [730, 77] width 81 height 30
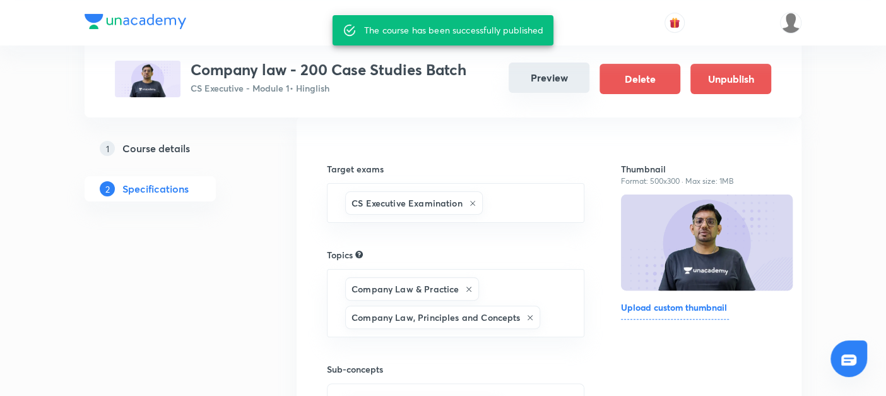
click at [547, 77] on button "Preview" at bounding box center [549, 77] width 81 height 30
